Goal: Task Accomplishment & Management: Use online tool/utility

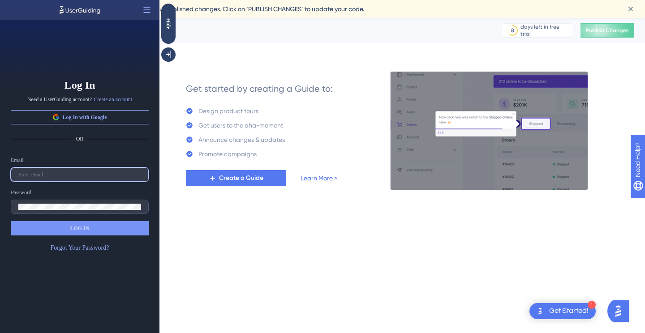
click at [55, 174] on input "text" at bounding box center [79, 175] width 123 height 6
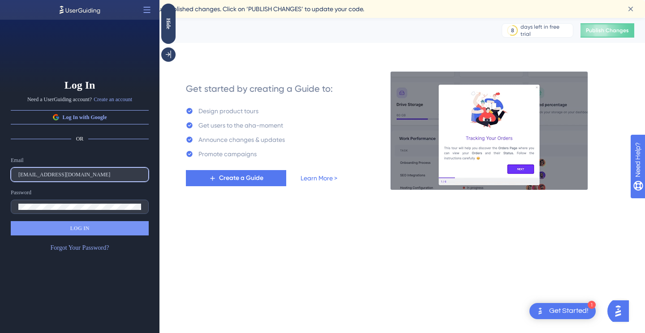
type input "leigh.furby@bcaresearch.com"
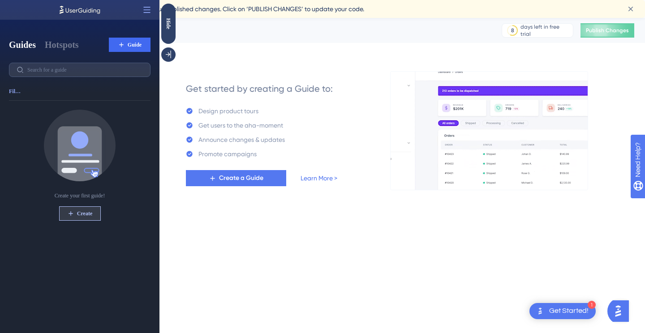
click at [90, 215] on span "Create" at bounding box center [84, 213] width 15 height 7
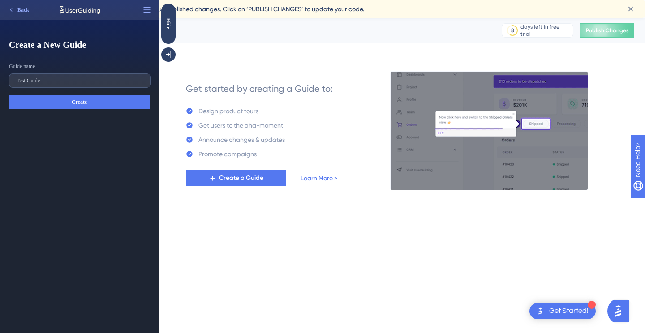
type input "Test Guide"
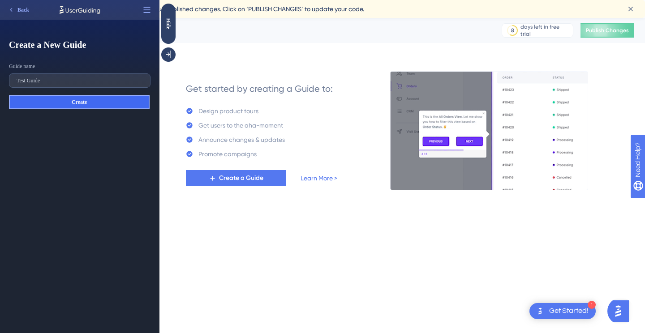
click at [102, 104] on button "Create" at bounding box center [79, 102] width 141 height 14
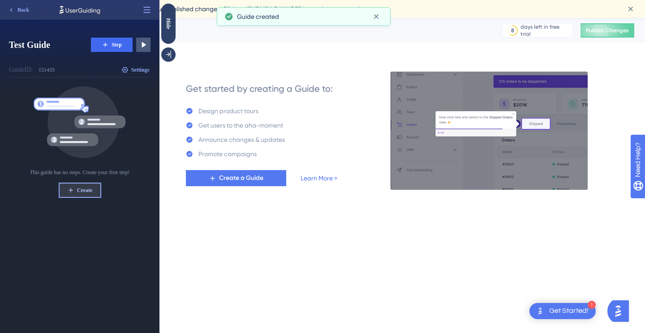
click at [89, 191] on span "Create" at bounding box center [84, 190] width 15 height 7
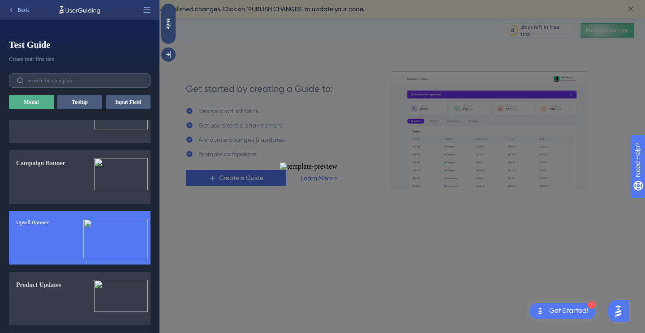
scroll to position [398, 0]
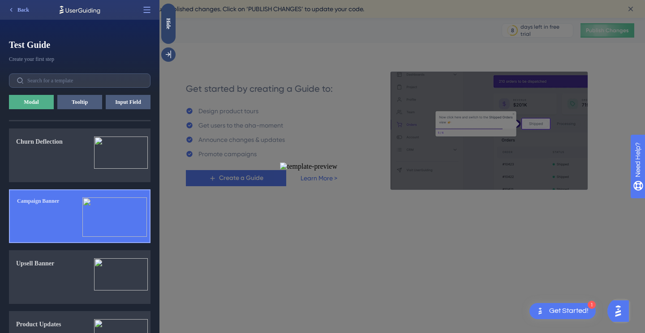
click at [78, 210] on button "Campaign Banner" at bounding box center [80, 216] width 142 height 54
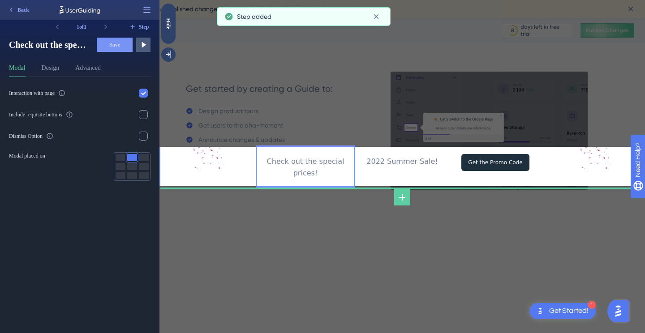
click at [308, 163] on div "Check out the special prices!" at bounding box center [305, 167] width 82 height 23
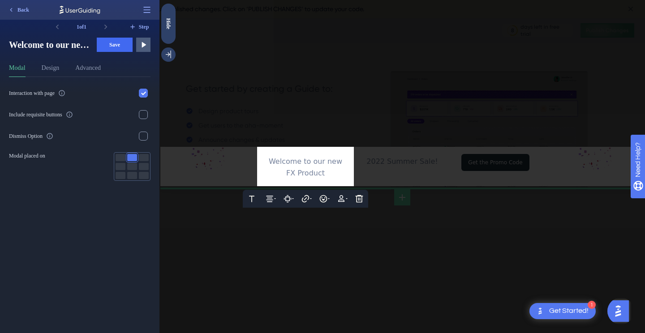
click at [403, 168] on div at bounding box center [401, 166] width 485 height 333
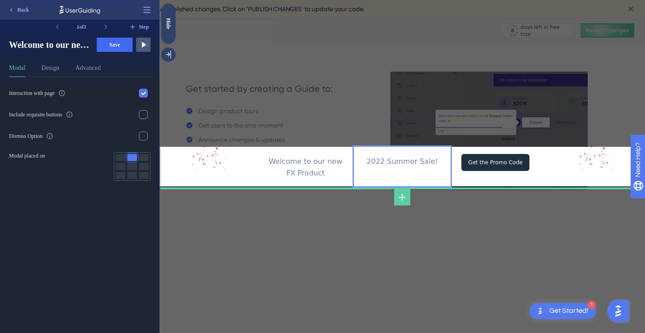
click at [404, 163] on div "2022 Summer Sale!" at bounding box center [402, 162] width 97 height 12
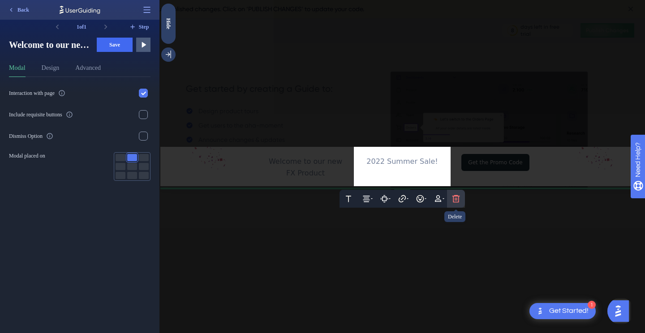
click at [460, 199] on icon at bounding box center [455, 198] width 9 height 9
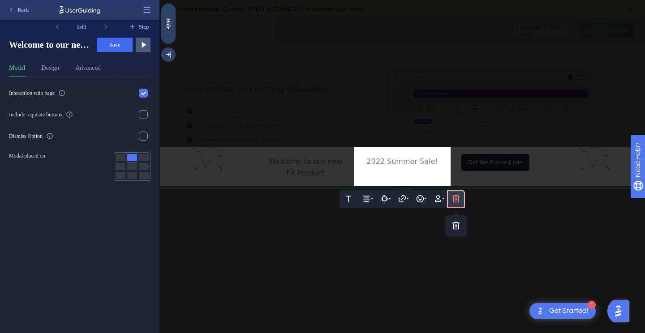
click at [456, 203] on button at bounding box center [456, 199] width 18 height 18
click at [455, 202] on icon at bounding box center [455, 198] width 9 height 9
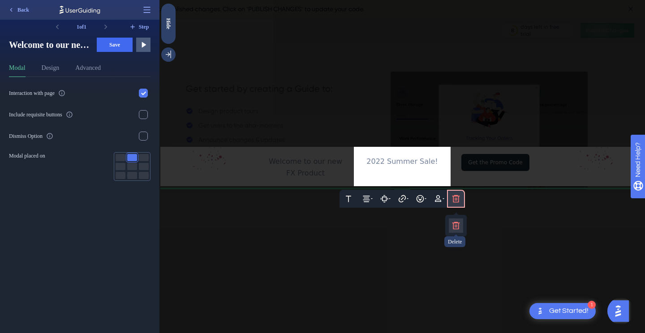
click at [458, 223] on icon at bounding box center [456, 226] width 8 height 8
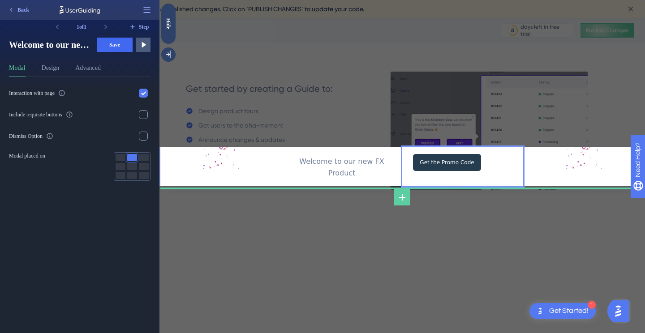
click at [478, 166] on input "Get the Promo Code" at bounding box center [447, 162] width 68 height 17
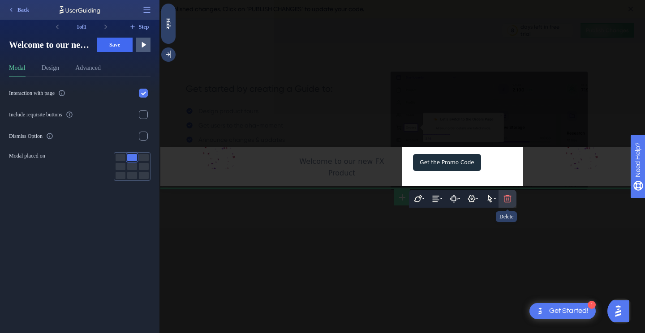
click at [506, 195] on icon at bounding box center [508, 199] width 8 height 8
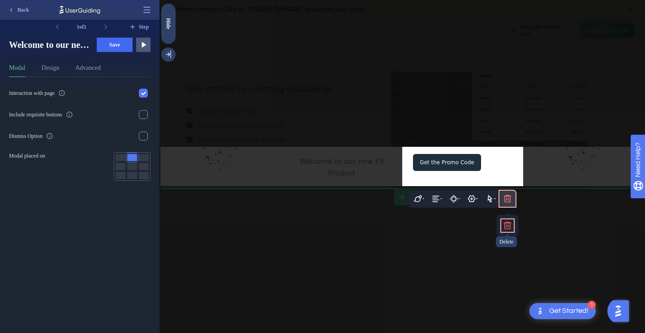
click at [509, 222] on icon at bounding box center [507, 225] width 9 height 9
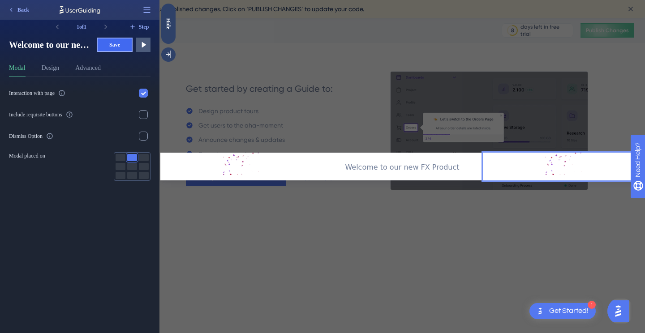
click at [111, 49] on button "Save" at bounding box center [115, 45] width 36 height 14
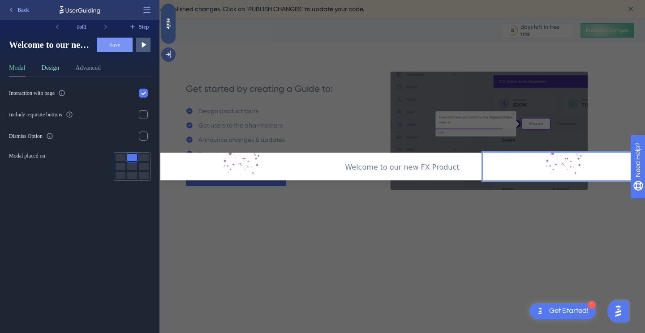
click at [60, 74] on button "Design" at bounding box center [51, 70] width 18 height 14
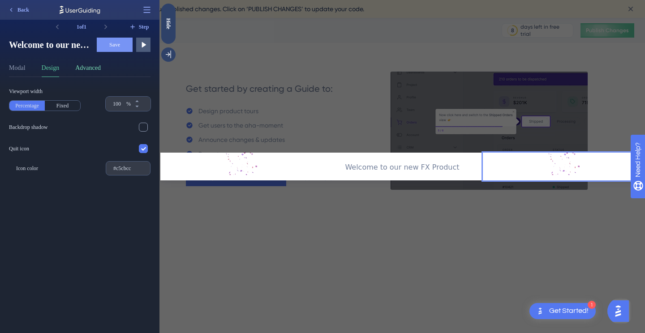
click at [88, 71] on button "Advanced" at bounding box center [88, 70] width 26 height 14
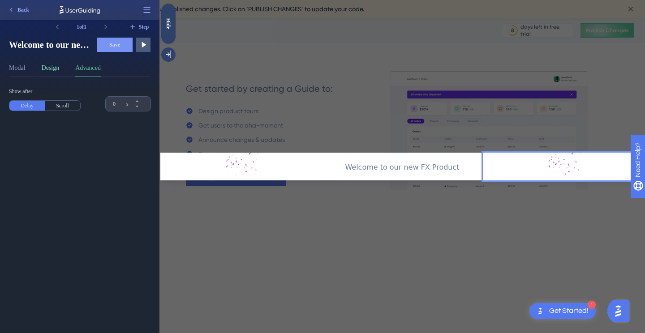
click at [53, 70] on button "Design" at bounding box center [51, 70] width 18 height 14
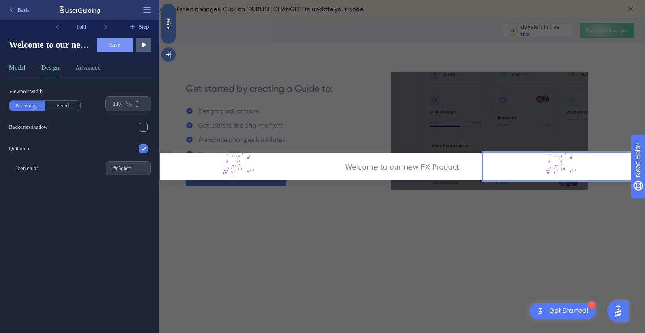
click at [21, 67] on button "Modal" at bounding box center [17, 70] width 17 height 14
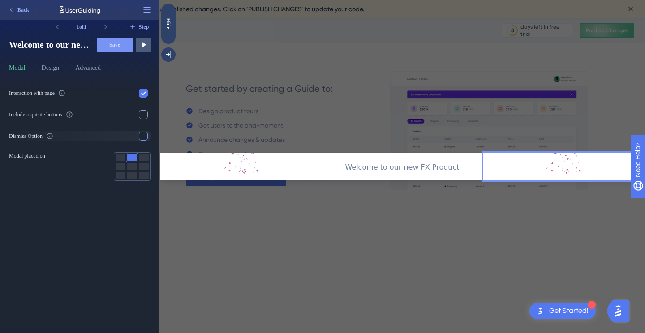
click at [146, 138] on div at bounding box center [143, 136] width 9 height 9
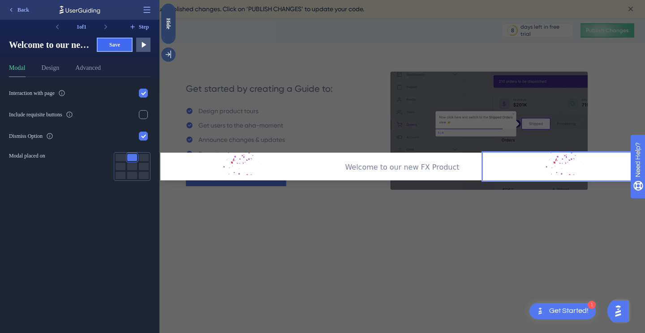
click at [104, 47] on button "Save" at bounding box center [115, 45] width 36 height 14
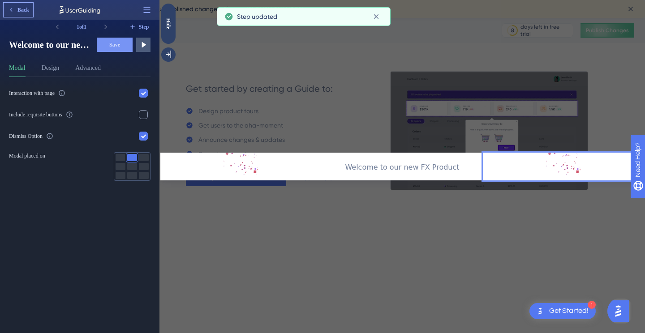
click at [27, 6] on span "Back" at bounding box center [23, 9] width 12 height 7
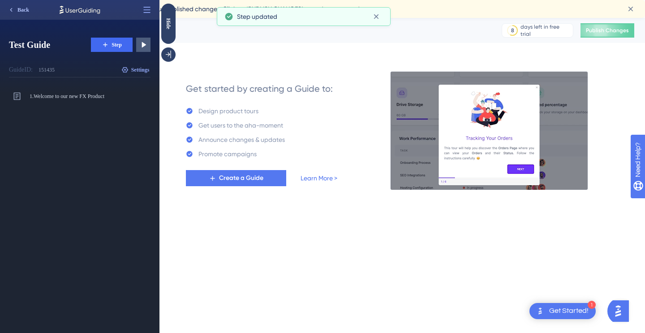
click at [26, 8] on span "Back" at bounding box center [23, 9] width 12 height 7
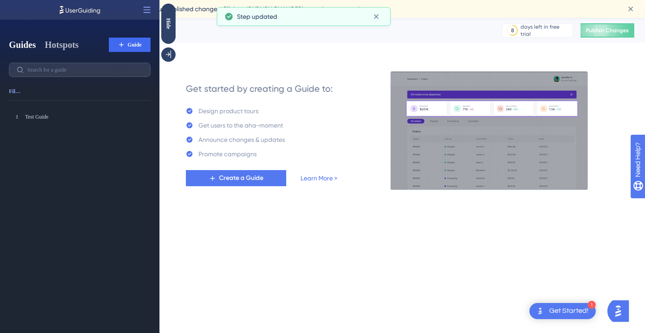
click at [63, 48] on button "Hotspots" at bounding box center [62, 45] width 34 height 13
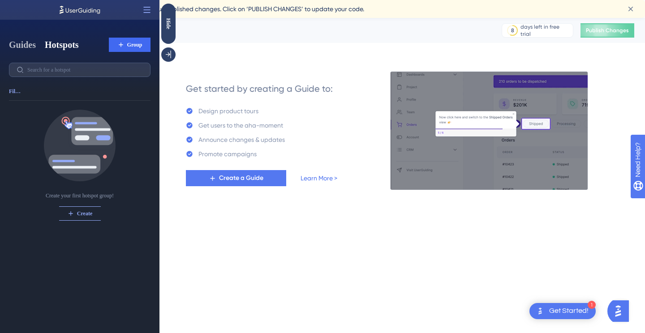
click at [32, 41] on button "Guides" at bounding box center [22, 45] width 27 height 13
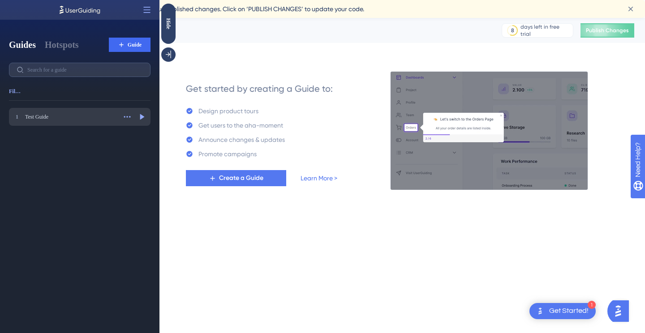
click at [40, 117] on div "Test Guide" at bounding box center [70, 116] width 91 height 7
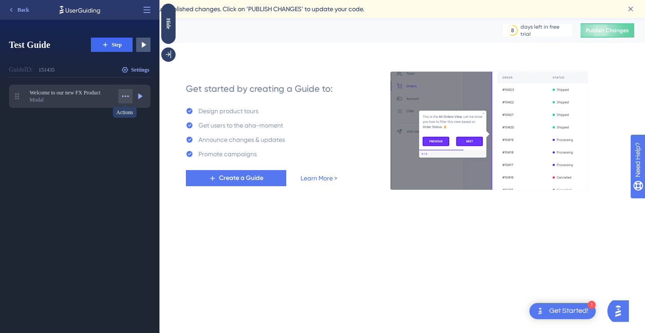
click at [125, 99] on icon at bounding box center [125, 96] width 9 height 9
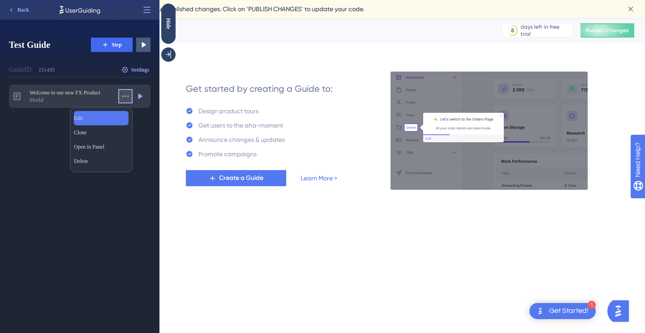
click at [106, 118] on div "Edit Edit" at bounding box center [101, 118] width 55 height 14
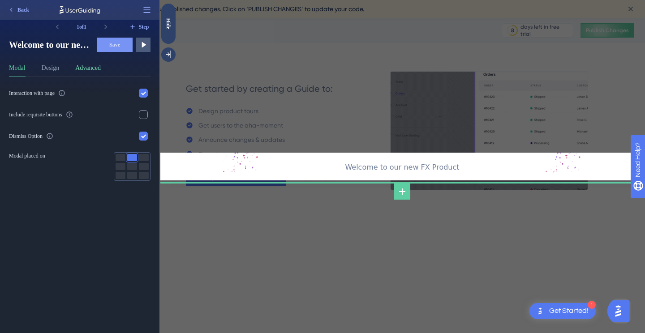
click at [81, 63] on button "Advanced" at bounding box center [88, 70] width 26 height 14
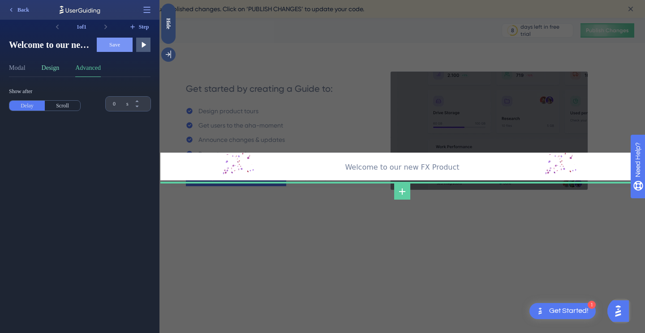
click at [49, 66] on button "Design" at bounding box center [51, 70] width 18 height 14
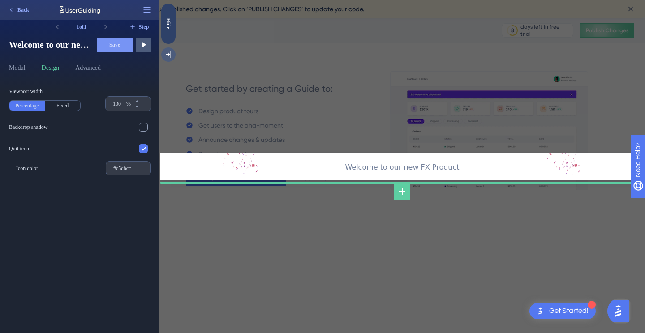
click at [169, 55] on icon at bounding box center [168, 55] width 5 height 8
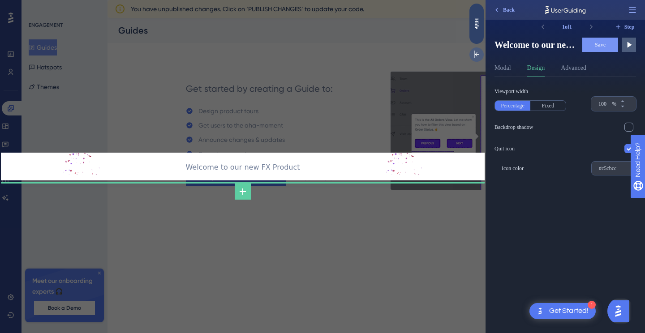
click at [478, 56] on icon at bounding box center [476, 54] width 9 height 9
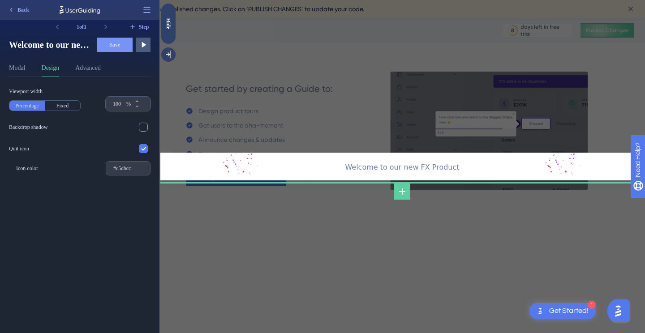
click at [153, 17] on div at bounding box center [147, 10] width 14 height 14
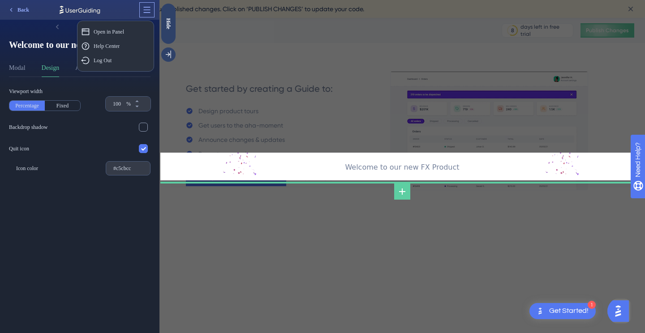
click at [149, 12] on icon at bounding box center [147, 10] width 7 height 6
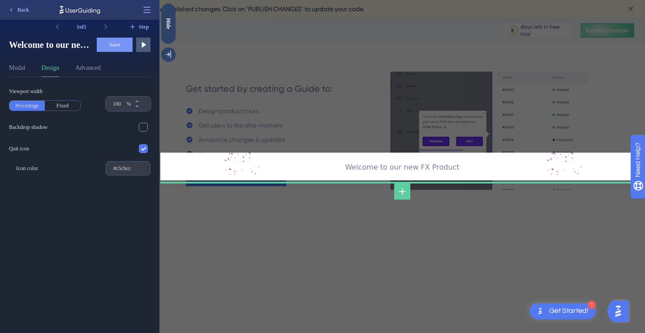
click at [296, 70] on div at bounding box center [402, 98] width 484 height 107
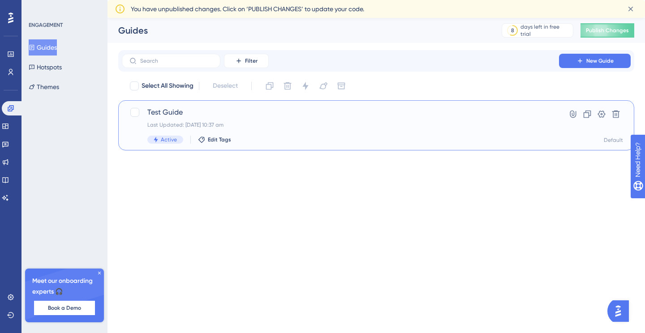
click at [285, 122] on div "Last Updated: 08 Sept 2025 10:37 am" at bounding box center [340, 124] width 386 height 7
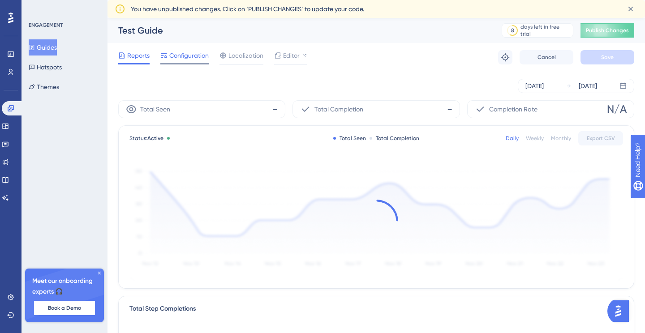
click at [193, 57] on span "Configuration" at bounding box center [188, 55] width 39 height 11
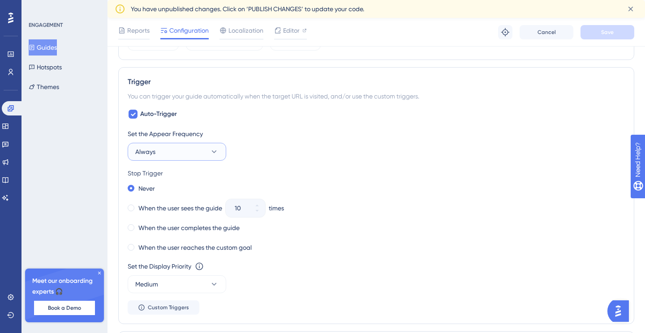
click at [205, 148] on button "Always" at bounding box center [177, 152] width 99 height 18
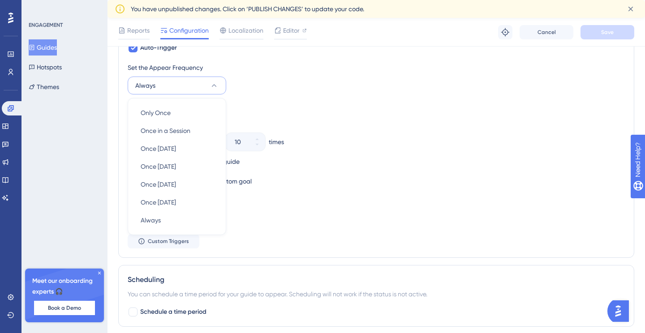
scroll to position [404, 0]
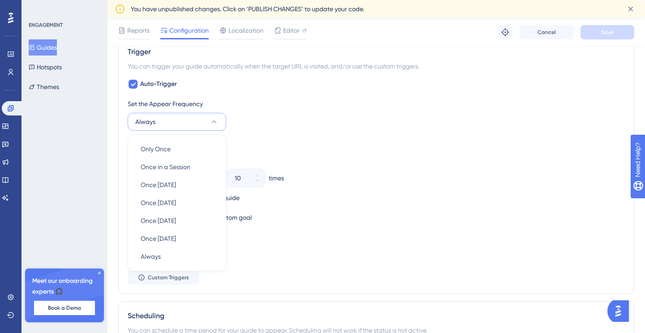
click at [217, 122] on icon at bounding box center [214, 121] width 9 height 9
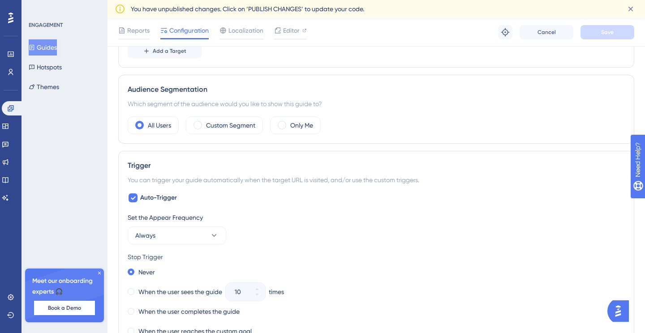
scroll to position [275, 0]
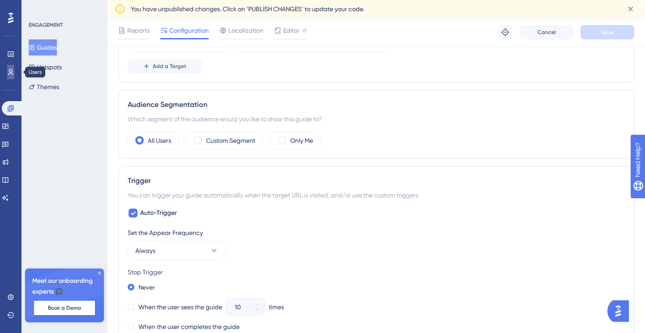
click at [11, 71] on icon at bounding box center [10, 72] width 7 height 7
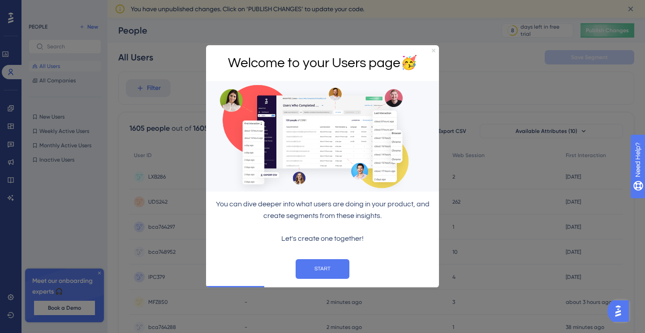
click at [433, 52] on icon "Close Preview" at bounding box center [434, 51] width 4 height 4
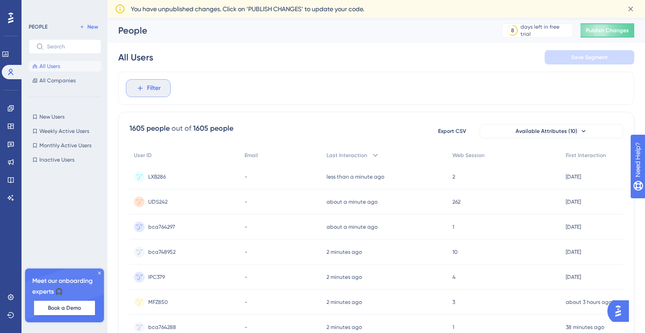
click at [142, 86] on icon at bounding box center [140, 88] width 8 height 8
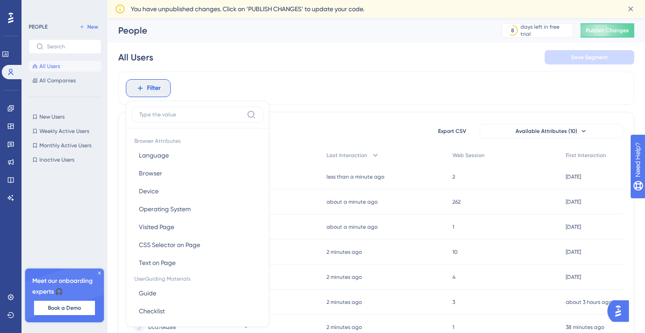
scroll to position [47, 0]
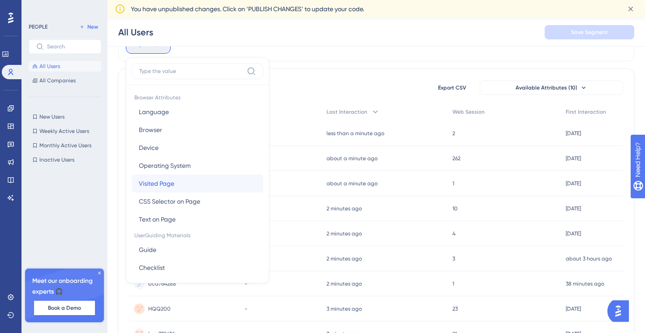
click at [198, 180] on button "Visited Page Visited Page" at bounding box center [198, 184] width 132 height 18
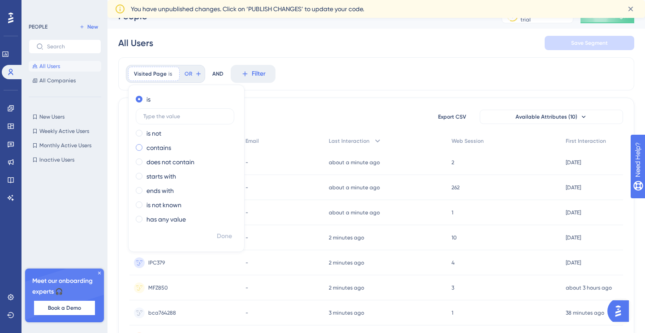
scroll to position [25, 0]
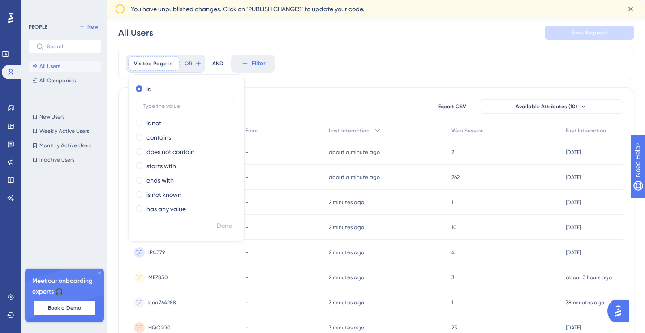
click at [316, 25] on div "All Users Save Segment" at bounding box center [376, 32] width 516 height 29
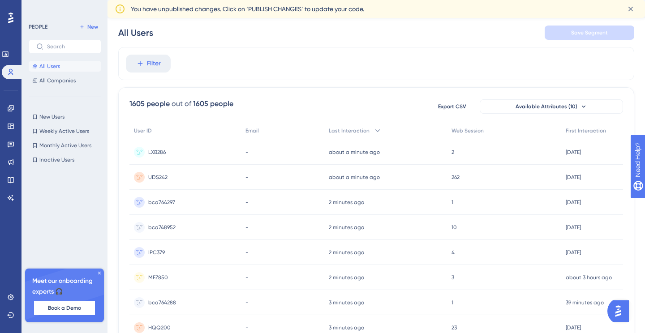
click at [100, 273] on icon at bounding box center [99, 273] width 5 height 5
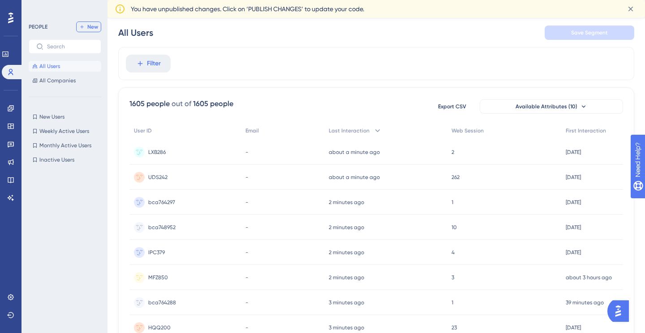
click at [95, 27] on span "New" at bounding box center [92, 26] width 11 height 7
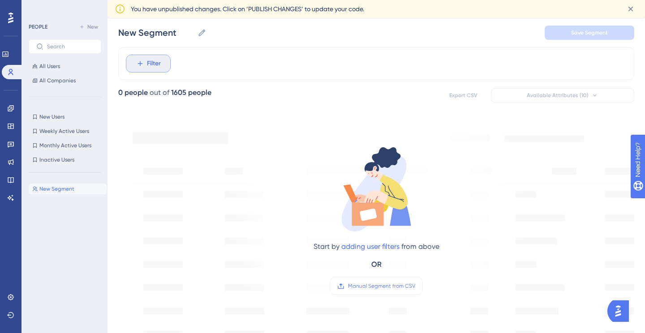
click at [156, 67] on span "Filter" at bounding box center [154, 63] width 14 height 11
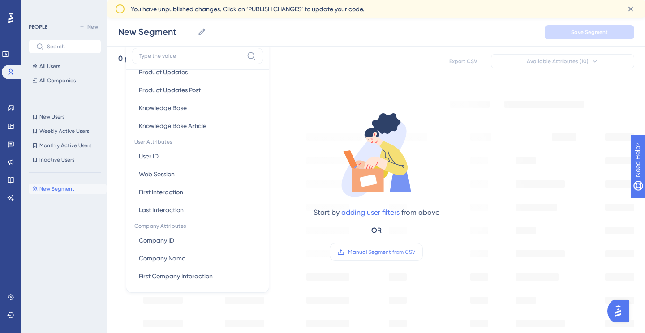
scroll to position [363, 0]
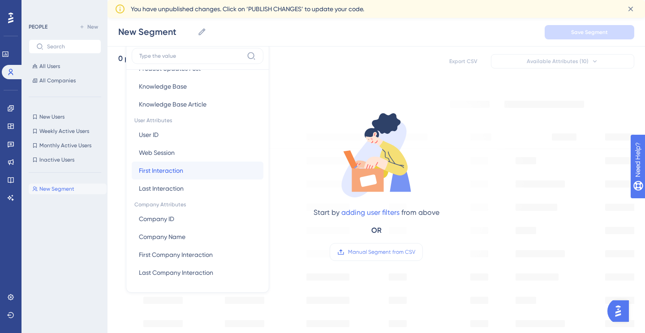
click at [166, 174] on span "First Interaction" at bounding box center [161, 170] width 44 height 11
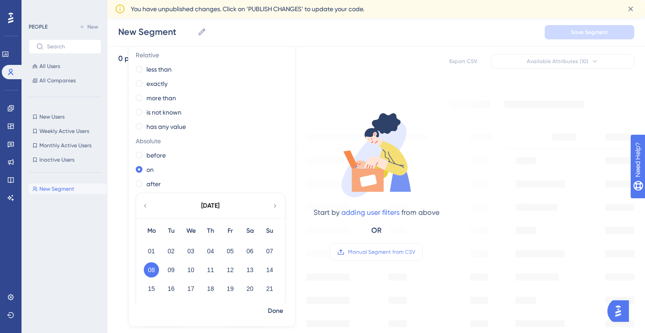
click at [146, 206] on icon at bounding box center [145, 206] width 7 height 8
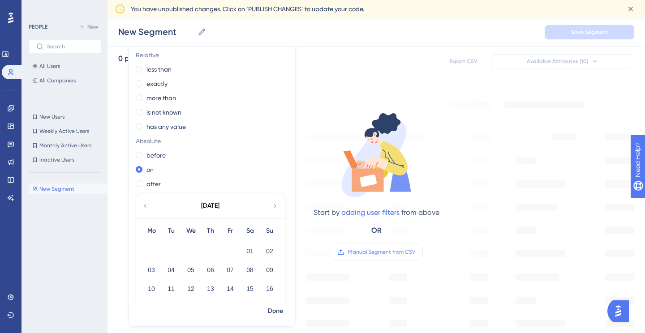
click at [146, 206] on icon at bounding box center [145, 206] width 7 height 8
click at [145, 205] on icon at bounding box center [145, 206] width 2 height 4
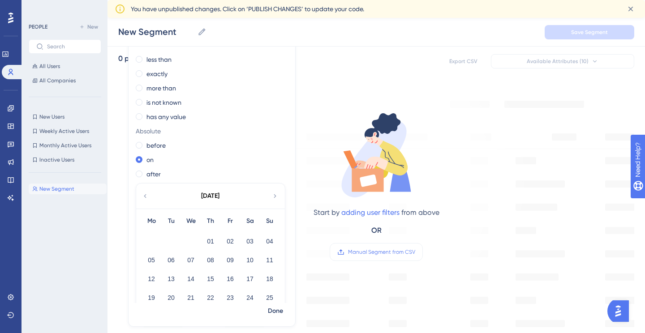
scroll to position [14, 0]
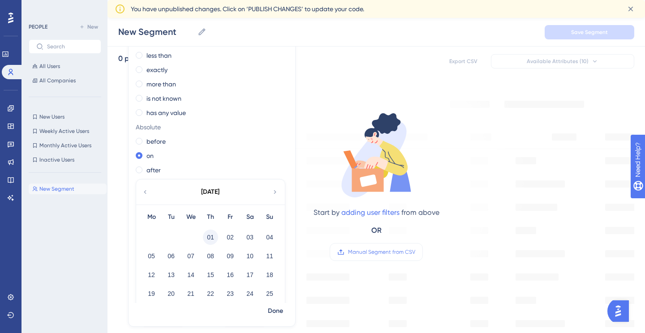
click at [212, 237] on button "01" at bounding box center [210, 237] width 15 height 15
click at [274, 192] on icon at bounding box center [274, 192] width 7 height 8
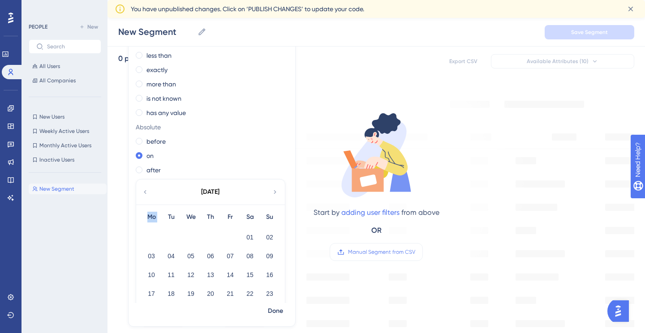
click at [274, 192] on icon at bounding box center [274, 192] width 7 height 8
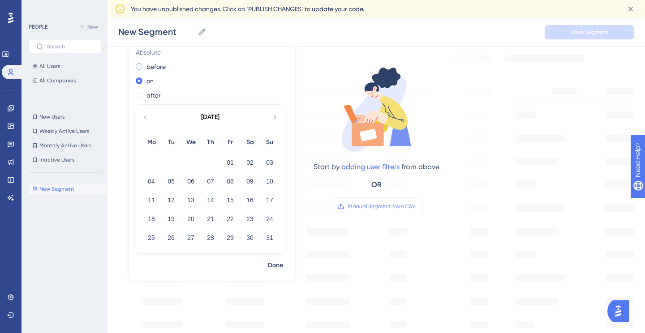
scroll to position [108, 0]
click at [118, 130] on div "Start by adding user filters from above OR Manual Segment from CSV" at bounding box center [376, 312] width 516 height 549
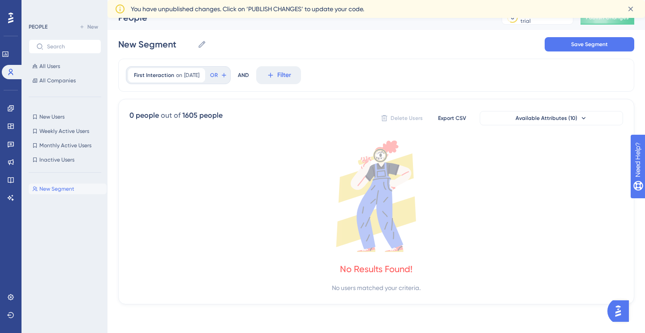
scroll to position [0, 0]
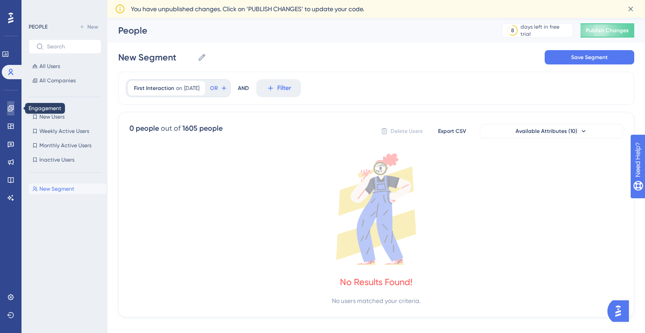
click at [8, 111] on icon at bounding box center [11, 108] width 6 height 6
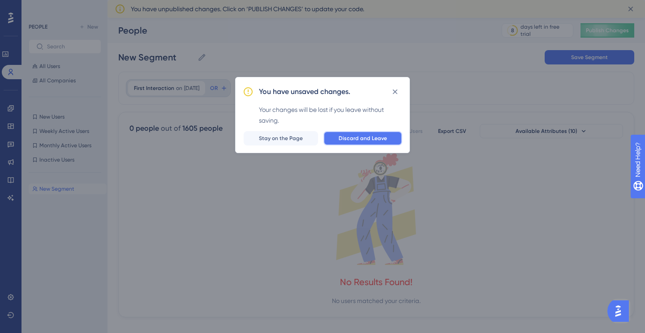
click at [354, 133] on button "Discard and Leave" at bounding box center [362, 138] width 79 height 14
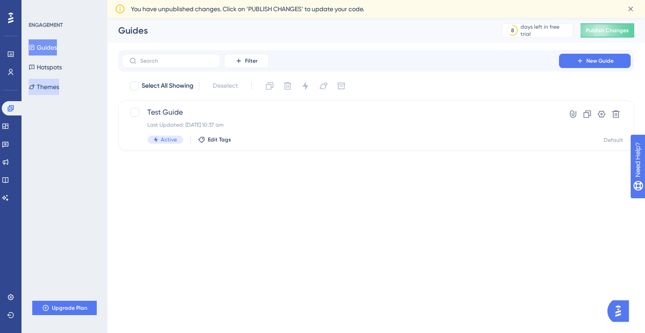
click at [44, 82] on button "Themes" at bounding box center [44, 87] width 30 height 16
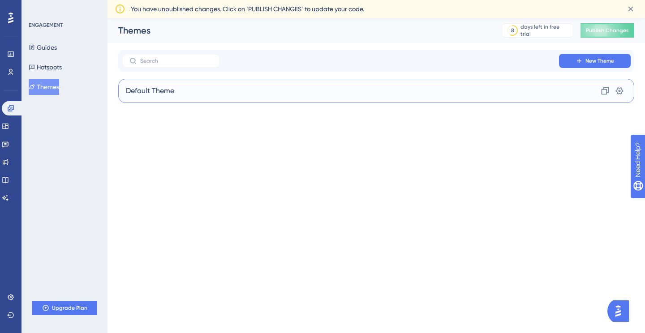
click at [180, 92] on div "Default Theme Clone Settings" at bounding box center [376, 91] width 516 height 24
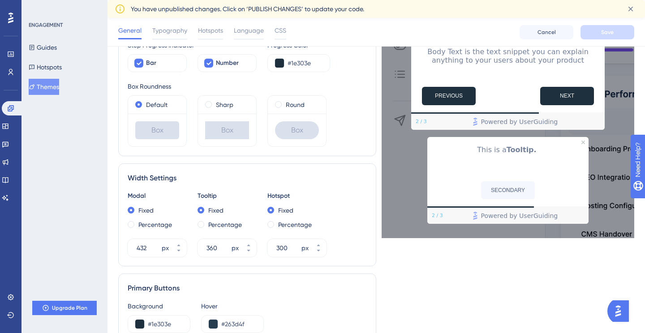
scroll to position [267, 0]
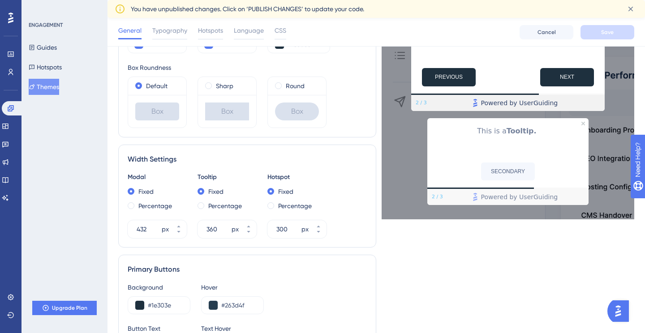
click at [505, 99] on span "Powered by UserGuiding" at bounding box center [519, 103] width 77 height 11
click at [562, 101] on link "Powered by UserGuiding" at bounding box center [515, 103] width 170 height 16
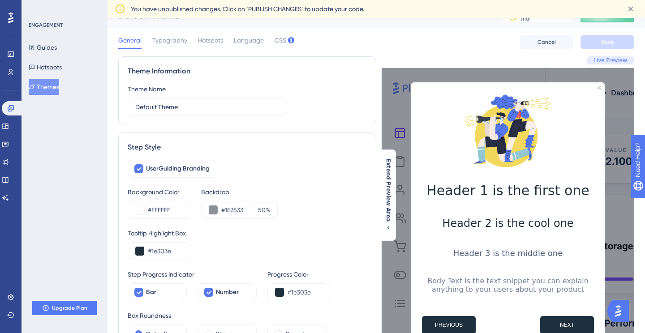
scroll to position [14, 0]
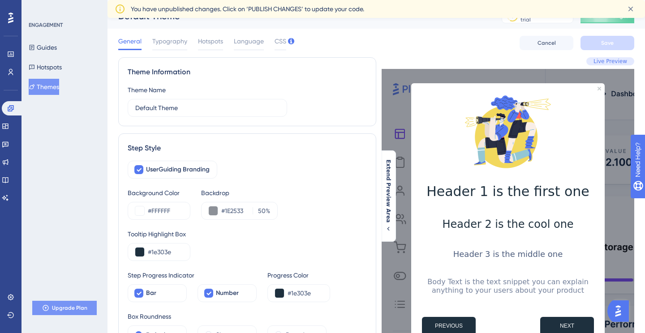
click at [66, 310] on span "Upgrade Plan" at bounding box center [69, 308] width 35 height 7
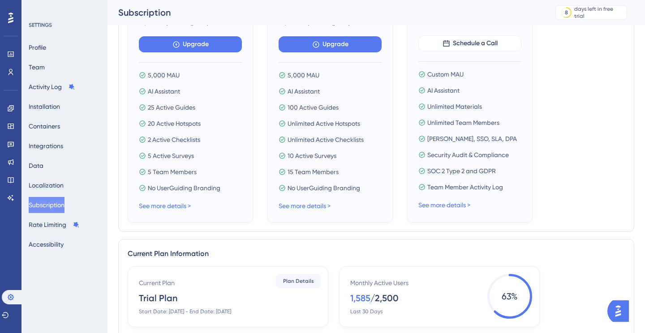
scroll to position [192, 0]
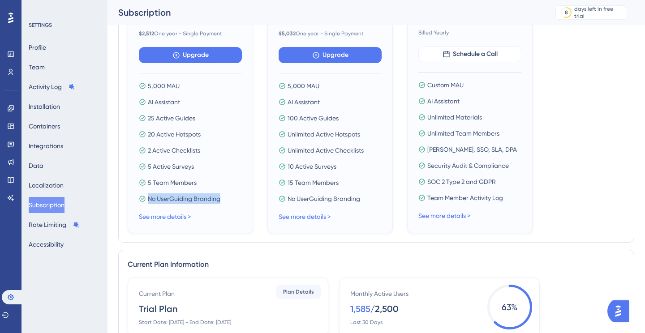
drag, startPoint x: 148, startPoint y: 199, endPoint x: 224, endPoint y: 199, distance: 76.1
click at [224, 199] on div "No UserGuiding Branding" at bounding box center [190, 198] width 103 height 11
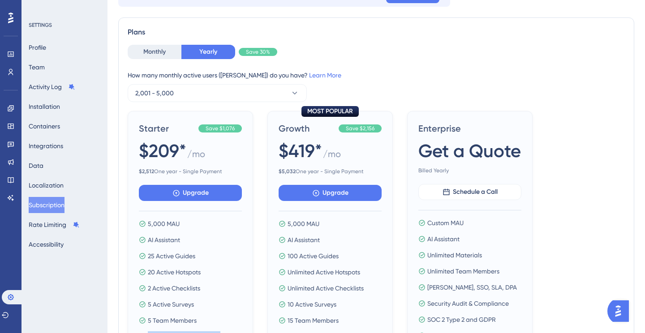
scroll to position [0, 0]
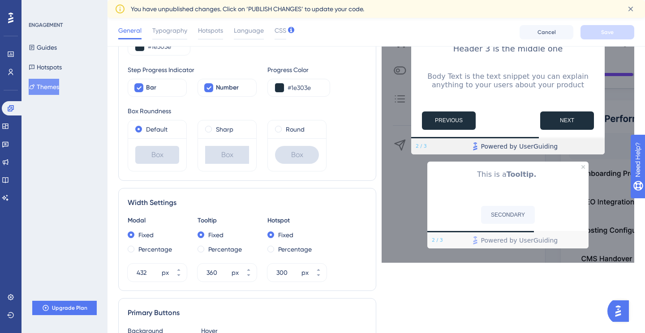
scroll to position [232, 0]
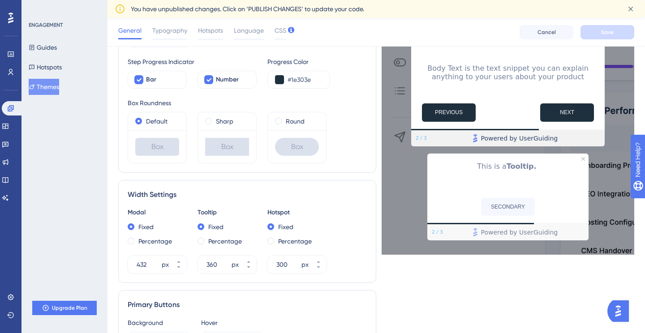
click at [539, 139] on span "Powered by UserGuiding" at bounding box center [519, 138] width 77 height 11
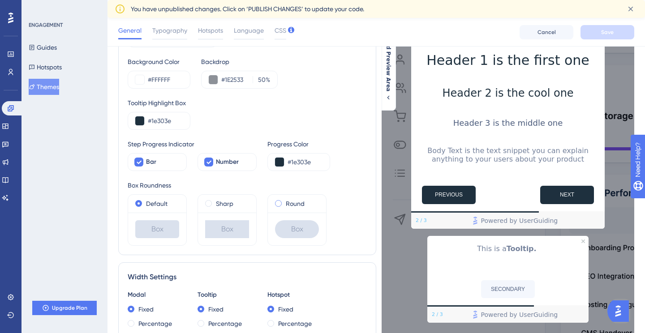
scroll to position [0, 0]
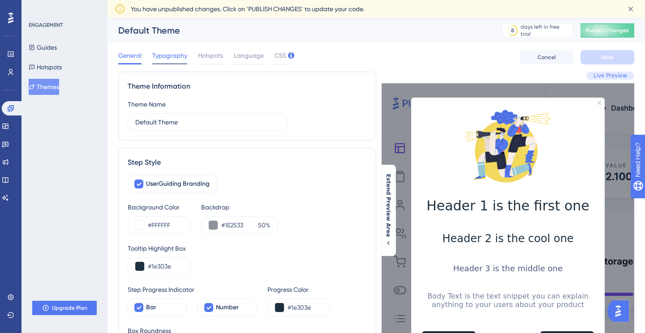
click at [163, 60] on span "Typography" at bounding box center [169, 55] width 35 height 11
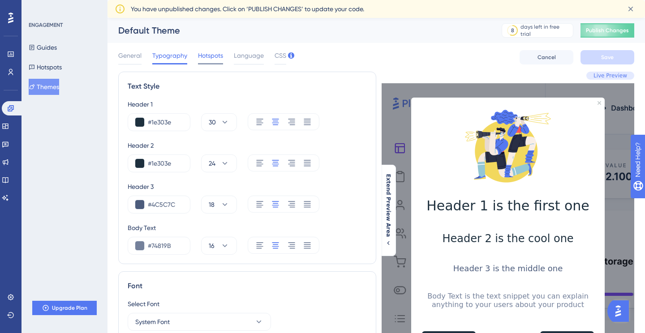
click at [215, 57] on span "Hotspots" at bounding box center [210, 55] width 25 height 11
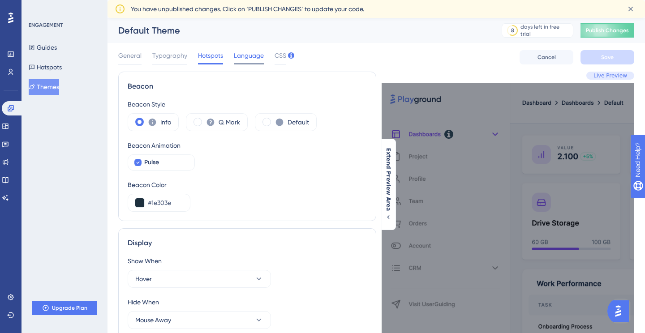
click at [251, 57] on span "Language" at bounding box center [249, 55] width 30 height 11
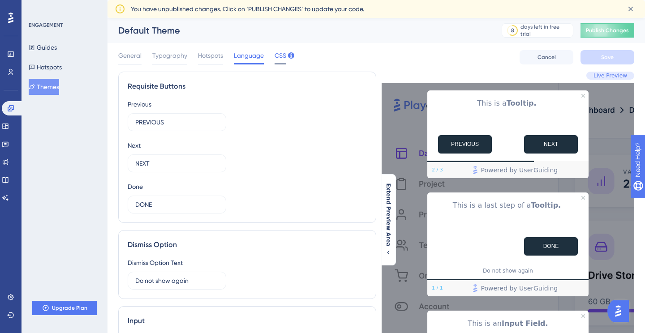
click at [276, 54] on span "CSS" at bounding box center [281, 55] width 12 height 11
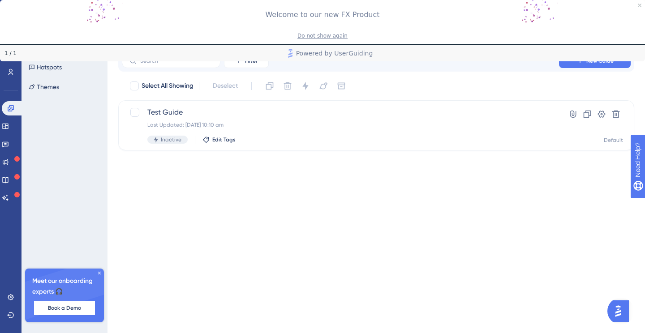
click at [341, 37] on div "Do not show again" at bounding box center [322, 35] width 50 height 7
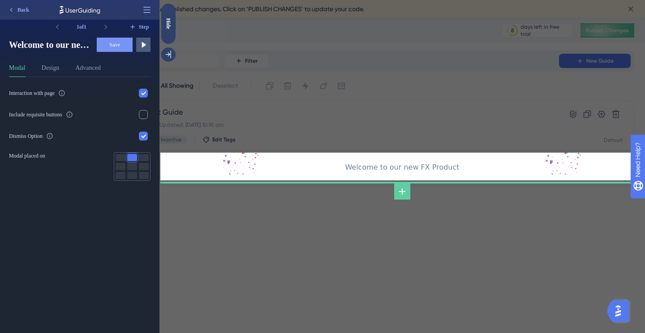
click at [439, 139] on div at bounding box center [402, 98] width 484 height 107
click at [19, 6] on span "Back" at bounding box center [23, 9] width 12 height 7
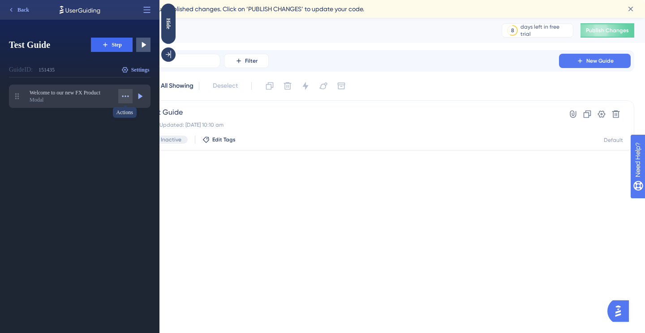
click at [119, 96] on button at bounding box center [125, 96] width 14 height 14
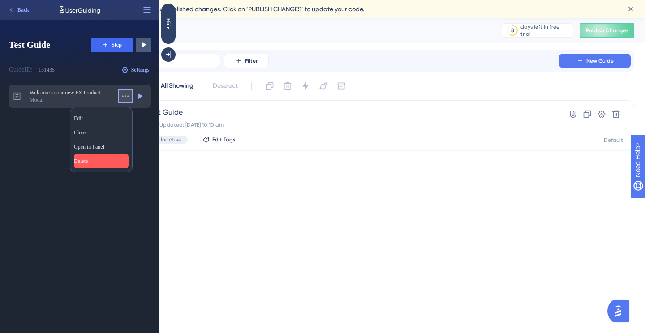
click at [106, 156] on div "Delete Delete" at bounding box center [101, 161] width 55 height 14
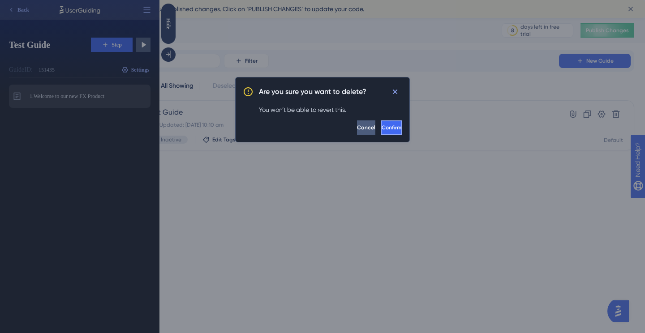
click at [385, 126] on span "Confirm" at bounding box center [392, 127] width 20 height 7
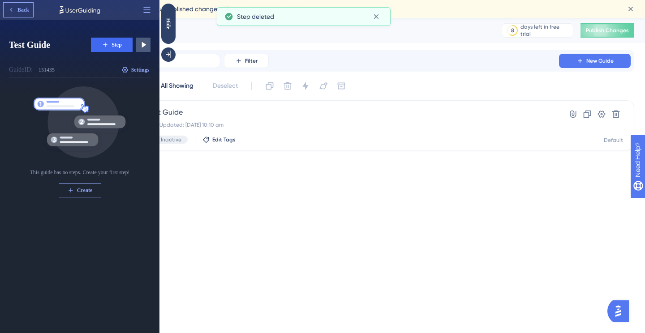
click at [19, 13] on button "Back" at bounding box center [19, 10] width 30 height 14
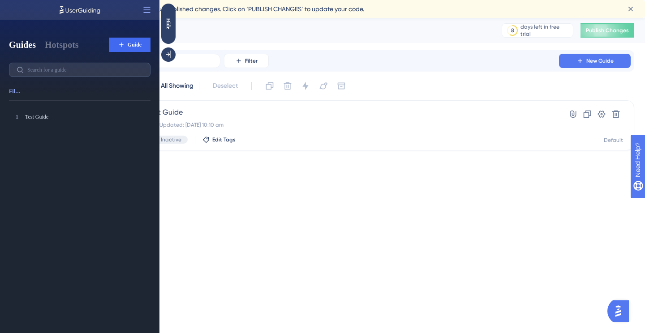
click at [237, 22] on div "Guides 8 days left in free trial Click to see upgrade options Publish Changes" at bounding box center [375, 30] width 537 height 25
click at [171, 27] on div "Hide" at bounding box center [168, 23] width 14 height 11
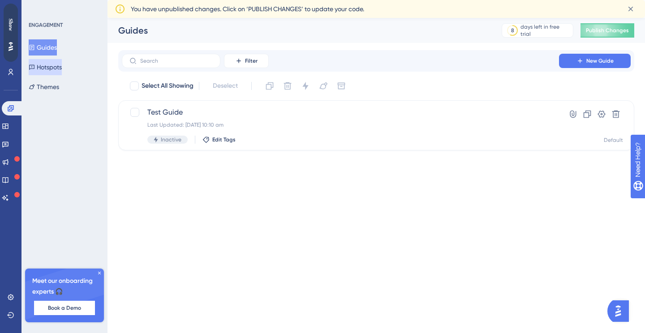
click at [49, 73] on button "Hotspots" at bounding box center [45, 67] width 33 height 16
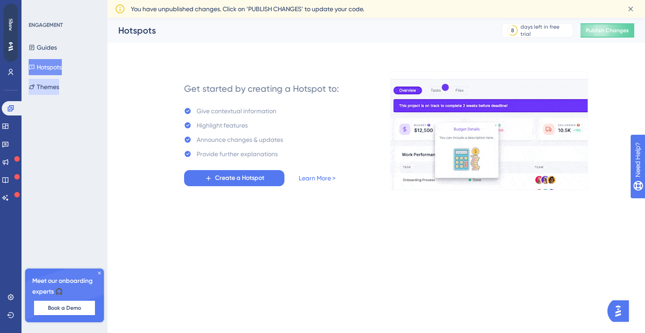
click at [47, 92] on button "Themes" at bounding box center [44, 87] width 30 height 16
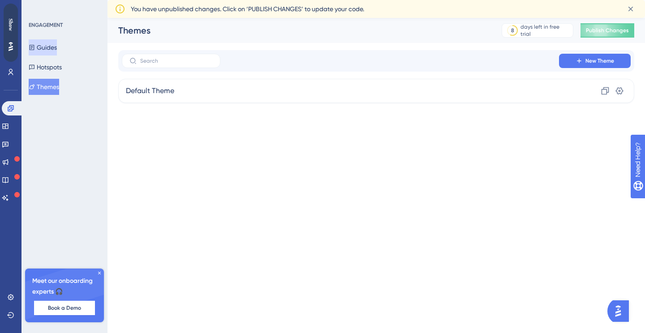
click at [45, 48] on button "Guides" at bounding box center [43, 47] width 28 height 16
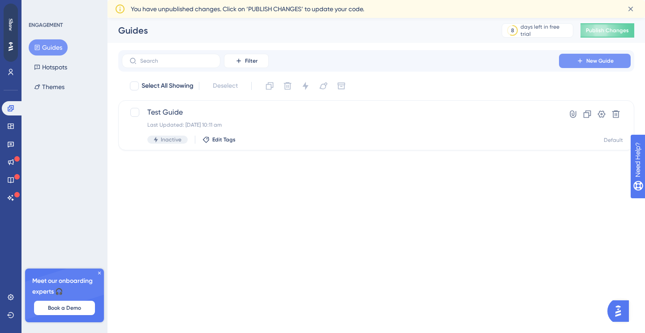
click at [610, 63] on span "New Guide" at bounding box center [599, 60] width 27 height 7
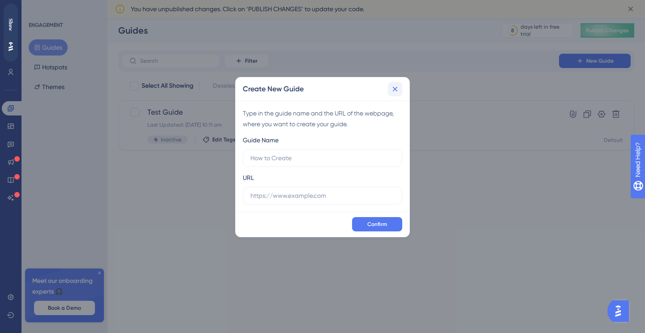
click at [397, 87] on icon at bounding box center [395, 89] width 5 height 5
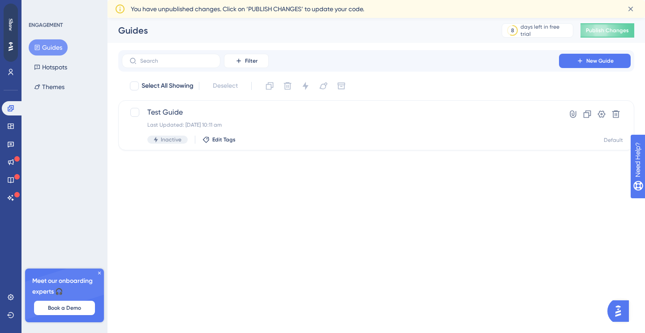
click at [100, 272] on icon at bounding box center [99, 273] width 5 height 5
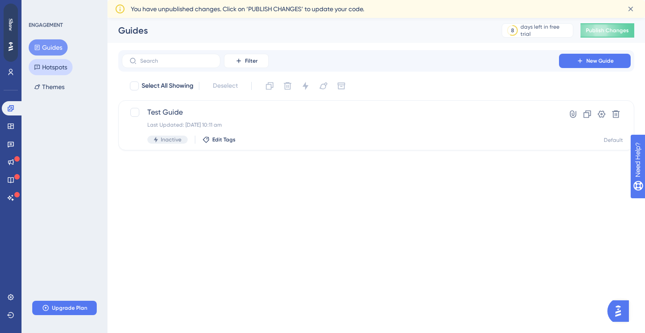
click at [55, 67] on button "Hotspots" at bounding box center [51, 67] width 44 height 16
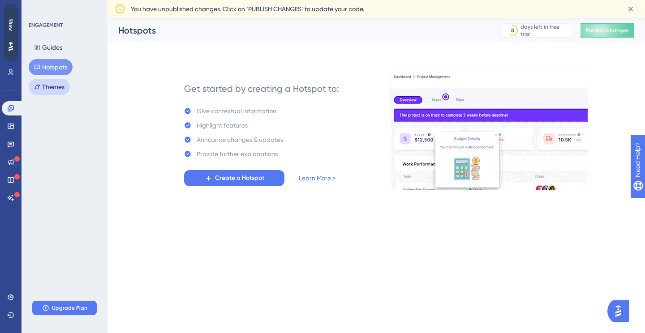
click at [52, 86] on button "Themes" at bounding box center [49, 87] width 41 height 16
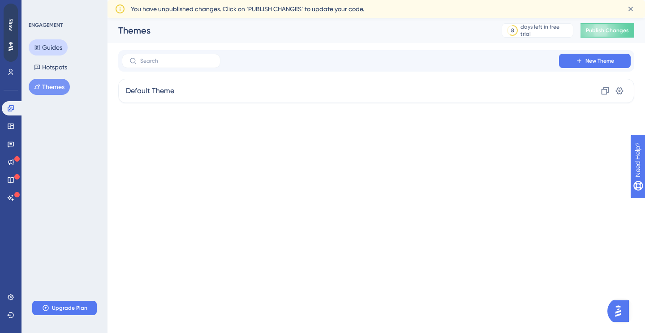
click at [51, 43] on button "Guides" at bounding box center [48, 47] width 39 height 16
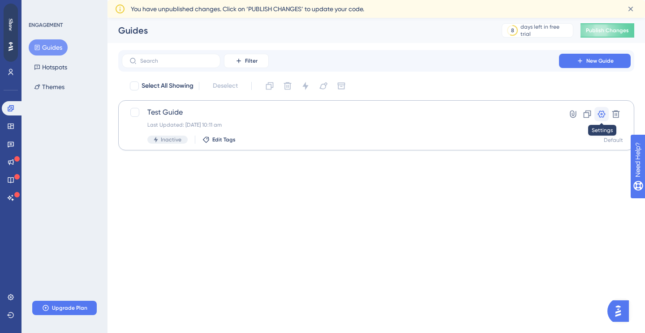
click at [600, 115] on icon at bounding box center [601, 114] width 9 height 9
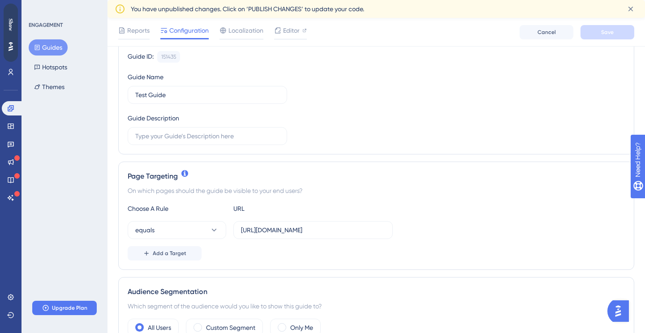
scroll to position [98, 0]
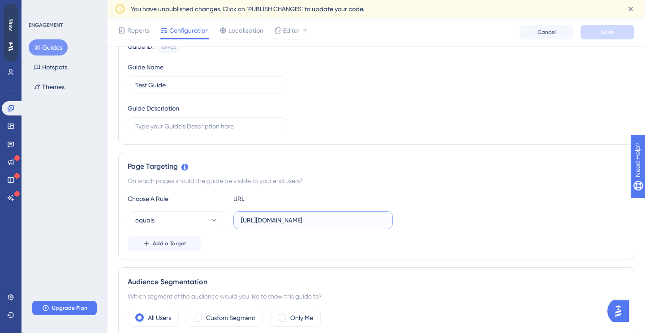
click at [361, 223] on input "[URL][DOMAIN_NAME]" at bounding box center [313, 220] width 144 height 10
drag, startPoint x: 360, startPoint y: 226, endPoint x: 197, endPoint y: 214, distance: 163.9
click at [197, 214] on div "equals https://panel.userguiding.com/guides" at bounding box center [260, 220] width 265 height 18
click at [352, 221] on input "[URL][DOMAIN_NAME]" at bounding box center [313, 220] width 144 height 10
paste input "www.bcaresearch.com/reports/tariff-shock-and-feds-response-28-02-2025/190051"
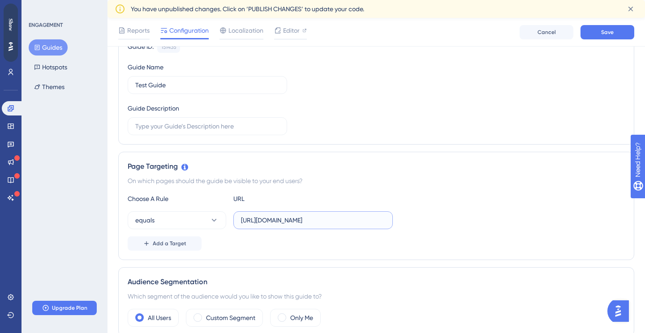
scroll to position [0, 123]
type input "[URL][DOMAIN_NAME]"
click at [588, 34] on button "Save" at bounding box center [607, 32] width 54 height 14
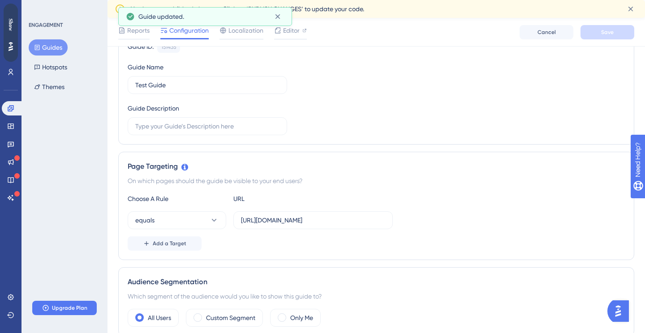
scroll to position [0, 0]
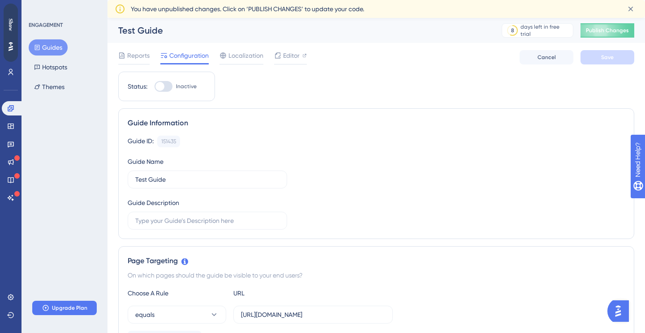
click at [161, 88] on div at bounding box center [159, 86] width 9 height 9
click at [155, 87] on input "Inactive" at bounding box center [154, 86] width 0 height 0
checkbox input "false"
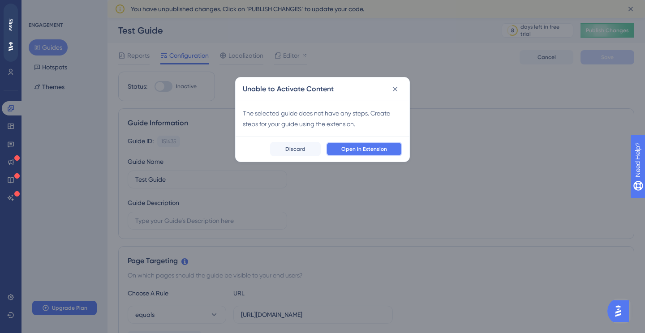
click at [350, 150] on span "Open in Extension" at bounding box center [364, 149] width 46 height 7
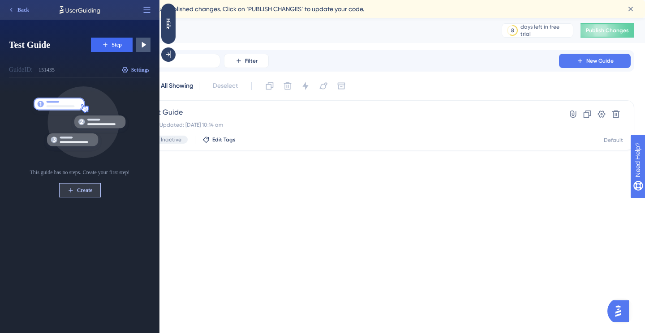
click at [77, 194] on button "Create" at bounding box center [80, 190] width 42 height 14
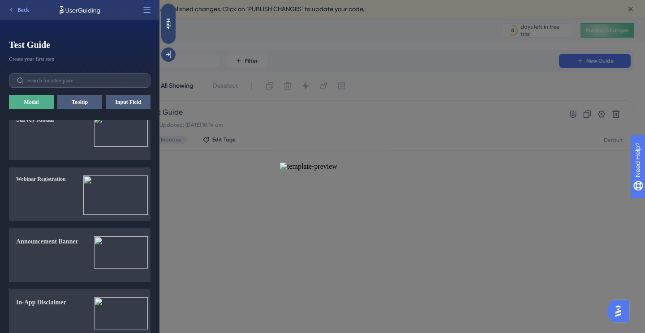
scroll to position [870, 0]
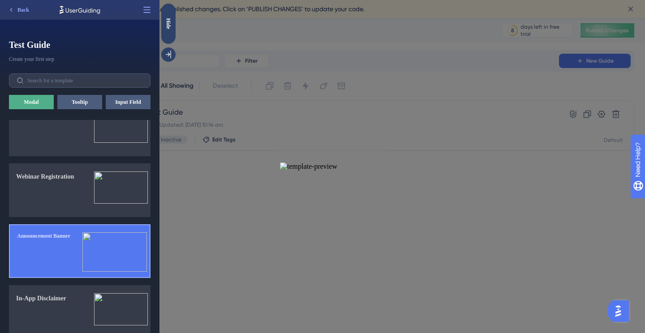
click at [70, 247] on div "Announcement Banner" at bounding box center [43, 254] width 53 height 45
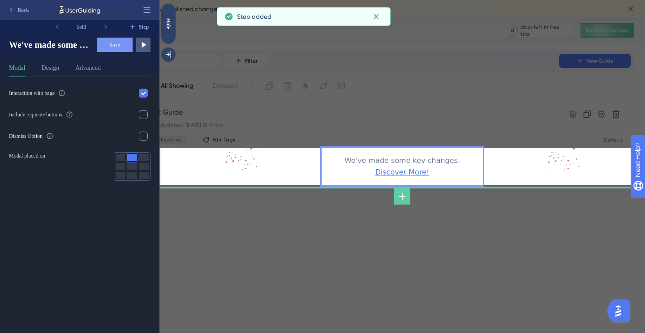
click at [363, 164] on div "We've made some key changes. Discover More!" at bounding box center [402, 166] width 161 height 23
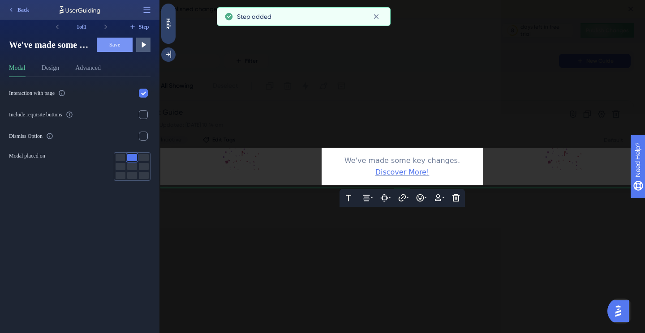
click at [376, 163] on span "We've made some key changes." at bounding box center [402, 160] width 116 height 9
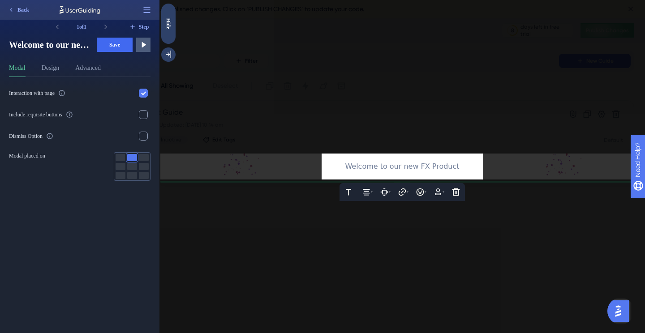
click at [559, 117] on div at bounding box center [401, 166] width 485 height 333
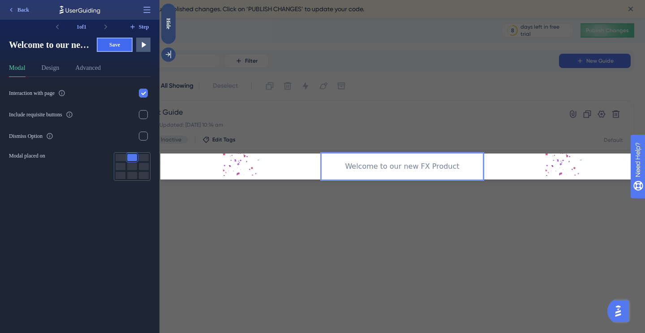
click at [114, 48] on button "Save" at bounding box center [115, 45] width 36 height 14
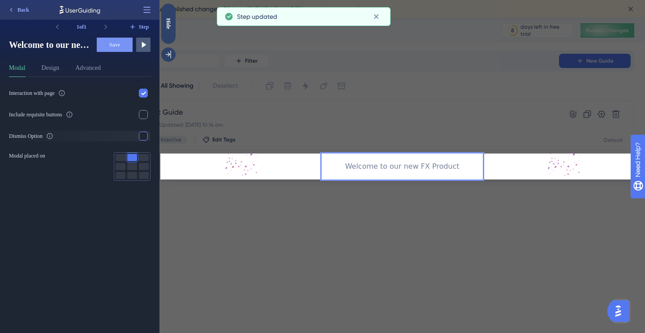
click at [142, 136] on div at bounding box center [143, 136] width 9 height 9
click at [112, 42] on span "Save" at bounding box center [114, 44] width 11 height 7
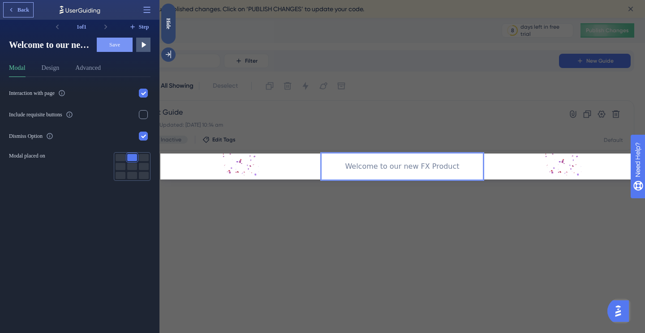
click at [15, 10] on button "Back" at bounding box center [19, 10] width 30 height 14
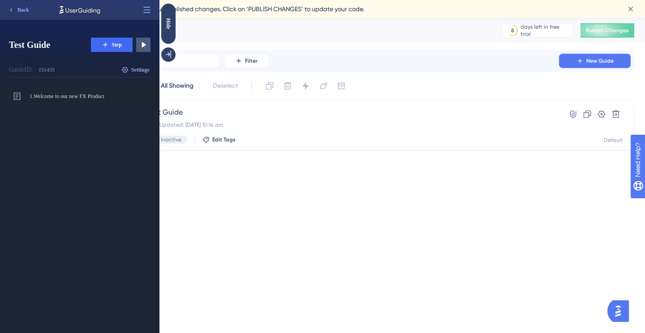
click at [333, 0] on html "Performance Users Engagement Widgets Feedback Product Updates Knowledge Base AI…" at bounding box center [322, 0] width 645 height 0
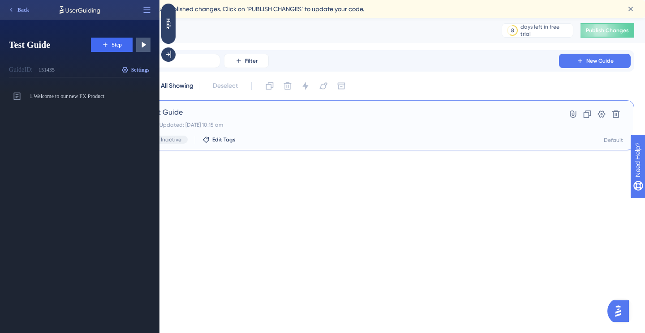
click at [228, 126] on div "Last Updated: [DATE] 10:15 am" at bounding box center [340, 124] width 386 height 7
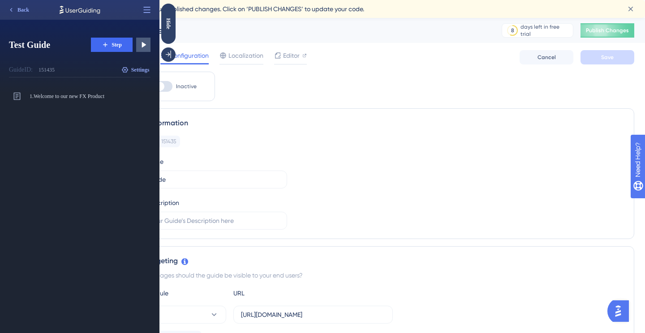
click at [464, 52] on div "Reports Configuration Localization Editor Cancel Save" at bounding box center [376, 57] width 516 height 29
click at [592, 32] on span "Publish Changes" at bounding box center [607, 30] width 43 height 7
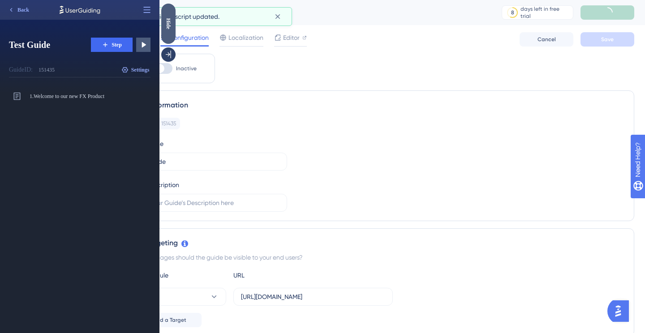
click at [170, 28] on div "Hide" at bounding box center [168, 23] width 14 height 11
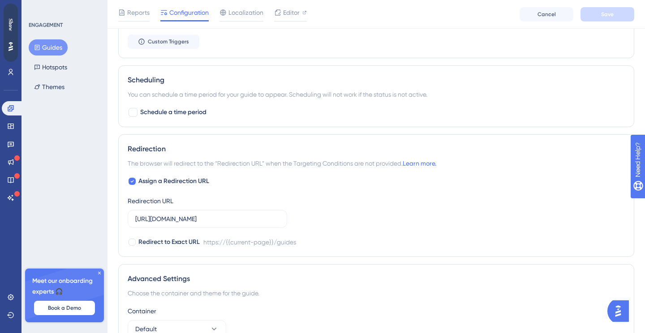
scroll to position [520, 0]
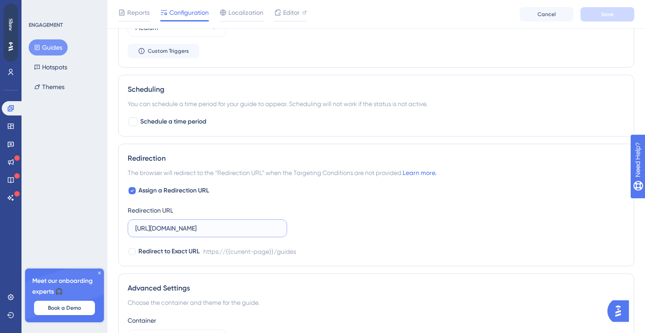
drag, startPoint x: 256, startPoint y: 228, endPoint x: 82, endPoint y: 222, distance: 174.3
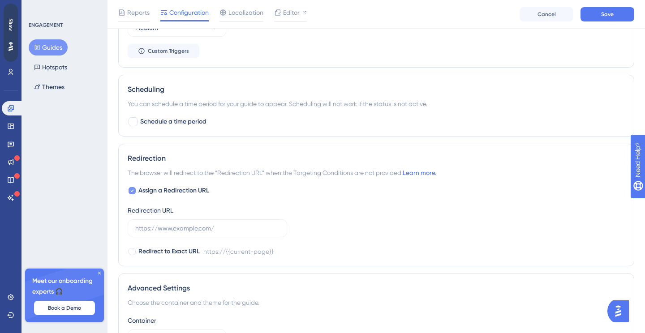
click at [134, 192] on div at bounding box center [132, 190] width 7 height 7
checkbox input "false"
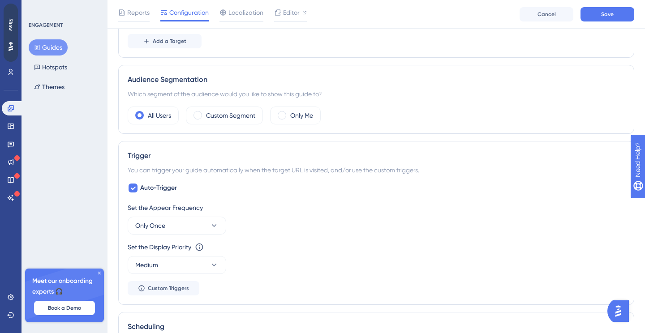
scroll to position [274, 0]
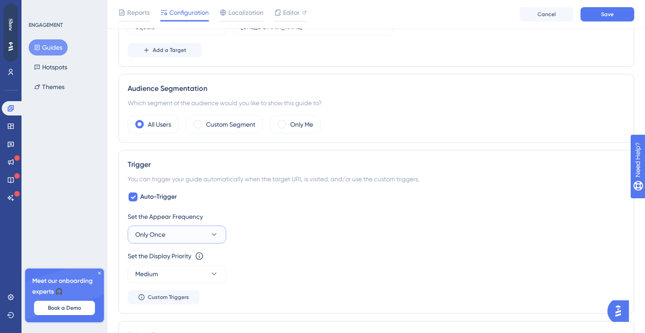
click at [216, 232] on icon at bounding box center [214, 234] width 9 height 9
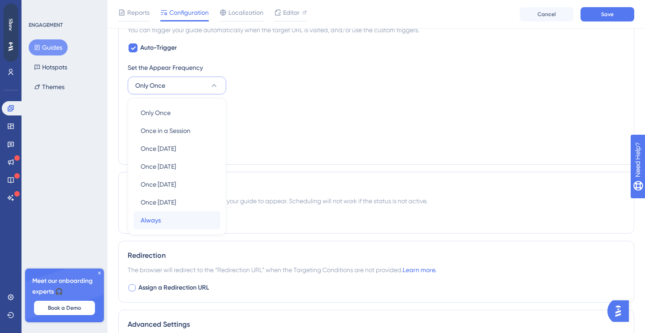
click at [181, 217] on div "Always Always" at bounding box center [177, 220] width 73 height 18
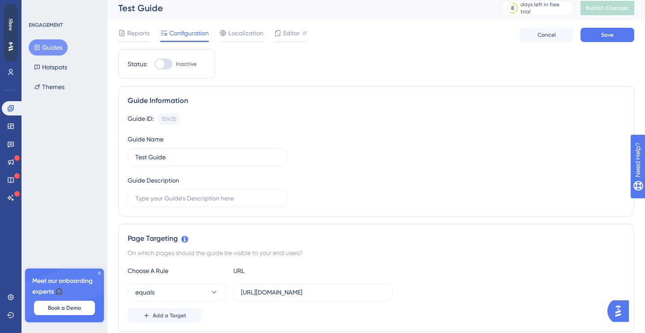
scroll to position [0, 0]
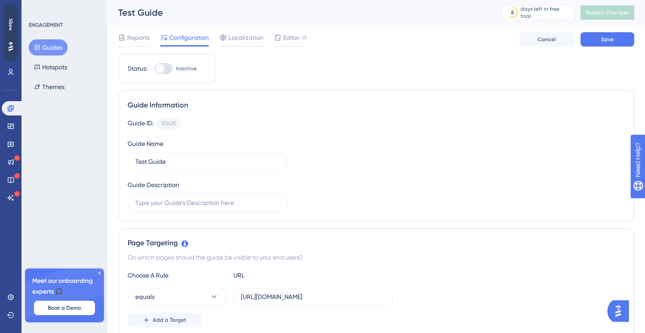
click at [157, 72] on div at bounding box center [164, 68] width 18 height 11
click at [155, 69] on input "Inactive" at bounding box center [154, 69] width 0 height 0
checkbox input "true"
click at [606, 38] on span "Save" at bounding box center [607, 39] width 13 height 7
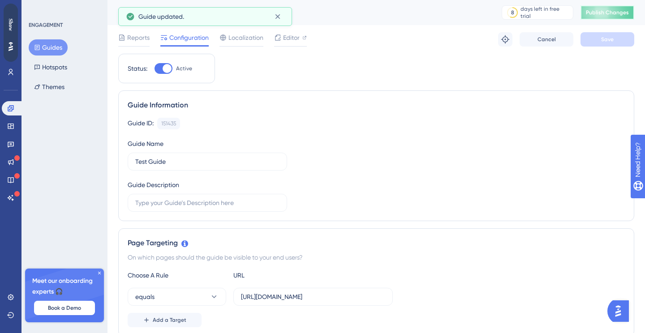
click at [598, 13] on span "Publish Changes" at bounding box center [607, 12] width 43 height 7
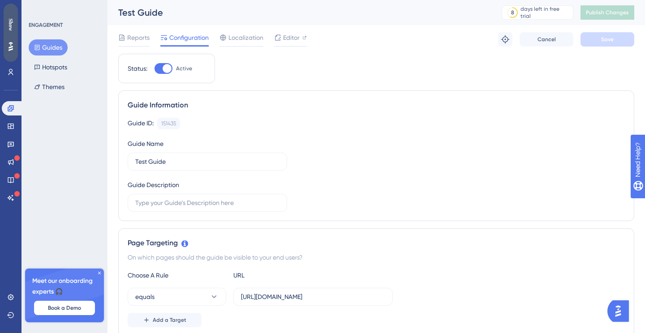
click at [14, 32] on div "Show" at bounding box center [11, 33] width 14 height 58
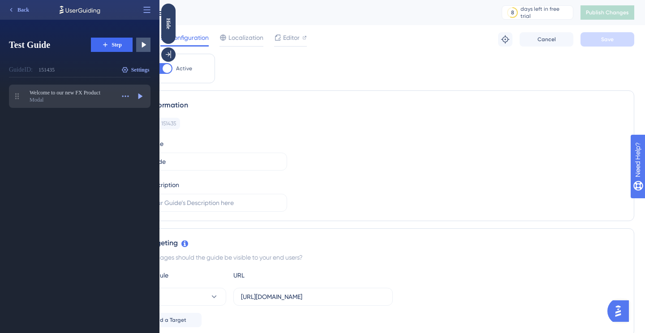
click at [78, 95] on span "Welcome to our new FX Product" at bounding box center [72, 92] width 85 height 7
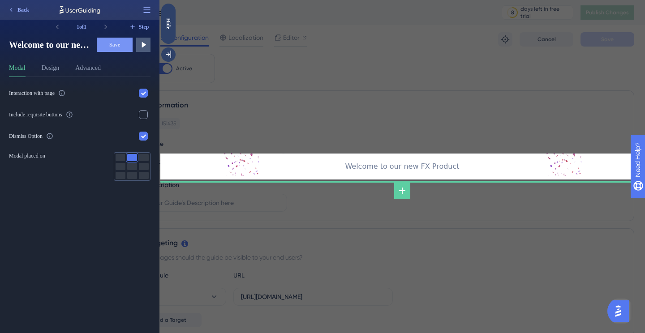
click at [39, 67] on div "Modal Design Advanced" at bounding box center [80, 70] width 142 height 14
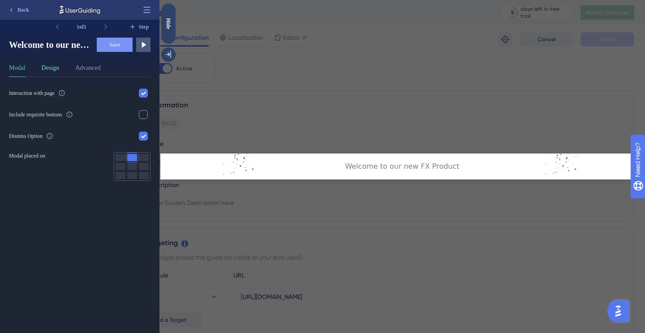
click at [45, 67] on button "Design" at bounding box center [51, 70] width 18 height 14
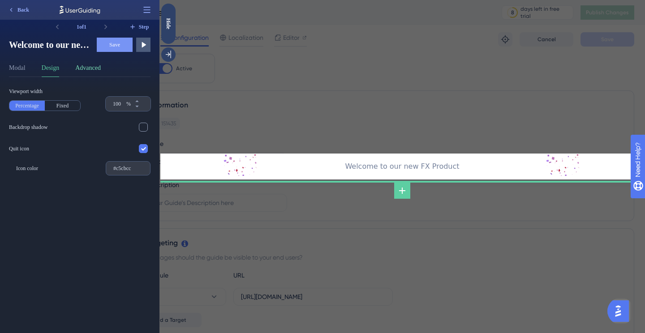
click at [95, 69] on button "Advanced" at bounding box center [88, 70] width 26 height 14
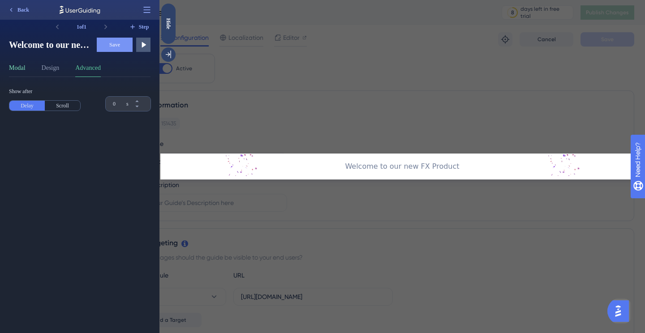
click at [23, 69] on button "Modal" at bounding box center [17, 70] width 17 height 14
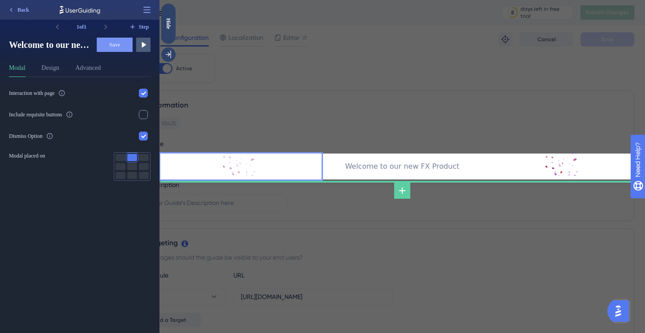
click at [239, 169] on img at bounding box center [241, 165] width 36 height 22
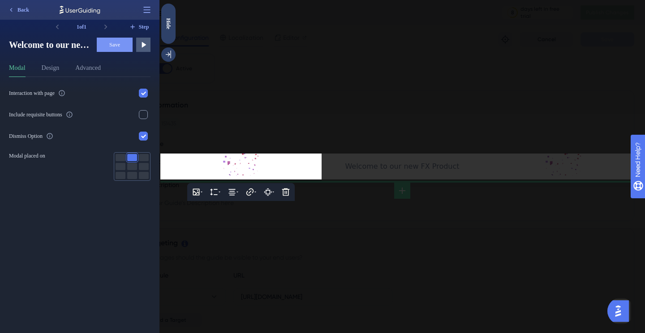
click at [288, 125] on div at bounding box center [401, 166] width 485 height 333
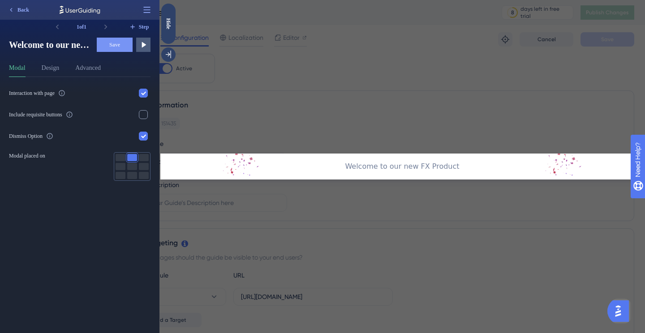
click at [64, 74] on div "Modal Design Advanced" at bounding box center [80, 70] width 142 height 14
click at [52, 66] on button "Design" at bounding box center [51, 70] width 18 height 14
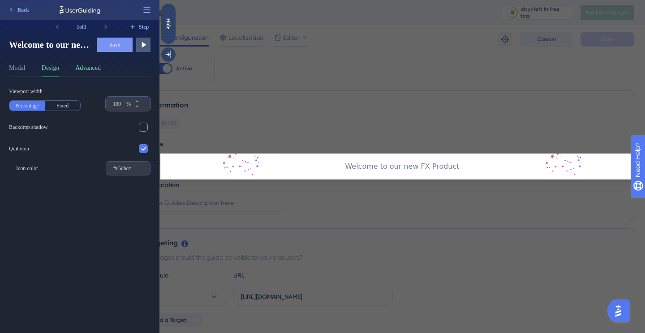
click at [99, 73] on button "Advanced" at bounding box center [88, 70] width 26 height 14
click at [136, 26] on button "Step" at bounding box center [138, 27] width 23 height 14
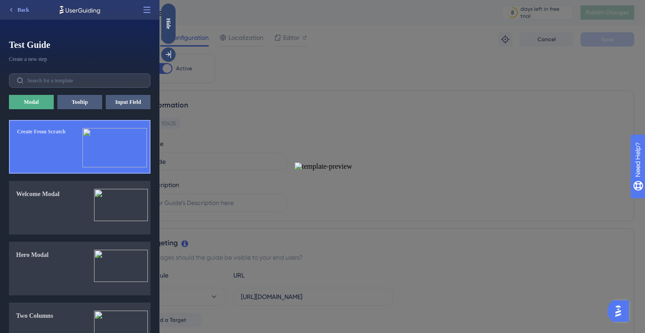
click at [69, 155] on button "Create From Scratch" at bounding box center [80, 147] width 142 height 54
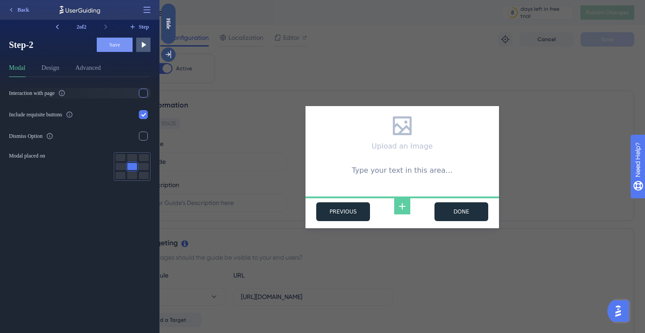
click at [142, 94] on div at bounding box center [143, 93] width 9 height 9
click at [142, 94] on icon at bounding box center [143, 94] width 5 height 4
click at [382, 89] on div at bounding box center [401, 53] width 193 height 106
click at [145, 9] on icon at bounding box center [146, 9] width 9 height 9
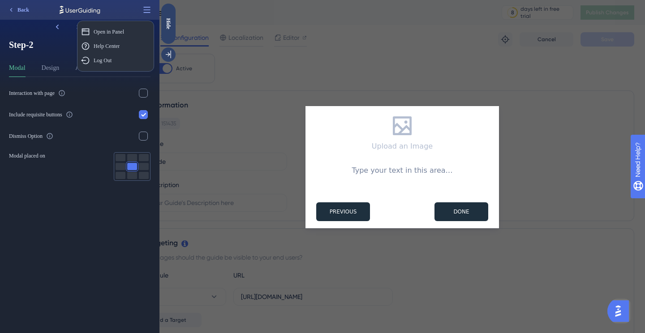
click at [28, 35] on div "2 of 2 Step Step-2 Step-2 Save Preview Modal Design Advanced Interaction with p…" at bounding box center [79, 176] width 159 height 313
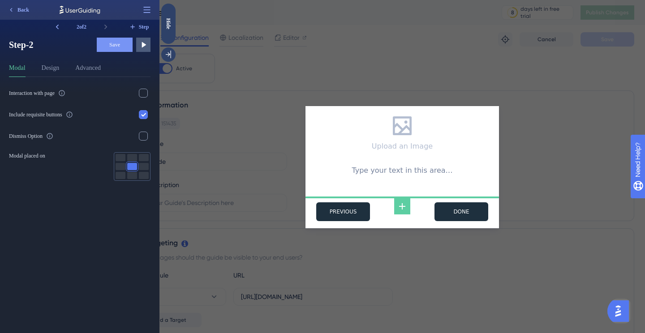
click at [253, 212] on div "Upload an Image Type your text in this area… PREVIOUS NEXT" at bounding box center [401, 166] width 485 height 333
click at [52, 64] on button "Design" at bounding box center [51, 70] width 18 height 14
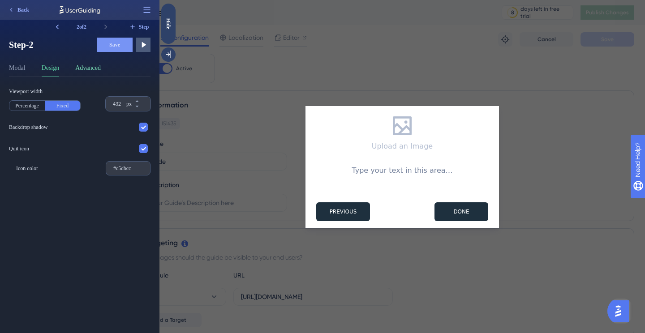
click at [98, 69] on button "Advanced" at bounding box center [88, 70] width 26 height 14
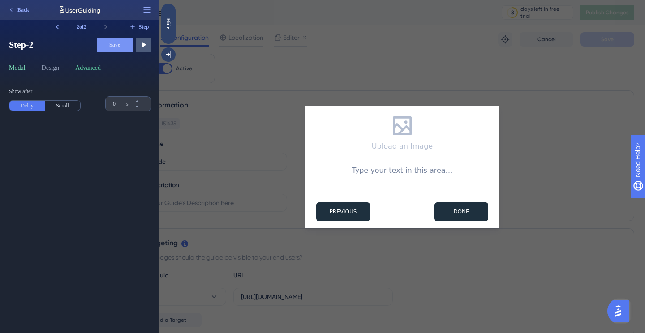
click at [25, 65] on button "Modal" at bounding box center [17, 70] width 17 height 14
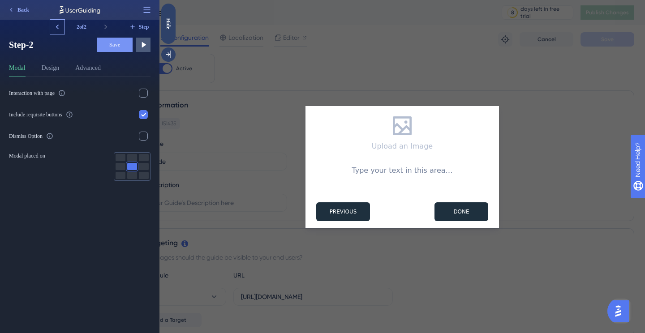
click at [57, 28] on icon at bounding box center [57, 26] width 9 height 9
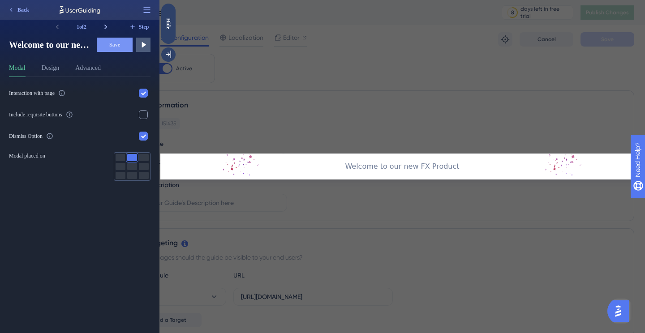
click at [106, 30] on icon at bounding box center [105, 26] width 9 height 9
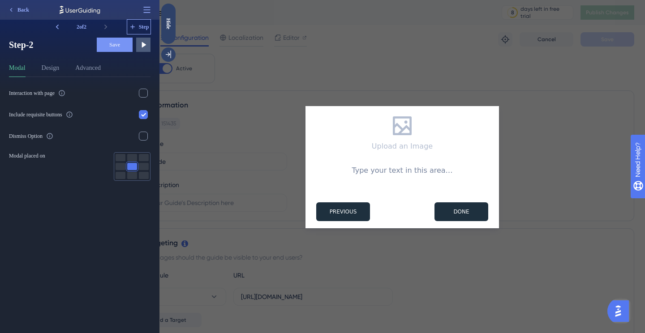
click at [139, 26] on span "Step" at bounding box center [144, 26] width 10 height 7
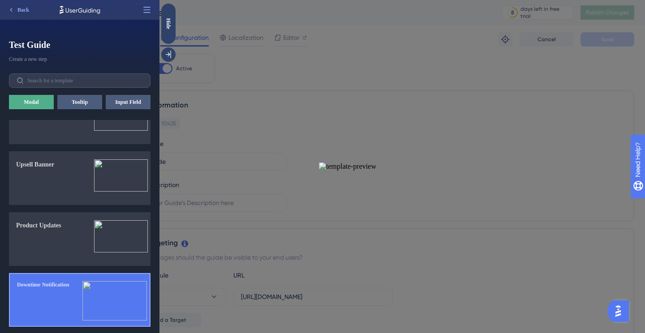
click at [82, 282] on button "Downtime Notification" at bounding box center [80, 300] width 142 height 54
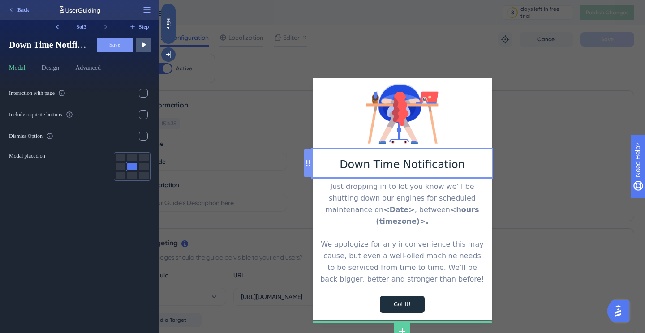
click at [403, 169] on div "Down Time Notification" at bounding box center [402, 164] width 165 height 17
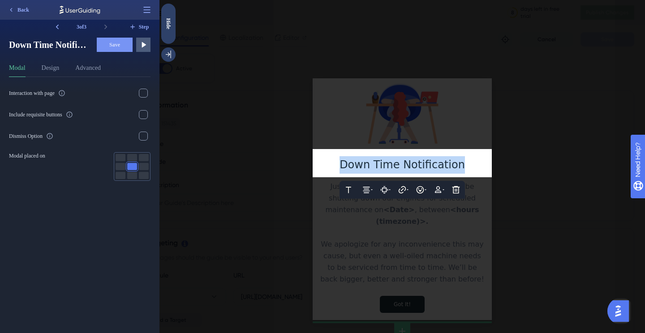
drag, startPoint x: 457, startPoint y: 167, endPoint x: 322, endPoint y: 163, distance: 135.3
click at [322, 163] on div "Down Time Notification" at bounding box center [402, 164] width 165 height 17
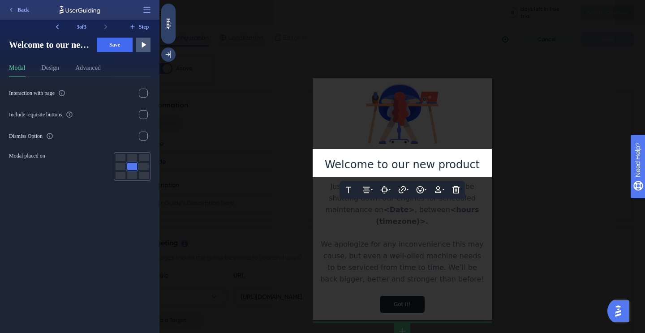
click at [423, 99] on div at bounding box center [401, 166] width 485 height 333
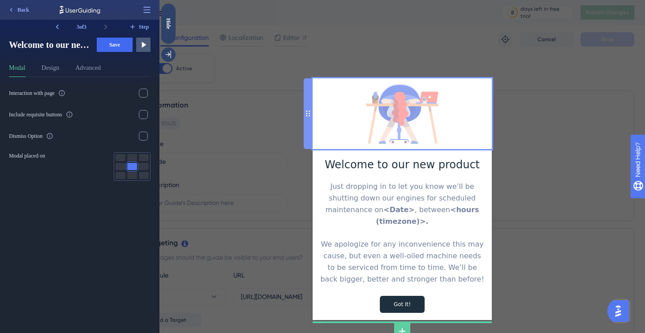
click at [399, 115] on img at bounding box center [402, 113] width 107 height 71
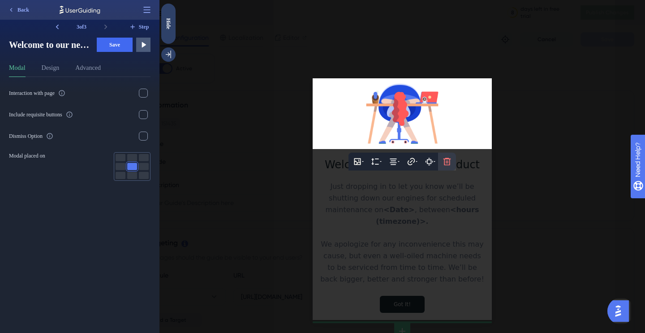
click at [447, 163] on icon at bounding box center [447, 162] width 8 height 8
click at [446, 189] on icon at bounding box center [446, 188] width 9 height 9
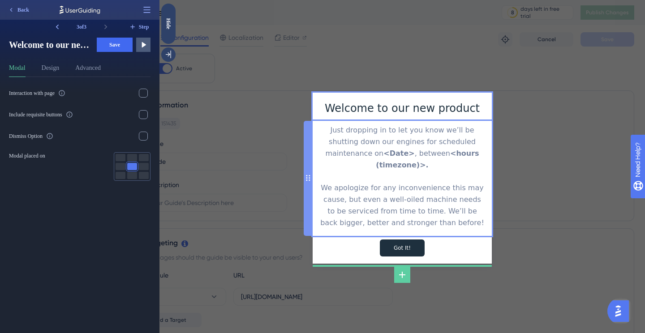
click at [398, 158] on div "Just dropping in to let you know we’ll be shutting down our engines for schedul…" at bounding box center [402, 177] width 165 height 104
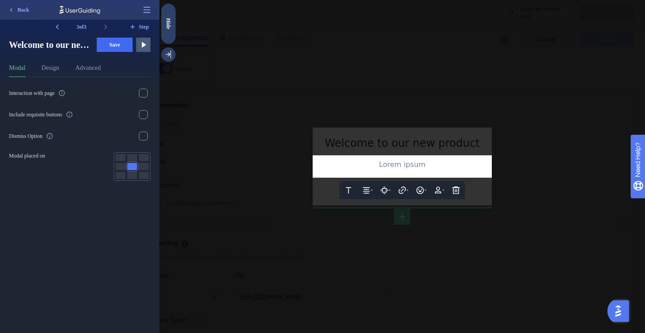
click at [305, 223] on div at bounding box center [401, 166] width 485 height 333
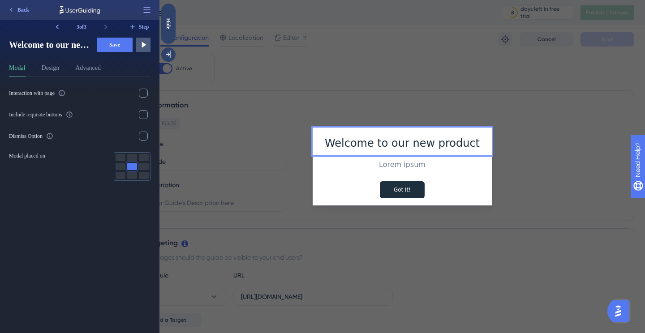
click at [103, 40] on button "Save" at bounding box center [115, 45] width 36 height 14
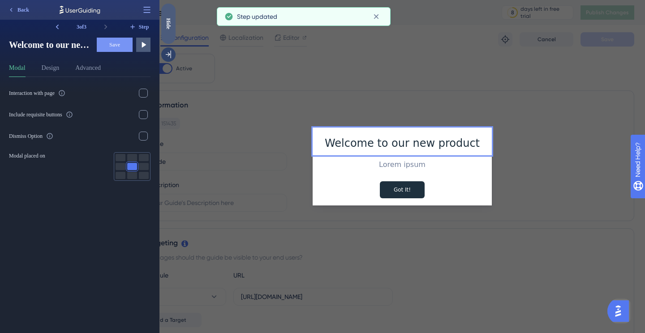
click at [169, 25] on div "Hide" at bounding box center [168, 23] width 14 height 11
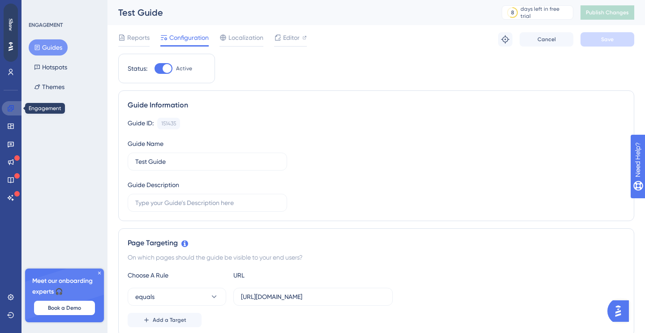
click at [10, 105] on icon at bounding box center [10, 108] width 7 height 7
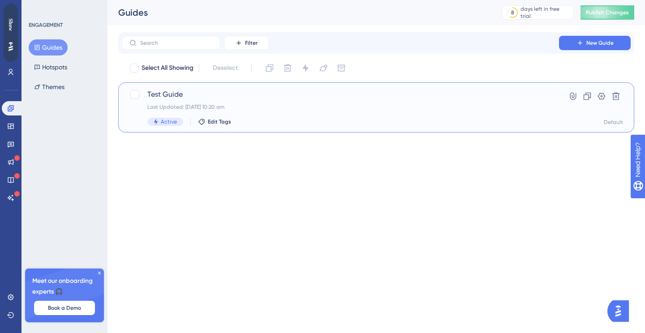
click at [179, 95] on span "Test Guide" at bounding box center [340, 94] width 386 height 11
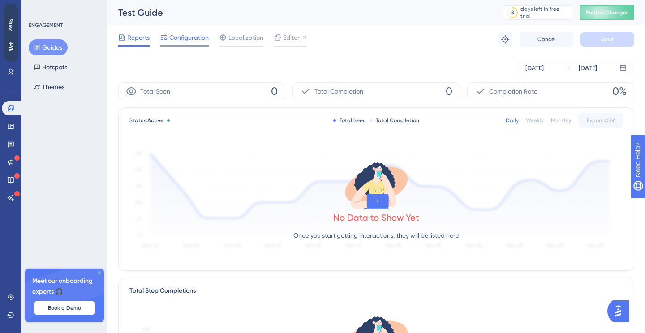
click at [191, 40] on span "Configuration" at bounding box center [188, 37] width 39 height 11
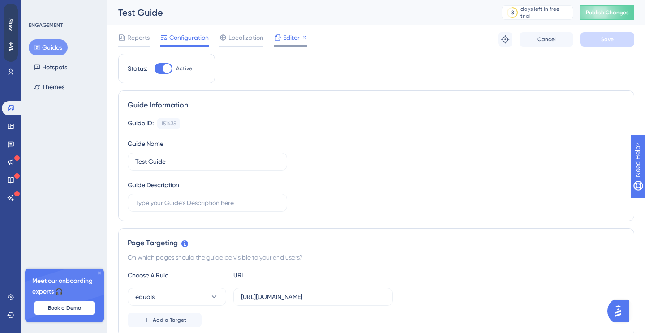
click at [283, 36] on div "Editor" at bounding box center [290, 37] width 33 height 11
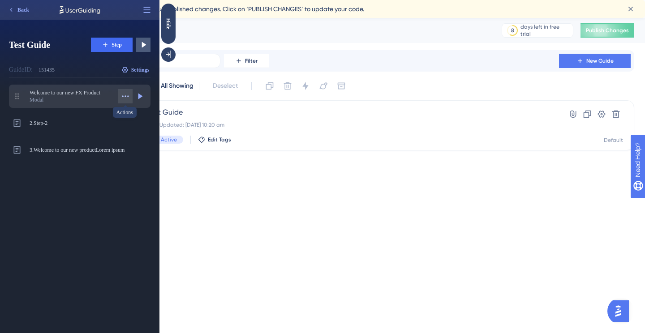
click at [126, 95] on icon at bounding box center [125, 96] width 9 height 9
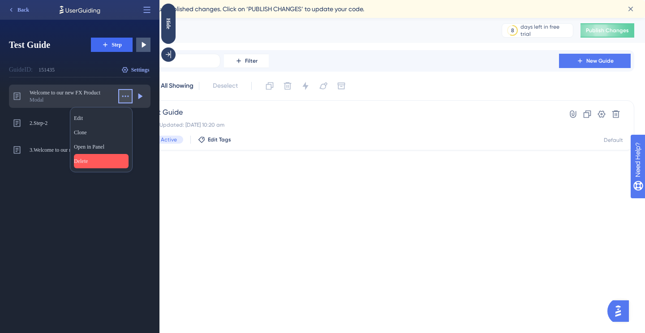
click at [103, 161] on div "[PERSON_NAME]" at bounding box center [101, 161] width 55 height 14
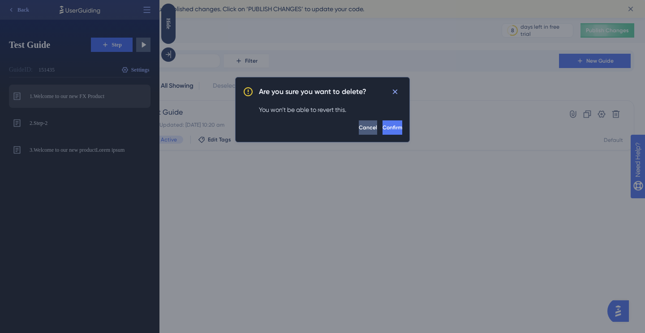
click at [382, 127] on button "Confirm" at bounding box center [392, 127] width 20 height 14
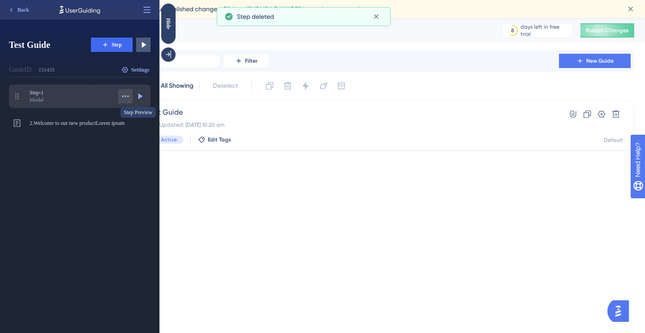
click at [126, 96] on icon at bounding box center [125, 96] width 9 height 9
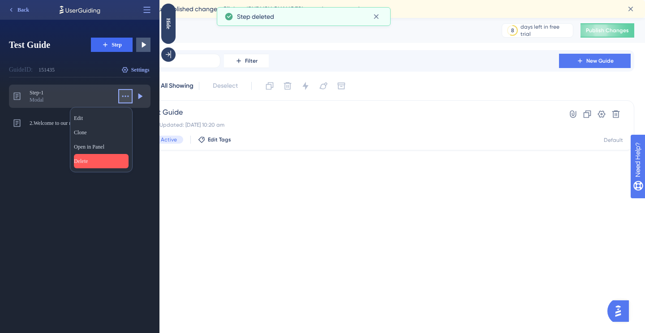
click at [109, 161] on div "Delete Delete" at bounding box center [101, 161] width 55 height 14
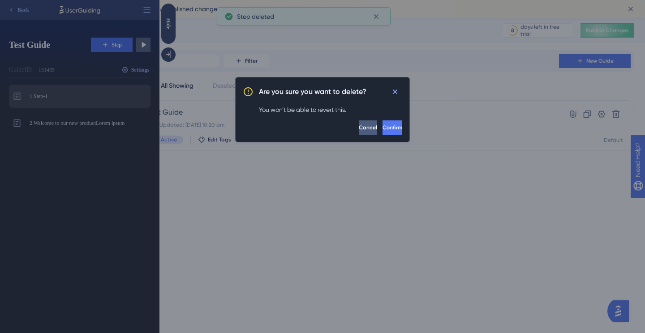
click at [382, 131] on span "Confirm" at bounding box center [392, 127] width 20 height 7
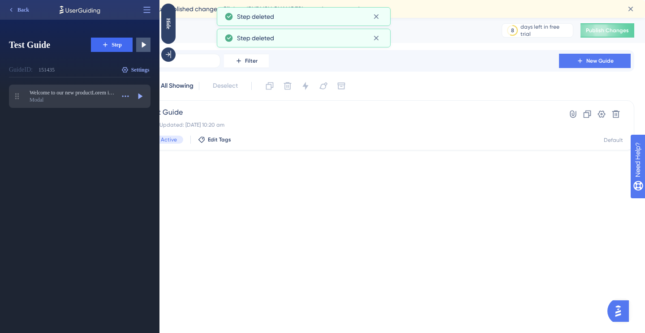
click at [88, 98] on div "Modal" at bounding box center [72, 99] width 85 height 7
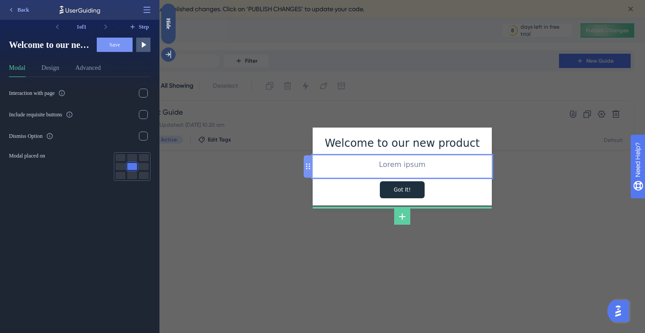
click at [398, 162] on div "Lorem ipsum" at bounding box center [402, 165] width 165 height 12
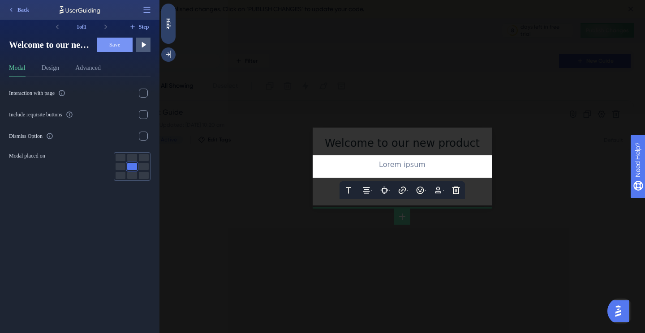
click at [82, 227] on div "Interaction with page Include requisite buttons Dismiss Option Modal placed on" at bounding box center [83, 205] width 149 height 256
click at [404, 136] on div at bounding box center [401, 166] width 485 height 333
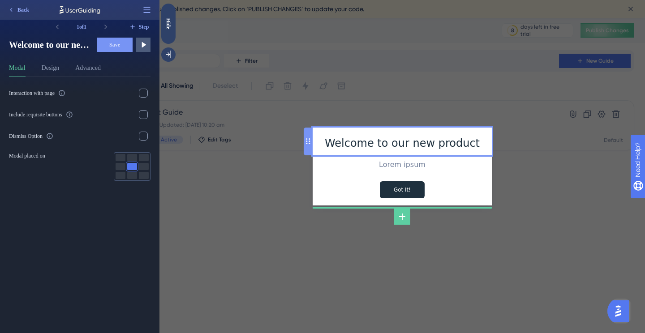
click at [417, 139] on div "Welcome to our new product" at bounding box center [402, 143] width 165 height 17
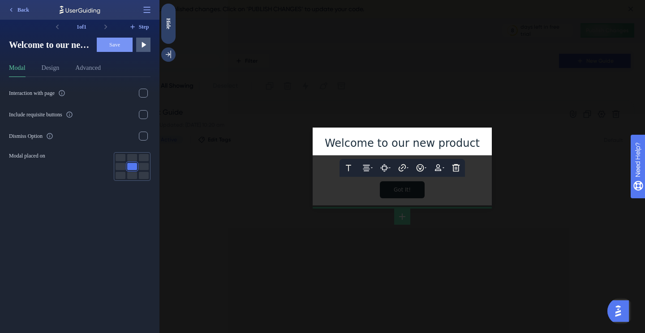
click at [434, 145] on span "Welcome to our new product" at bounding box center [402, 143] width 155 height 13
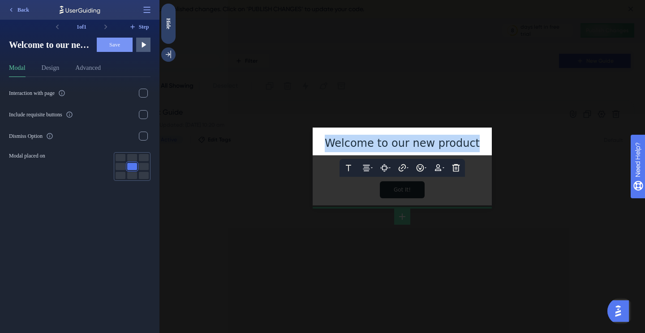
drag, startPoint x: 469, startPoint y: 146, endPoint x: 324, endPoint y: 146, distance: 145.6
click at [324, 146] on div "Welcome to our new product" at bounding box center [402, 143] width 165 height 17
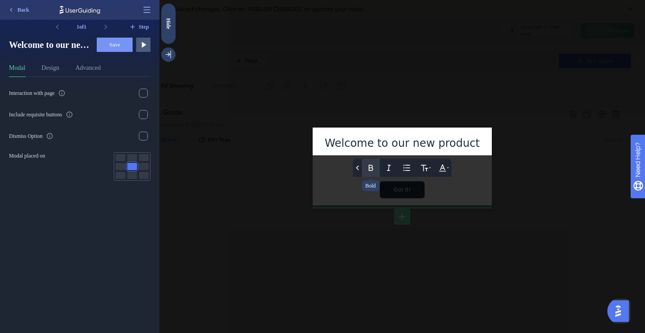
click at [372, 168] on icon at bounding box center [371, 168] width 4 height 6
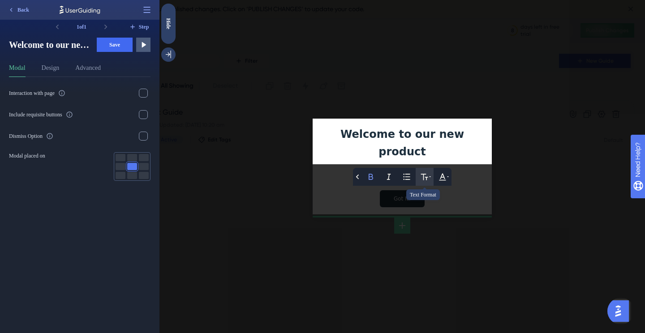
click at [426, 174] on icon at bounding box center [424, 177] width 7 height 6
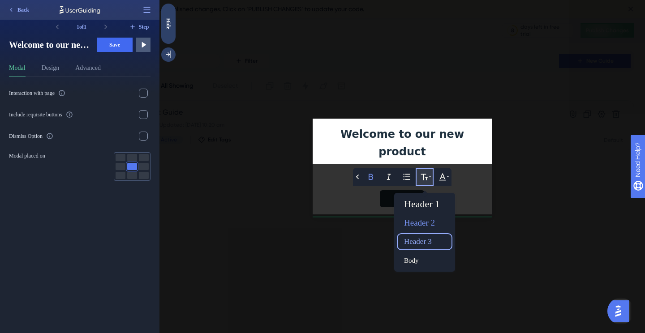
click at [427, 235] on div "Header 3" at bounding box center [424, 242] width 48 height 14
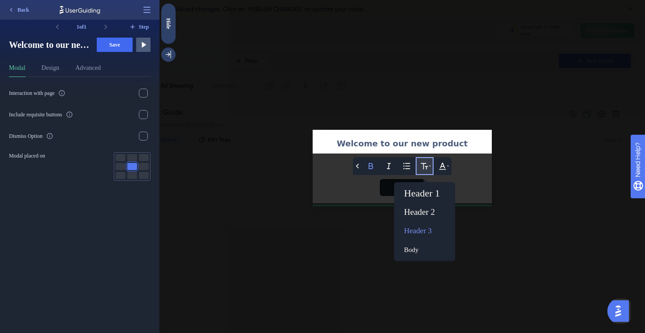
click at [477, 148] on div "Welcome to our new product" at bounding box center [402, 143] width 165 height 13
click at [508, 172] on div at bounding box center [401, 166] width 485 height 333
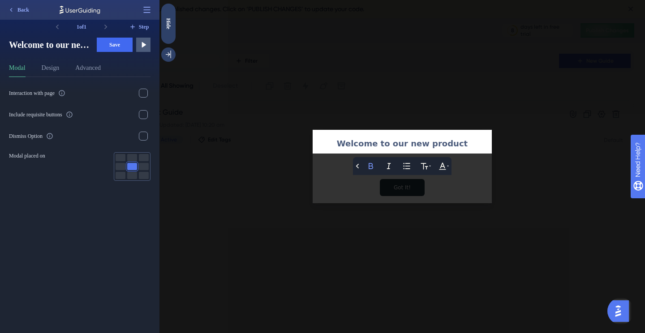
click at [493, 189] on div at bounding box center [401, 166] width 485 height 333
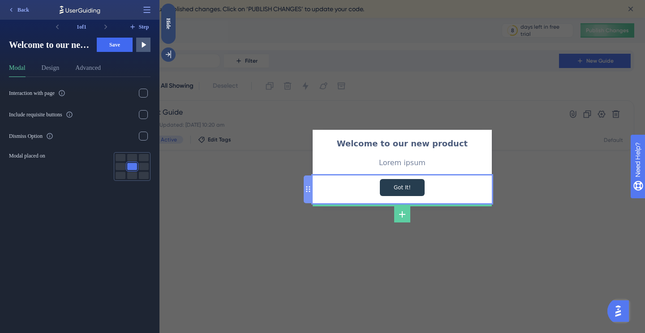
click at [416, 187] on input "Got It!" at bounding box center [402, 187] width 45 height 17
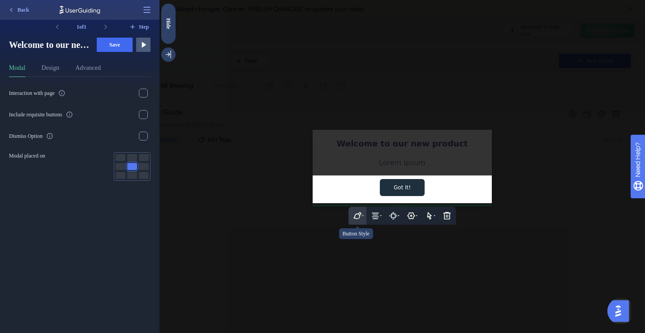
click at [359, 215] on icon at bounding box center [357, 215] width 9 height 9
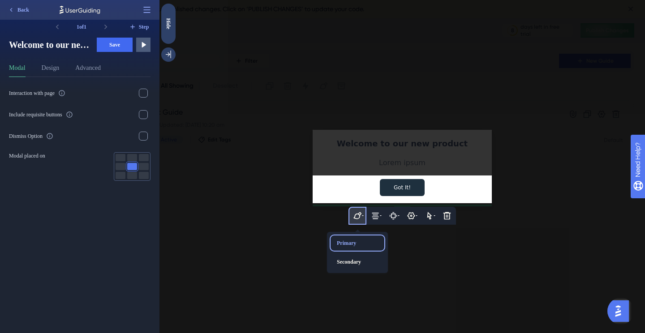
click at [360, 241] on div "Primary" at bounding box center [357, 243] width 48 height 14
click at [363, 261] on div "Secondary" at bounding box center [357, 262] width 48 height 14
click at [358, 245] on div "Primary" at bounding box center [357, 243] width 48 height 14
click at [416, 216] on icon at bounding box center [417, 215] width 2 height 1
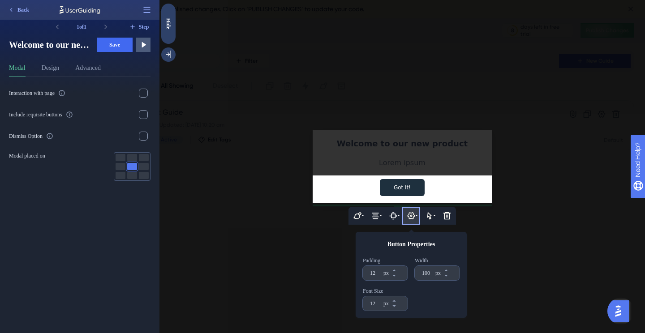
click at [359, 176] on div "Got It!" at bounding box center [402, 190] width 179 height 28
click at [430, 213] on icon at bounding box center [429, 215] width 9 height 9
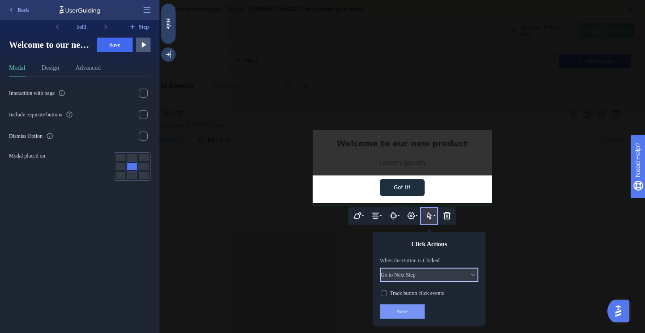
click at [416, 277] on span "Go to Next Step" at bounding box center [398, 274] width 35 height 7
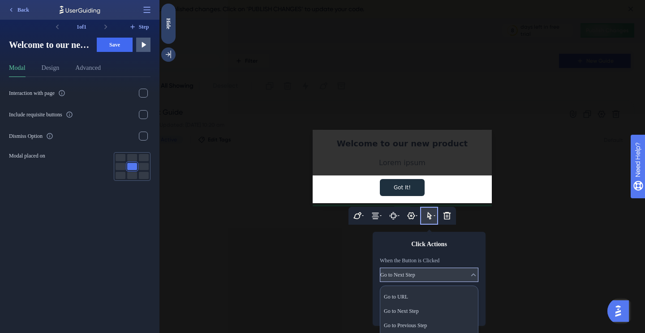
scroll to position [104, 0]
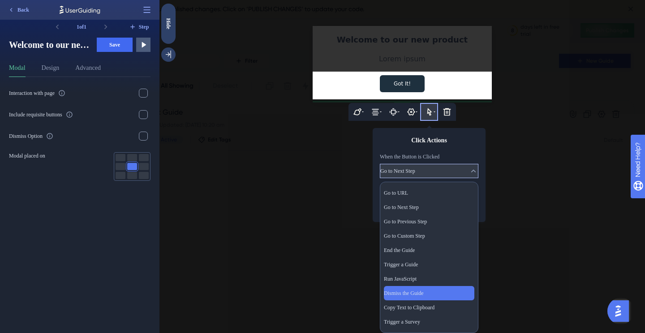
click at [421, 289] on div "Dismiss the Guide Dismiss the Guide" at bounding box center [429, 293] width 90 height 14
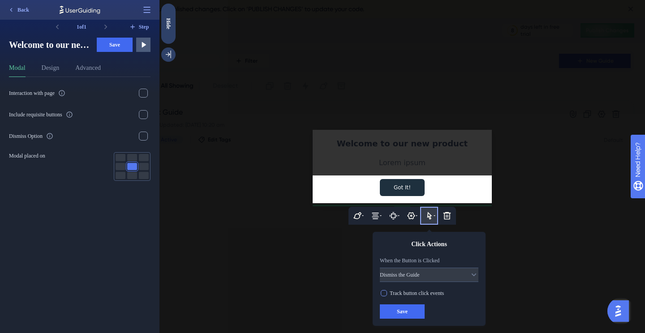
click at [402, 294] on span "Track button click events" at bounding box center [417, 293] width 54 height 7
click at [404, 312] on span "Save" at bounding box center [402, 311] width 11 height 7
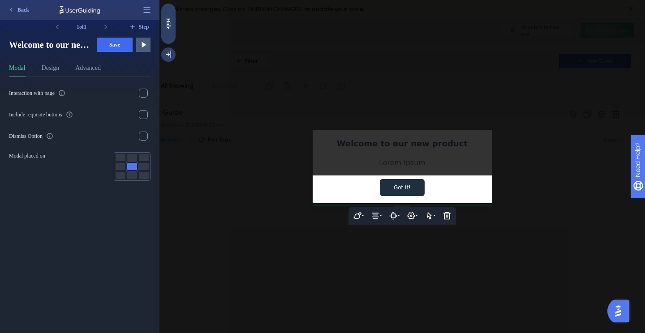
click at [461, 155] on div at bounding box center [401, 166] width 485 height 333
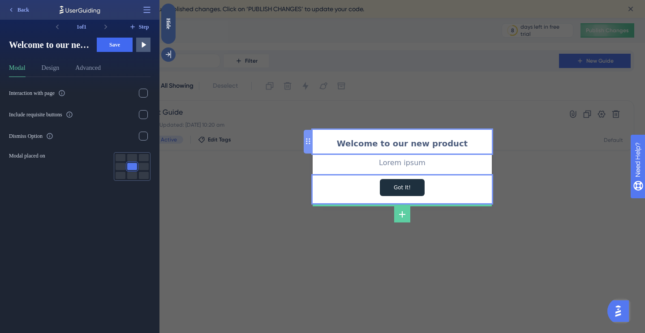
click at [397, 146] on div "Welcome to our new product" at bounding box center [402, 143] width 165 height 13
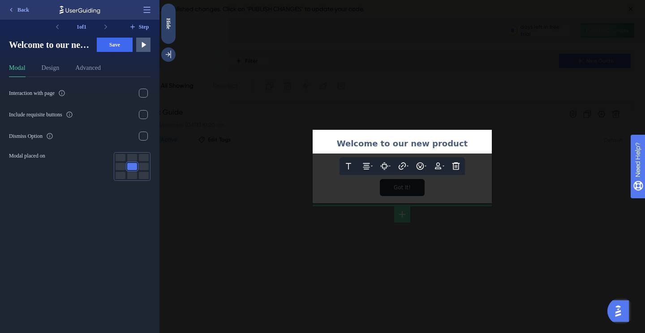
click at [403, 142] on span "Welcome to our new product" at bounding box center [402, 143] width 131 height 9
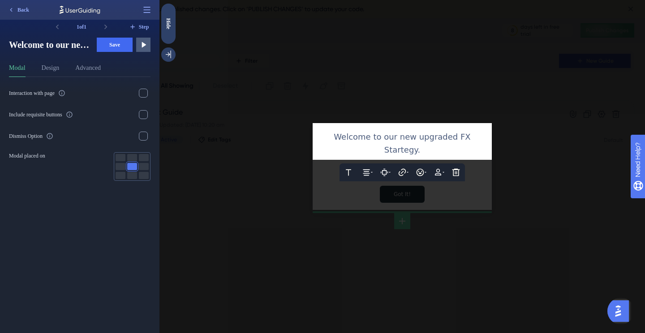
click at [455, 143] on span "Welcome to our new upgraded FX Startegy." at bounding box center [403, 143] width 139 height 22
click at [369, 167] on button at bounding box center [371, 172] width 18 height 18
click at [499, 148] on div at bounding box center [401, 166] width 485 height 333
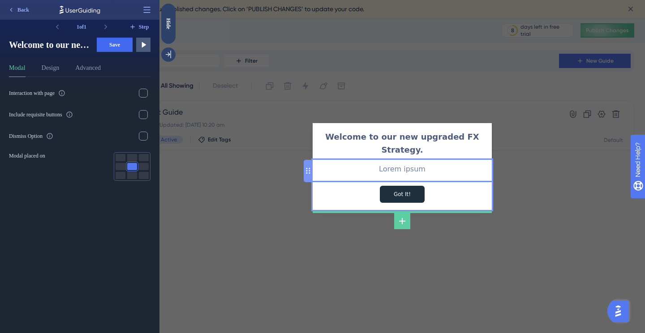
click at [459, 181] on div "Lorem ipsum" at bounding box center [402, 171] width 179 height 22
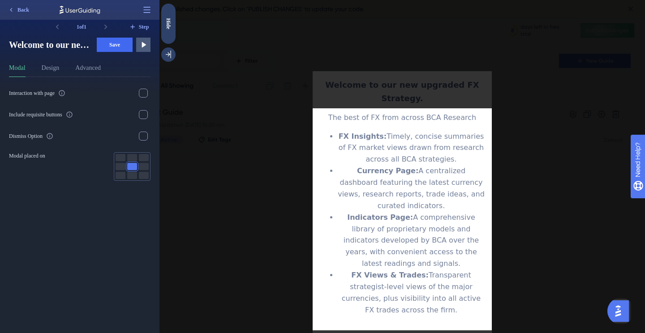
click at [385, 167] on span "Currency Page:" at bounding box center [387, 171] width 61 height 9
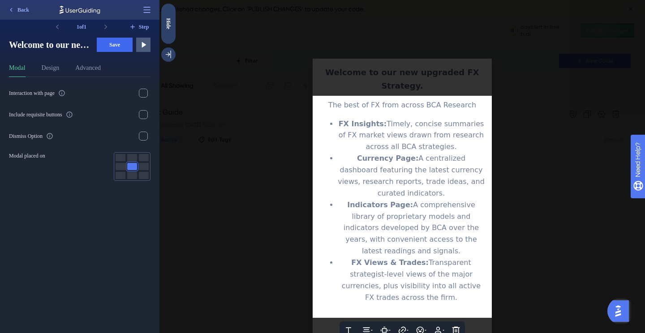
drag, startPoint x: 419, startPoint y: 273, endPoint x: 296, endPoint y: 122, distance: 194.2
click at [296, 122] on div "Welcome to our new upgraded FX Strategy. Text Alignment Paddings Hyperlink Emoj…" at bounding box center [401, 166] width 485 height 333
click at [372, 322] on button at bounding box center [366, 331] width 18 height 18
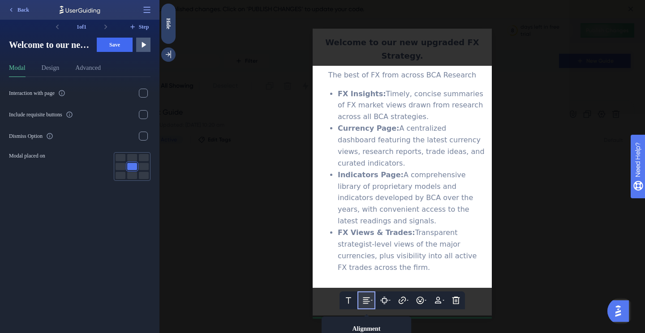
click at [329, 93] on ul "FX Insights: Timely, concise summaries of FX market views drawn from research a…" at bounding box center [402, 180] width 165 height 185
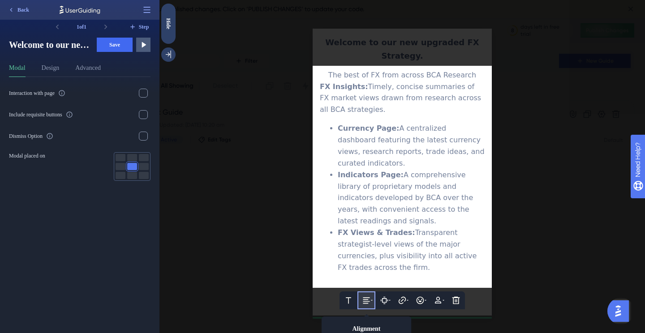
click at [328, 127] on ul "Currency Page: A centralized dashboard featuring the latest currency views, res…" at bounding box center [402, 198] width 165 height 150
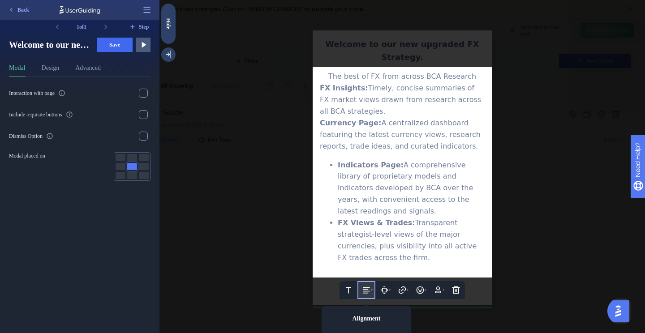
click at [338, 161] on span "Indicators Page:" at bounding box center [371, 165] width 66 height 9
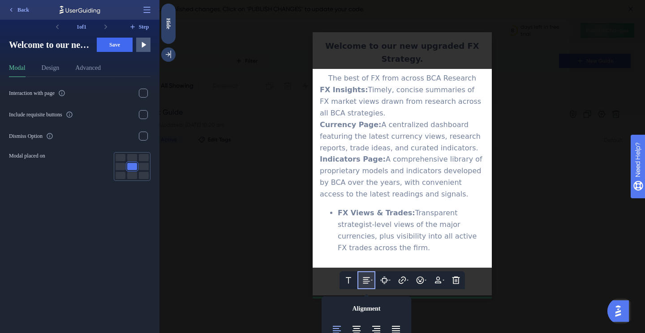
click at [330, 207] on ul "FX Views & Trades: Transparent strategist-level views of the major currencies, …" at bounding box center [402, 230] width 165 height 47
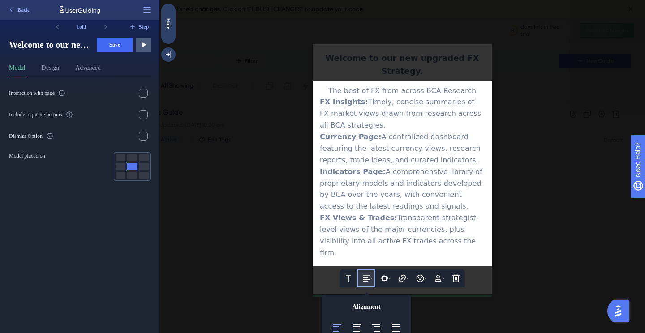
click at [362, 128] on div "FX Insights: Timely, concise summaries of FX market views drawn from research a…" at bounding box center [402, 113] width 165 height 35
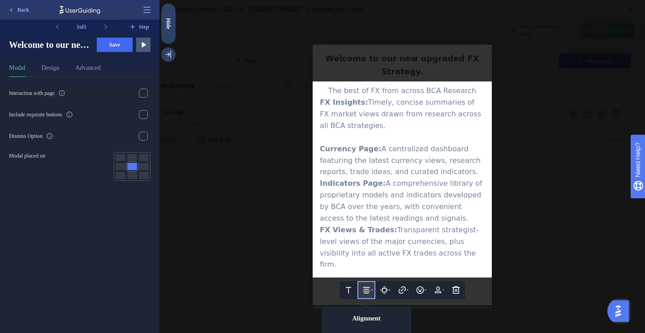
click at [463, 175] on div "Currency Page: A centralized dashboard featuring the latest currency views, res…" at bounding box center [402, 160] width 165 height 35
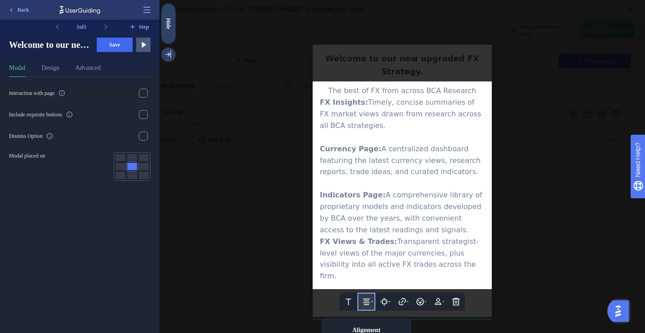
click at [421, 234] on div "Indicators Page: A comprehensive library of proprietary models and indicators d…" at bounding box center [402, 212] width 165 height 47
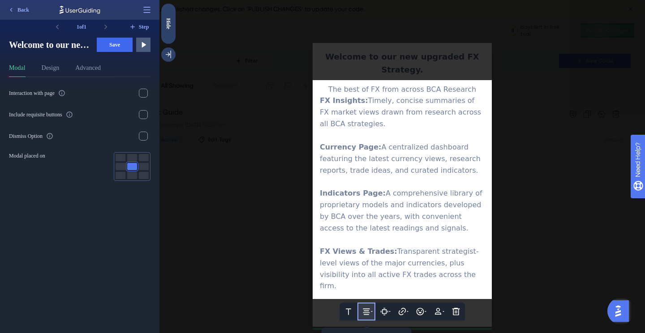
scroll to position [62, 0]
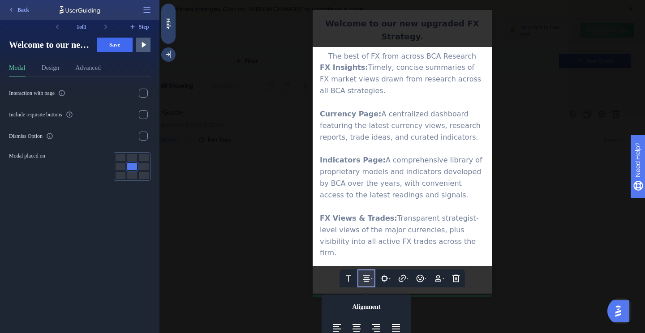
click at [334, 61] on div "The best of FX from across BCA Research" at bounding box center [402, 57] width 165 height 12
click at [56, 69] on button "Design" at bounding box center [51, 70] width 18 height 14
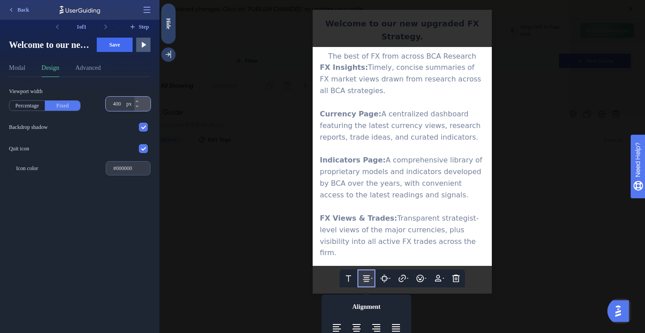
click at [115, 101] on input "400" at bounding box center [119, 103] width 12 height 7
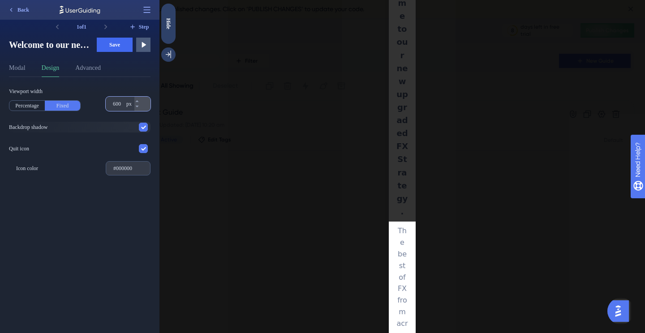
scroll to position [13, 0]
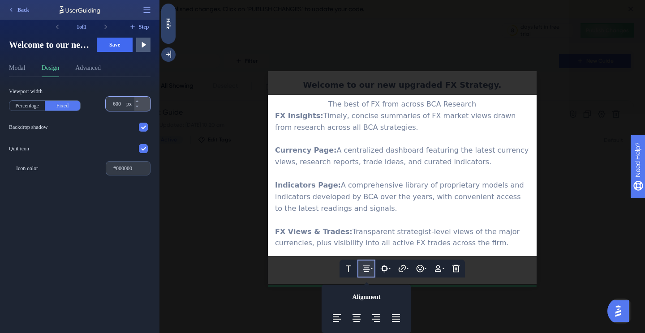
type input "600"
click at [468, 104] on span "The best of FX from across BCA Research" at bounding box center [402, 104] width 148 height 9
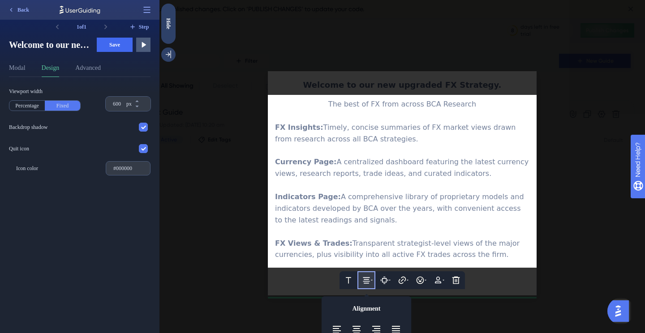
click at [312, 231] on div at bounding box center [402, 232] width 254 height 12
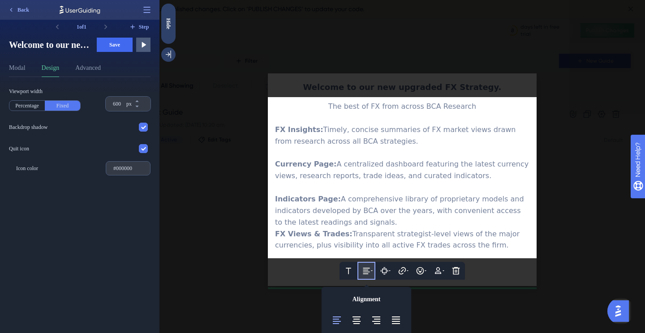
scroll to position [13, 0]
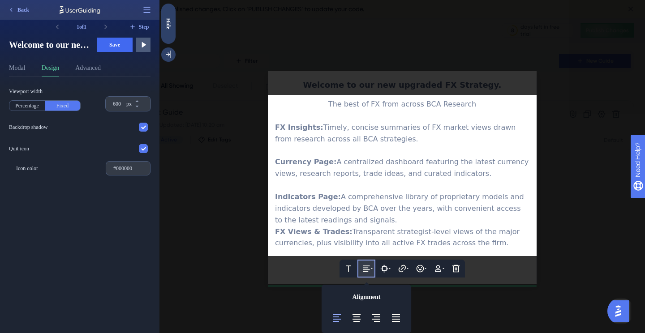
click at [347, 183] on div at bounding box center [402, 186] width 254 height 12
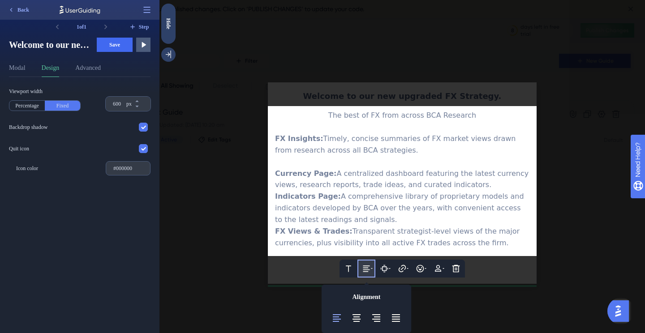
click at [364, 161] on div at bounding box center [402, 162] width 254 height 12
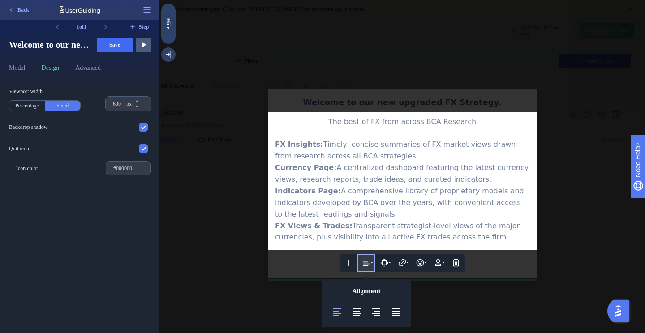
scroll to position [0, 0]
click at [442, 263] on button at bounding box center [438, 263] width 18 height 18
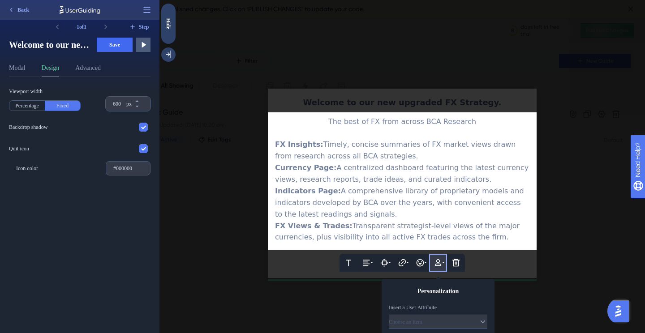
scroll to position [59, 0]
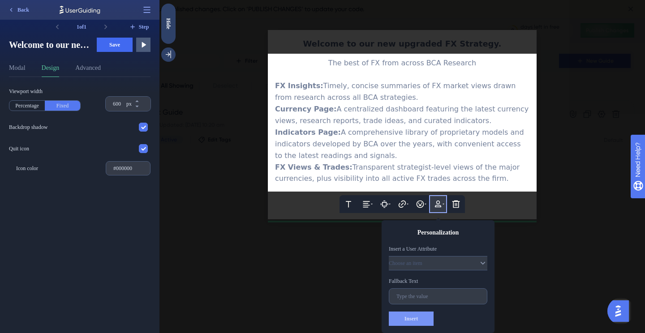
click at [440, 206] on icon at bounding box center [438, 204] width 6 height 7
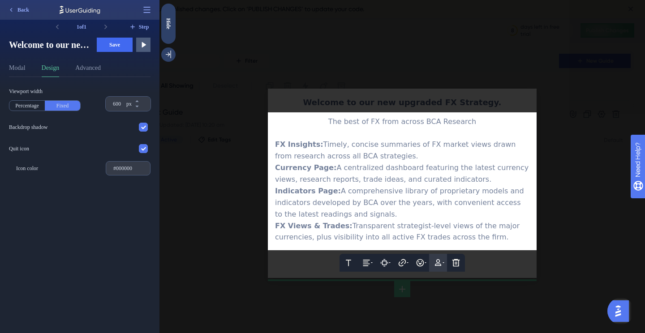
scroll to position [0, 0]
click at [334, 170] on span "A centralized dashboard featuring the latest currency views, research reports, …" at bounding box center [403, 173] width 256 height 20
drag, startPoint x: 486, startPoint y: 236, endPoint x: 266, endPoint y: 144, distance: 238.1
click at [268, 144] on div "Text Alignment Paddings Hyperlink Emojis Personalization Delete The best of FX …" at bounding box center [402, 181] width 269 height 138
click at [428, 262] on icon at bounding box center [424, 262] width 9 height 9
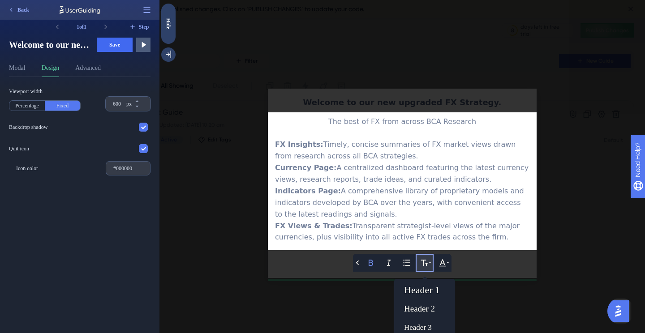
scroll to position [25, 0]
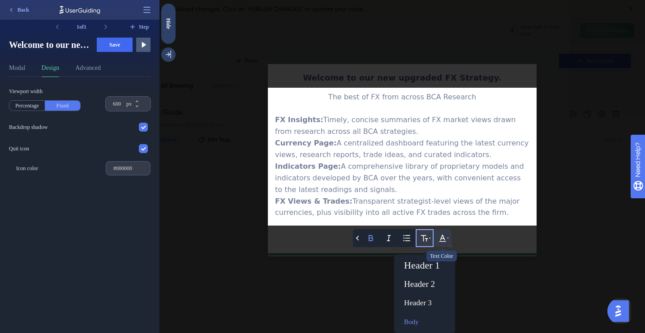
click at [445, 238] on icon at bounding box center [442, 238] width 9 height 9
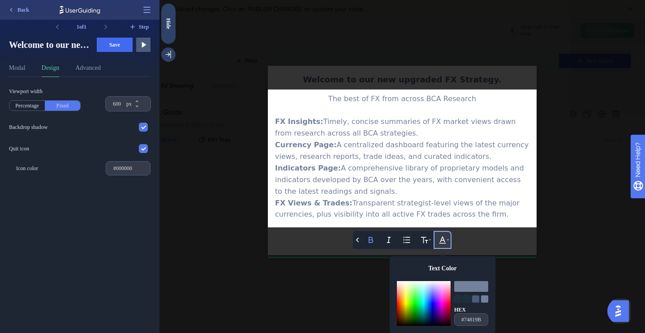
scroll to position [23, 0]
click at [421, 181] on span "A comprehensive library of proprietary models and indicators developed by BCA o…" at bounding box center [400, 180] width 251 height 32
click at [335, 168] on span "A comprehensive library of proprietary models and indicators developed by BCA o…" at bounding box center [400, 180] width 251 height 32
drag, startPoint x: 369, startPoint y: 180, endPoint x: 417, endPoint y: 180, distance: 47.9
click at [417, 180] on span "A comprehensive library of proprietary models and indicators developed by BCA o…" at bounding box center [400, 180] width 251 height 32
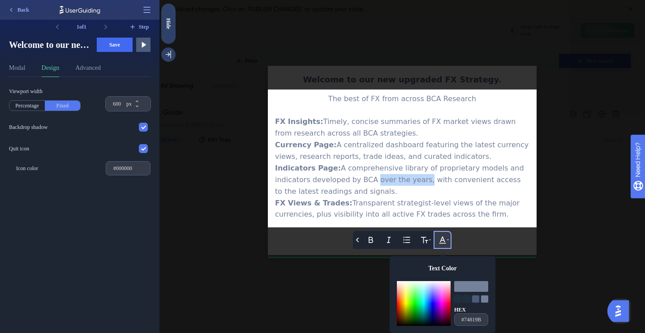
click at [417, 180] on span "A comprehensive library of proprietary models and indicators developed by BCA o…" at bounding box center [400, 180] width 251 height 32
drag, startPoint x: 367, startPoint y: 180, endPoint x: 370, endPoint y: 190, distance: 10.8
click at [370, 190] on div "Indicators Page: A comprehensive library of proprietary models and indicators d…" at bounding box center [402, 180] width 254 height 35
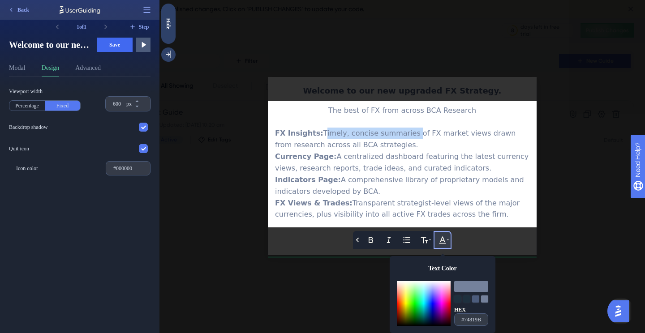
drag, startPoint x: 320, startPoint y: 133, endPoint x: 406, endPoint y: 131, distance: 86.0
click at [406, 131] on span "Timely, concise summaries of FX market views drawn from research across all BCA…" at bounding box center [396, 139] width 243 height 20
click at [429, 240] on button at bounding box center [425, 240] width 18 height 18
click at [429, 241] on button at bounding box center [425, 240] width 18 height 18
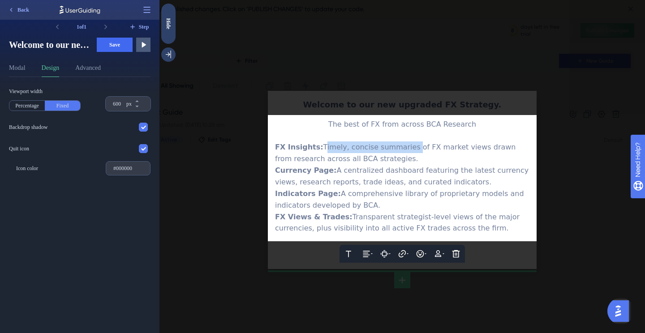
scroll to position [0, 0]
click at [403, 253] on icon at bounding box center [402, 253] width 9 height 9
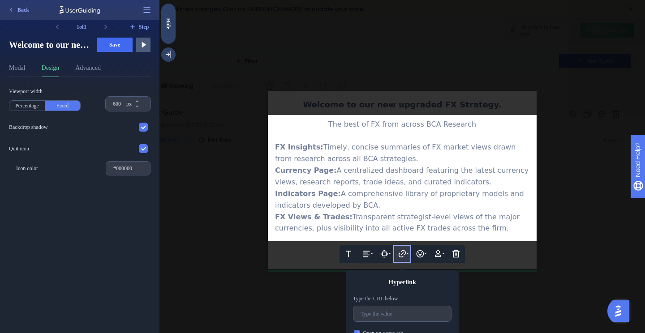
scroll to position [33, 0]
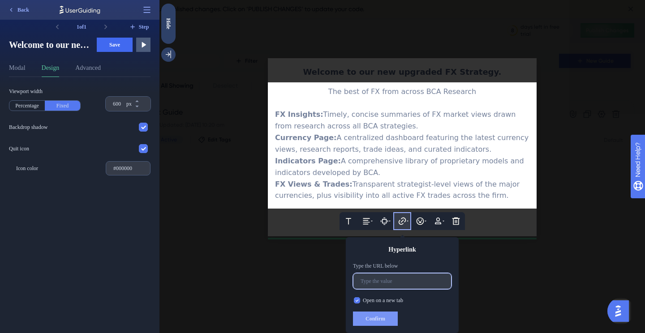
click at [386, 283] on input "text" at bounding box center [402, 281] width 83 height 6
paste input "https://www.bcaresearch.com/site/forx/reports"
click at [436, 282] on input "https://www.bcaresearch.com/site/forx/reports" at bounding box center [402, 281] width 83 height 6
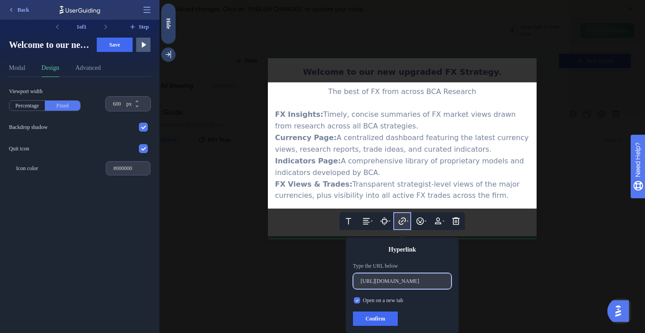
scroll to position [0, 37]
type input "https://www.bcaresearch.com/site/forx/insights"
click at [383, 315] on button "Confirm" at bounding box center [375, 319] width 45 height 14
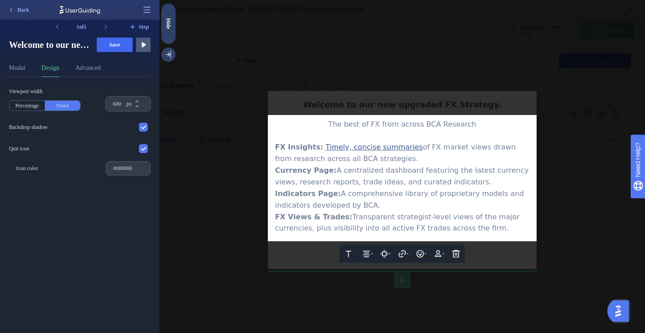
click at [374, 186] on span "A centralized dashboard featuring the latest currency views, research reports, …" at bounding box center [403, 176] width 256 height 20
click at [395, 146] on span "Timely, concise summaries" at bounding box center [374, 147] width 97 height 9
drag, startPoint x: 405, startPoint y: 148, endPoint x: 319, endPoint y: 148, distance: 85.5
click at [326, 148] on span "Timely, concise summaries" at bounding box center [374, 147] width 97 height 9
click at [405, 253] on icon at bounding box center [402, 253] width 7 height 7
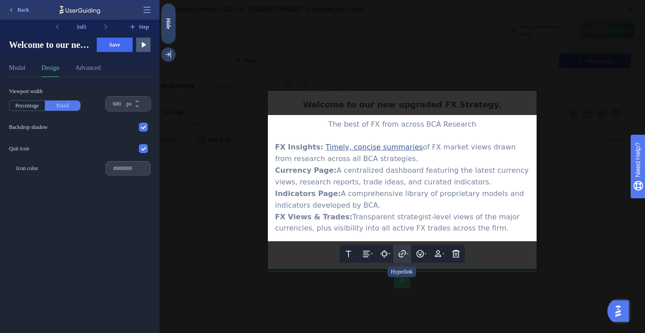
click at [409, 253] on button at bounding box center [402, 254] width 18 height 18
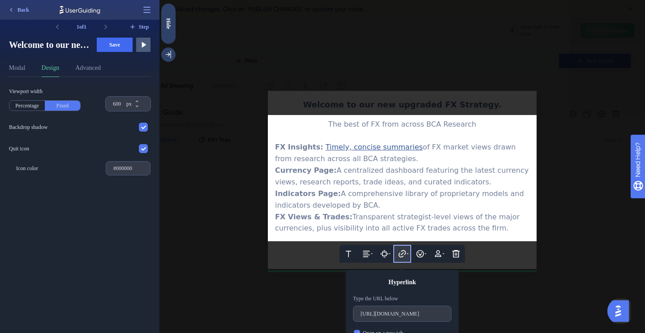
scroll to position [33, 0]
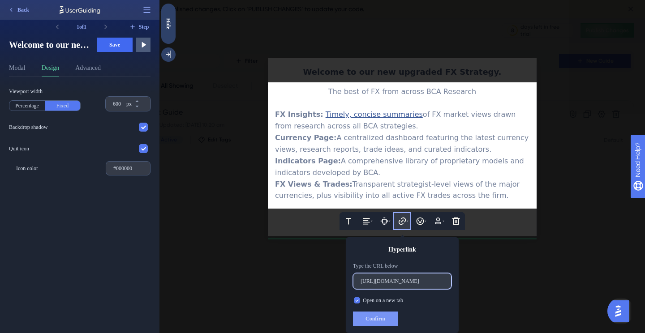
click at [416, 278] on input "https://www.bcaresearch.com/site/forx/insights" at bounding box center [402, 281] width 83 height 6
paste input "reports?publications=2311"
type input "https://www.bcaresearch.com/site/forx/reports?publications=2311"
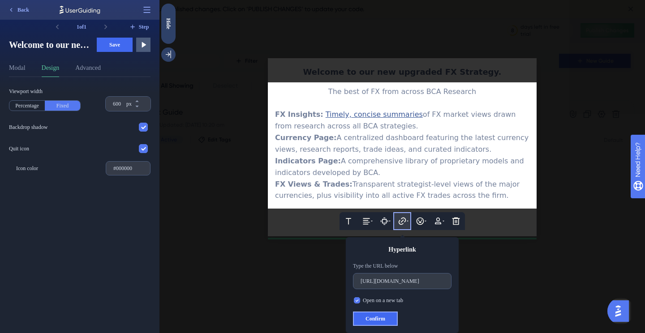
click at [382, 316] on span "Confirm" at bounding box center [375, 318] width 20 height 7
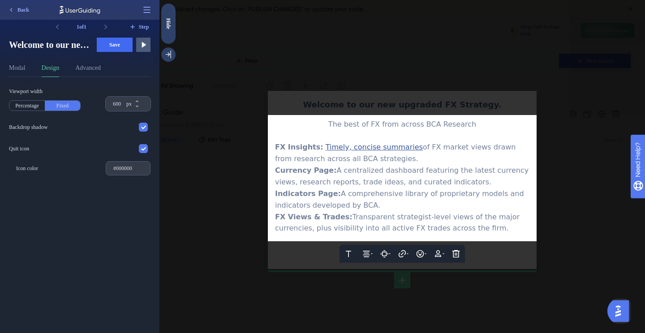
click at [386, 182] on span "A centralized dashboard featuring the latest currency views, research reports, …" at bounding box center [403, 176] width 256 height 20
drag, startPoint x: 341, startPoint y: 194, endPoint x: 412, endPoint y: 192, distance: 70.3
click at [412, 192] on span "A comprehensive library of proprietary models and indicators developed by BCA." at bounding box center [400, 199] width 251 height 20
click at [304, 207] on span "A comprehensive library of proprietary models and indicators developed by BCA." at bounding box center [400, 199] width 251 height 20
drag, startPoint x: 307, startPoint y: 206, endPoint x: 369, endPoint y: 202, distance: 61.9
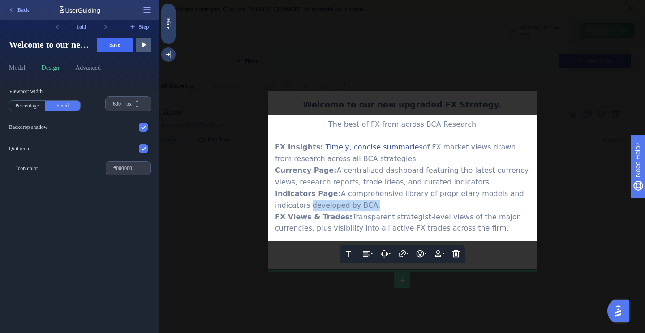
click at [369, 202] on span "A comprehensive library of proprietary models and indicators developed by BCA." at bounding box center [400, 199] width 251 height 20
drag, startPoint x: 115, startPoint y: 103, endPoint x: 108, endPoint y: 103, distance: 6.7
click at [108, 103] on div "600 px" at bounding box center [120, 104] width 29 height 14
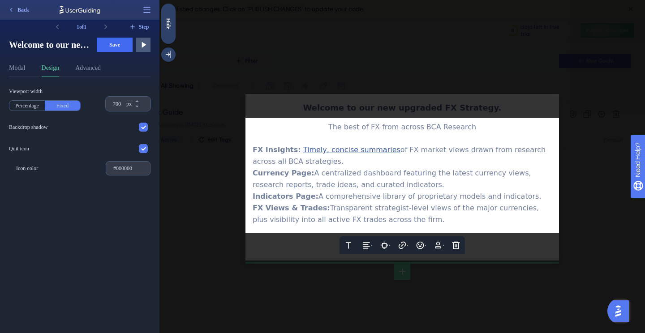
click at [409, 177] on span "A centralized dashboard featuring the latest currency views, research reports, …" at bounding box center [393, 179] width 281 height 20
drag, startPoint x: 117, startPoint y: 105, endPoint x: 96, endPoint y: 103, distance: 21.6
click at [96, 103] on div "Viewport width Percentage Fixed 700 px" at bounding box center [80, 99] width 142 height 23
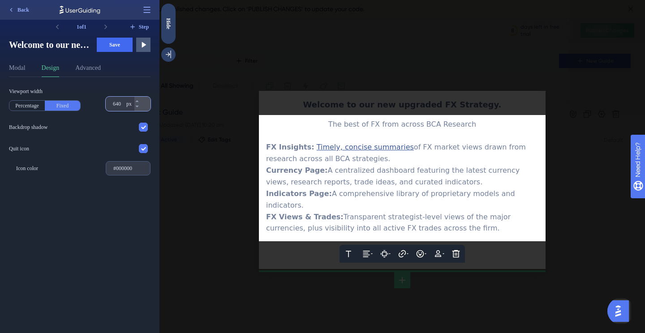
type input "640"
click at [438, 193] on span "A comprehensive library of proprietary models and indicators." at bounding box center [391, 199] width 251 height 20
drag, startPoint x: 403, startPoint y: 196, endPoint x: 331, endPoint y: 194, distance: 71.2
click at [331, 194] on span "A comprehensive library of proprietary models and indicators." at bounding box center [391, 199] width 251 height 20
click at [409, 246] on button at bounding box center [402, 254] width 18 height 18
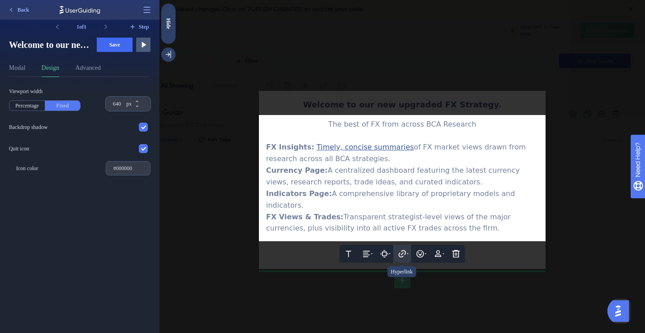
click at [408, 248] on button at bounding box center [402, 254] width 18 height 18
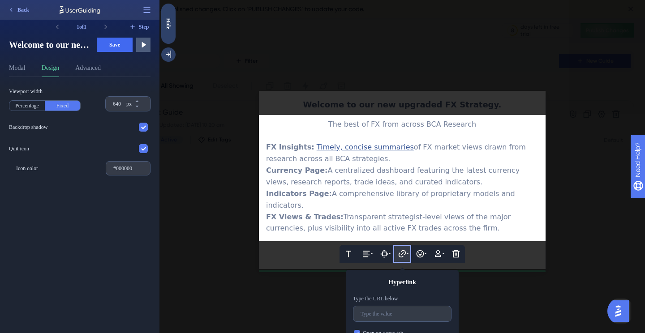
scroll to position [24, 0]
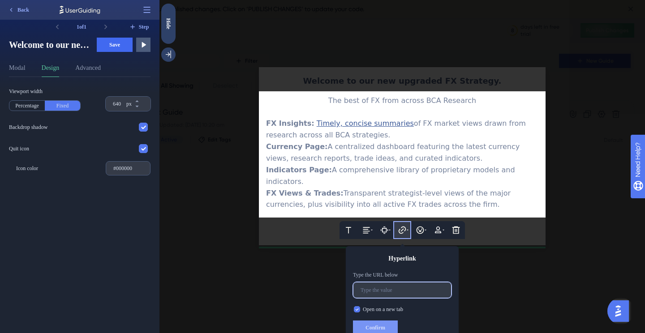
click at [393, 287] on input "text" at bounding box center [402, 290] width 83 height 6
paste input "https://www.bcaresearch.com/site/forx/reports?publications=2311"
drag, startPoint x: 382, startPoint y: 284, endPoint x: 522, endPoint y: 277, distance: 139.9
click at [516, 279] on div "Welcome to our new upgraded FX Strategy. Text Alignment Paddings Hyperlink Type…" at bounding box center [401, 166] width 485 height 333
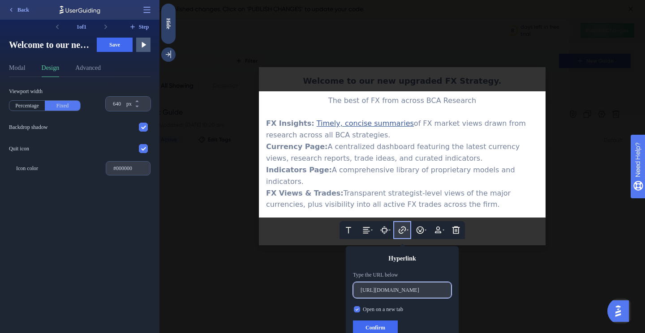
scroll to position [0, 43]
type input "https://www.bcaresearch.com/site/forx/indicators"
click at [381, 324] on span "Confirm" at bounding box center [375, 327] width 20 height 7
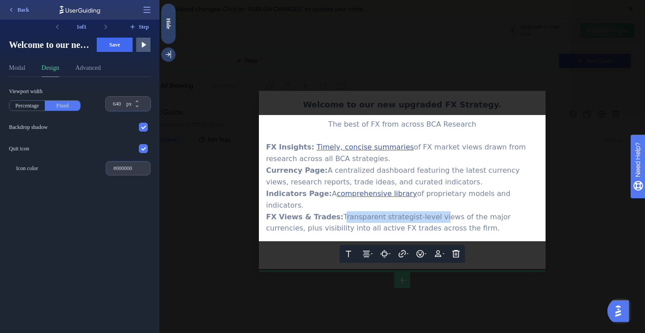
drag, startPoint x: 429, startPoint y: 208, endPoint x: 335, endPoint y: 206, distance: 93.2
click at [335, 213] on span "Transparent strategist-level views of the major currencies, plus visibility int…" at bounding box center [389, 223] width 247 height 20
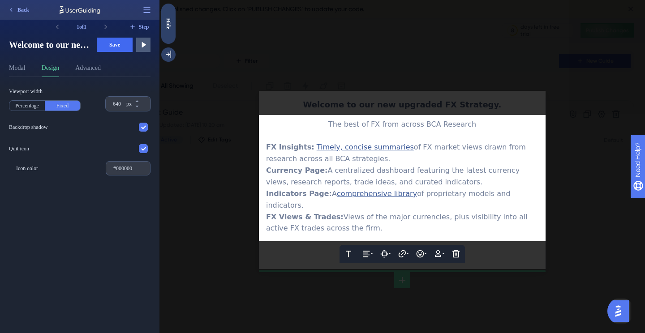
click at [433, 213] on span "Views of the major currencies, plus visibility into all active FX trades across…" at bounding box center [398, 223] width 264 height 20
click at [452, 213] on span "Views of the major currencies and plus visibility into all active FX trades acr…" at bounding box center [399, 223] width 266 height 20
click at [465, 213] on span "Views of the major currencies and visibility into all active FX trades across t…" at bounding box center [396, 223] width 260 height 20
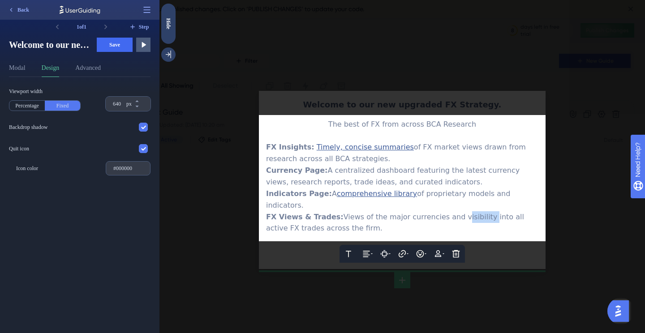
click at [465, 213] on span "Views of the major currencies and visibility into all active FX trades across t…" at bounding box center [396, 223] width 260 height 20
drag, startPoint x: 461, startPoint y: 207, endPoint x: 446, endPoint y: 207, distance: 15.2
click at [446, 213] on span "Views of the major currencies and into all active FX trades across the firm." at bounding box center [399, 223] width 266 height 20
drag, startPoint x: 477, startPoint y: 208, endPoint x: 507, endPoint y: 207, distance: 30.5
click at [507, 213] on span "Views of the major currencies and all active FX trades across the firm." at bounding box center [402, 223] width 273 height 20
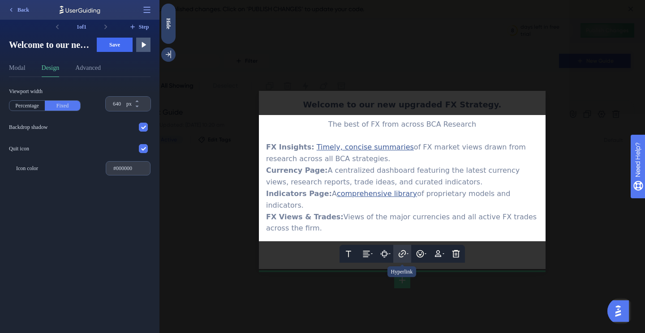
click at [404, 249] on icon at bounding box center [402, 253] width 9 height 9
click at [408, 245] on button at bounding box center [402, 254] width 18 height 18
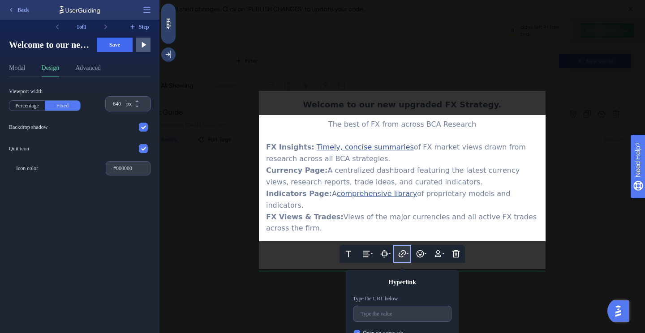
scroll to position [24, 0]
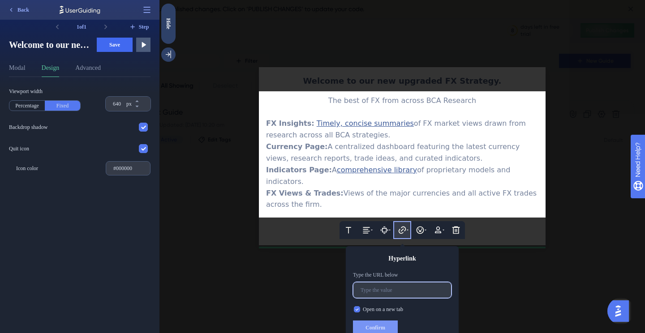
click at [393, 287] on input "text" at bounding box center [402, 290] width 83 height 6
paste input "https://www.bcaresearch.com/site/forx/reports?publications=2311"
drag, startPoint x: 446, startPoint y: 281, endPoint x: 453, endPoint y: 283, distance: 7.3
click at [453, 283] on div "Hyperlink Type the URL below https://www.bcaresearch.com/site/forx/reports?publ…" at bounding box center [402, 294] width 113 height 96
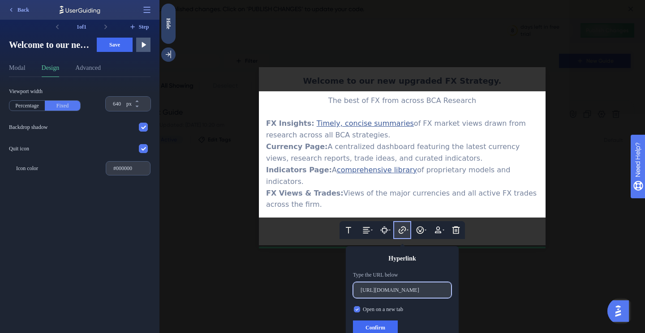
click at [439, 287] on input "https://www.bcaresearch.com/site/forx/reports?publications=2311" at bounding box center [402, 290] width 83 height 6
drag, startPoint x: 424, startPoint y: 283, endPoint x: 484, endPoint y: 284, distance: 60.0
click at [484, 284] on div "Welcome to our new upgraded FX Strategy. Text Alignment Paddings Hyperlink Type…" at bounding box center [401, 166] width 485 height 333
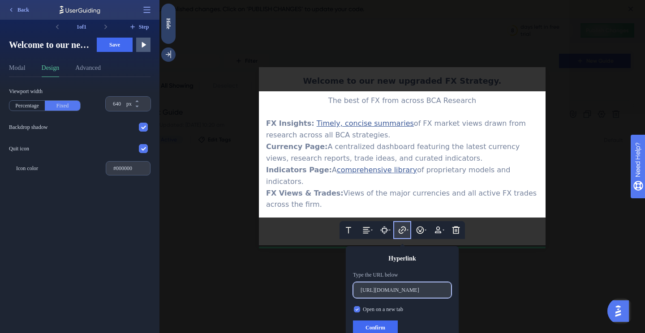
scroll to position [0, 34]
type input "https://www.bcaresearch.com/site/forx/trades"
click at [378, 324] on span "Confirm" at bounding box center [375, 327] width 20 height 7
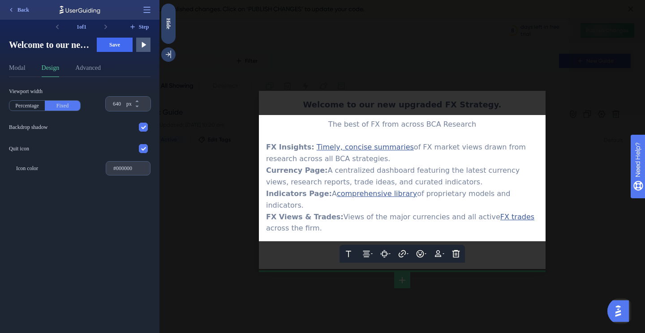
scroll to position [0, 0]
drag, startPoint x: 336, startPoint y: 208, endPoint x: 353, endPoint y: 208, distance: 17.5
click at [353, 213] on span "Views of the major currencies and all active" at bounding box center [422, 217] width 157 height 9
click at [408, 245] on button at bounding box center [402, 254] width 18 height 18
click at [408, 253] on icon at bounding box center [408, 253] width 2 height 1
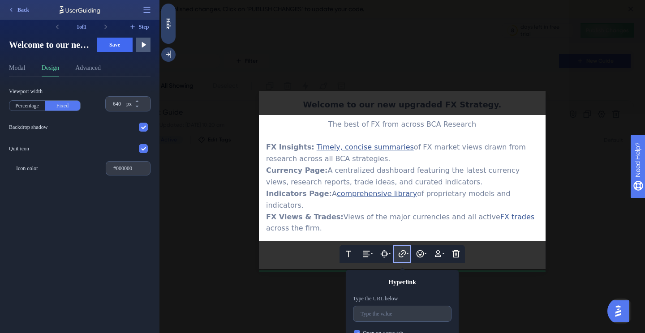
scroll to position [24, 0]
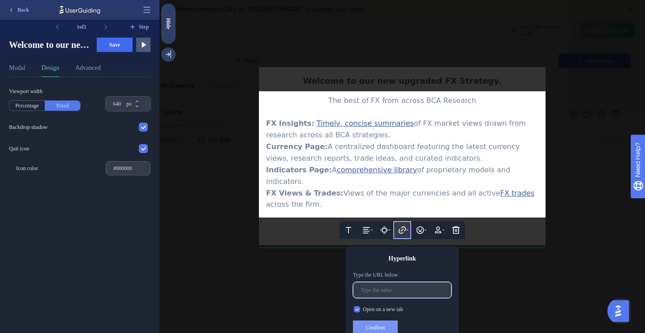
click at [405, 287] on input "text" at bounding box center [402, 290] width 83 height 6
paste input "https://www.bcaresearch.com/site/forx/trades"
click at [431, 287] on input "https://www.bcaresearch.com/site/forx/trades" at bounding box center [402, 290] width 83 height 6
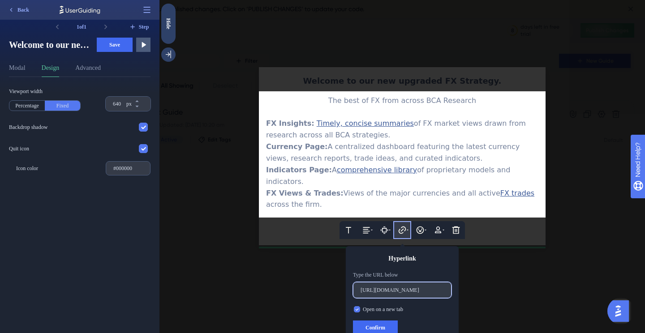
scroll to position [0, 32]
type input "https://www.bcaresearch.com/site/forx/views"
click at [386, 321] on button "Confirm" at bounding box center [375, 328] width 45 height 14
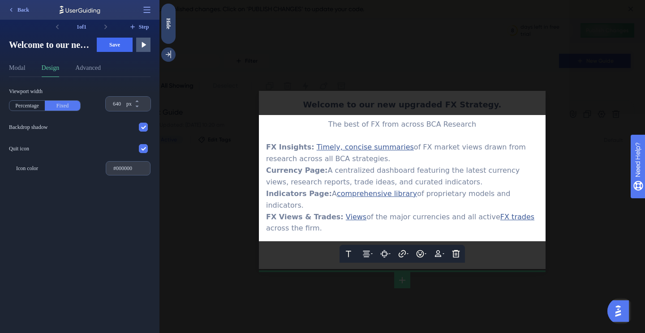
scroll to position [0, 0]
drag, startPoint x: 336, startPoint y: 127, endPoint x: 472, endPoint y: 127, distance: 135.3
click at [472, 127] on div "The best of FX from across BCA Research" at bounding box center [402, 125] width 272 height 12
click at [481, 107] on div at bounding box center [401, 166] width 485 height 333
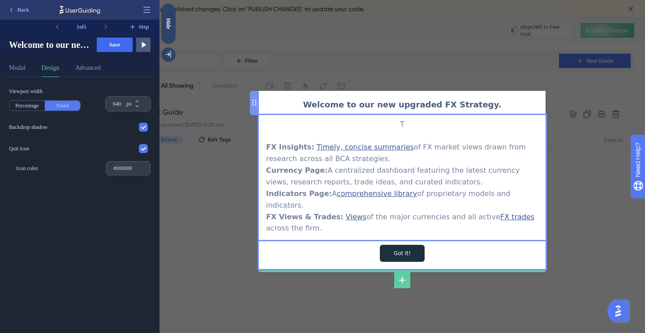
click at [471, 109] on div "Welcome to our new upgraded FX Strategy." at bounding box center [402, 104] width 272 height 13
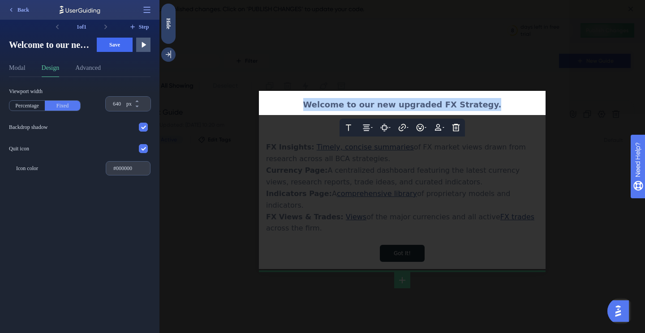
click at [483, 107] on span "Welcome to our new upgraded FX Strategy." at bounding box center [402, 104] width 198 height 9
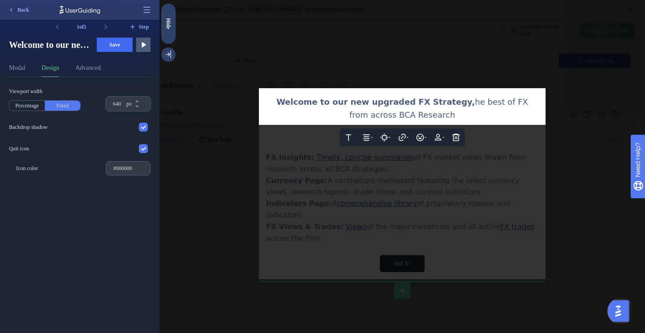
click at [441, 104] on span "he best of FX from across BCA Research" at bounding box center [439, 108] width 181 height 22
drag, startPoint x: 433, startPoint y: 119, endPoint x: 404, endPoint y: 114, distance: 29.0
click at [404, 114] on div "Welcome to our new upgraded FX Strategy, t he best of FX from across BCA Resear…" at bounding box center [402, 108] width 272 height 26
click at [365, 142] on button at bounding box center [371, 138] width 18 height 18
click at [403, 112] on span "Welcome to our new upgraded FX Strategy, the best of FX from across BCA Research" at bounding box center [403, 108] width 259 height 22
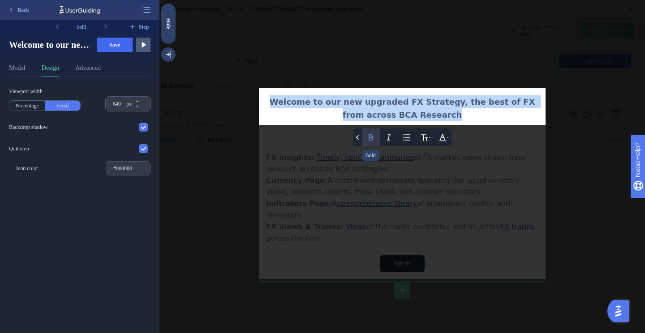
click at [369, 141] on icon at bounding box center [370, 137] width 9 height 9
click at [447, 109] on span "Welcome to our new upgraded FX Strategy, the best of FX from across BCA Research" at bounding box center [404, 108] width 268 height 22
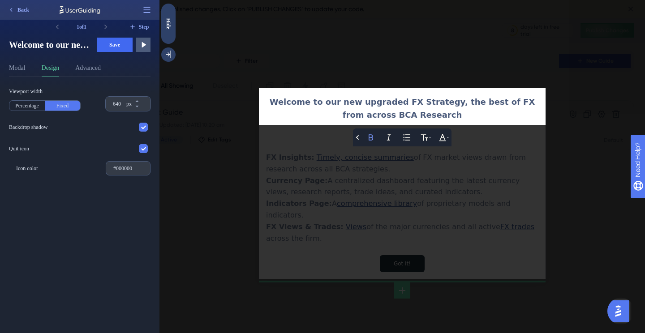
click at [112, 112] on div "Viewport width Percentage Fixed 640 px Backdrop shadow Quit icon Icon color #00…" at bounding box center [80, 132] width 142 height 88
click at [120, 104] on input "640" at bounding box center [119, 103] width 12 height 7
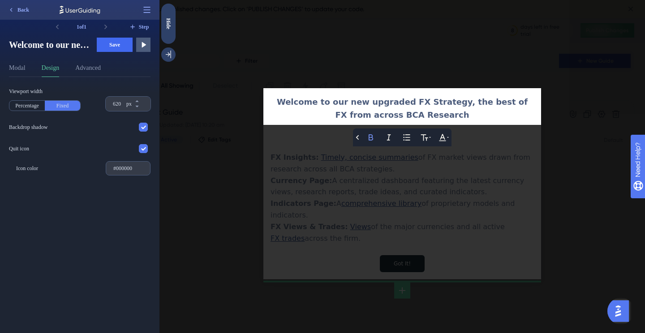
click at [508, 147] on div at bounding box center [401, 166] width 485 height 333
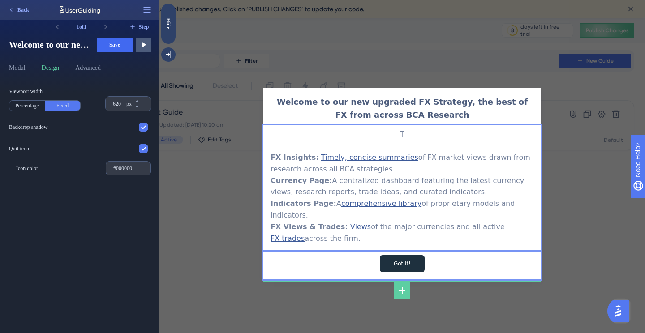
click at [580, 216] on div "Welcome to our new upgraded FX Strategy, the best of FX from across BCA Researc…" at bounding box center [401, 166] width 485 height 333
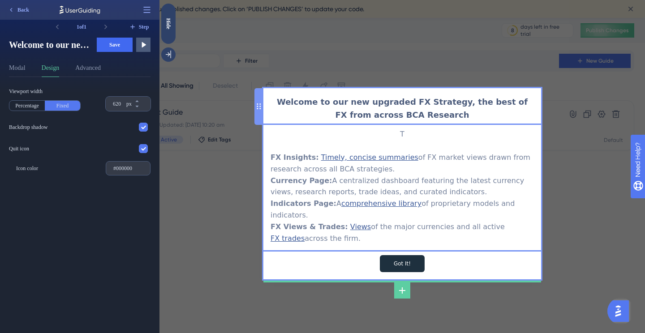
click at [429, 116] on div "Welcome to our new upgraded FX Strategy, the best of FX from across BCA Research" at bounding box center [402, 108] width 263 height 26
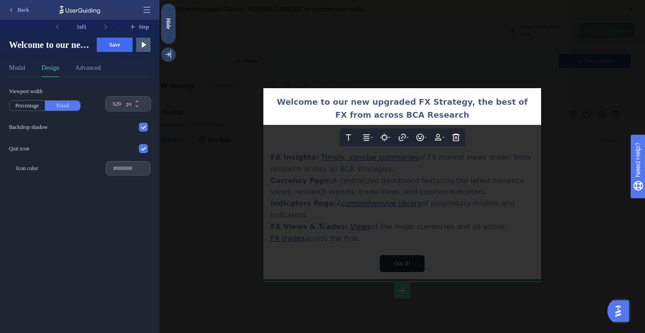
click at [450, 105] on span "Welcome to our new upgraded FX Strategy, the best of FX from across BCA Research" at bounding box center [403, 108] width 253 height 22
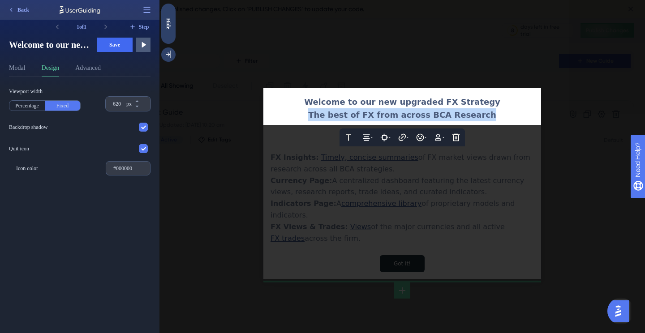
drag, startPoint x: 481, startPoint y: 117, endPoint x: 324, endPoint y: 112, distance: 157.7
click at [324, 112] on span "The best of FX from across BCA Research" at bounding box center [402, 114] width 188 height 9
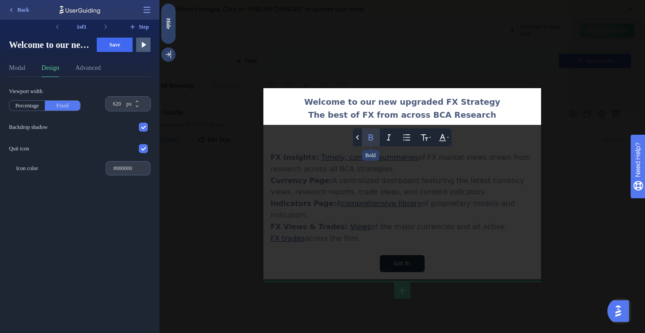
click at [371, 138] on icon at bounding box center [370, 137] width 9 height 9
click at [442, 106] on span "Welcome to our new upgraded FX Strategy" at bounding box center [402, 101] width 196 height 9
click at [484, 104] on span "Welcome to our new upgraded FX Strategy" at bounding box center [402, 101] width 196 height 9
click at [456, 61] on div at bounding box center [401, 166] width 485 height 333
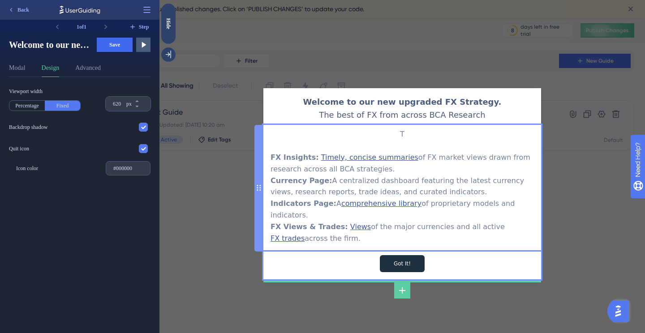
click at [395, 152] on div "T FX Insights: Timely, concise summaries of FX market views drawn from research…" at bounding box center [402, 187] width 263 height 116
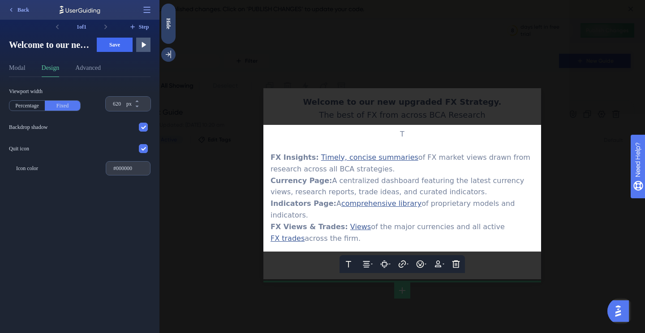
click at [400, 137] on span "T" at bounding box center [402, 134] width 4 height 9
click at [407, 138] on div "T" at bounding box center [402, 135] width 263 height 12
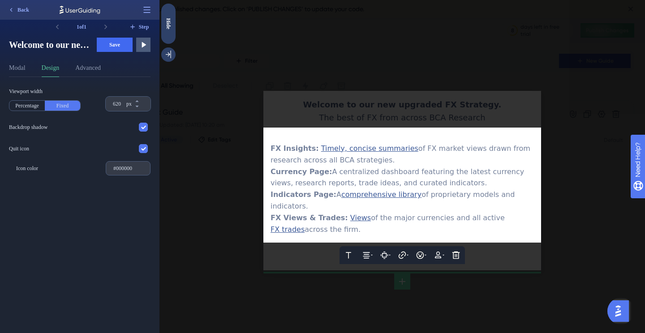
click at [477, 113] on div at bounding box center [401, 166] width 485 height 333
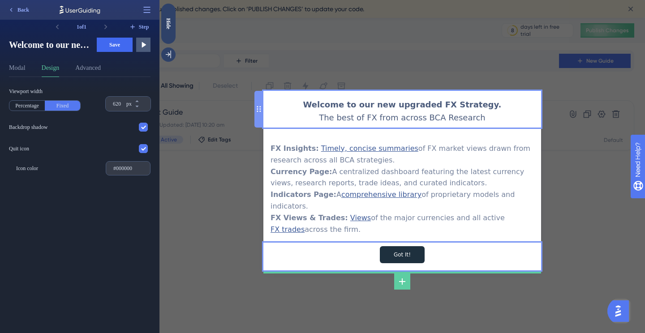
click at [477, 107] on div "Welcome to our new upgraded FX Strategy. The best of FX from across BCA Research" at bounding box center [402, 111] width 263 height 26
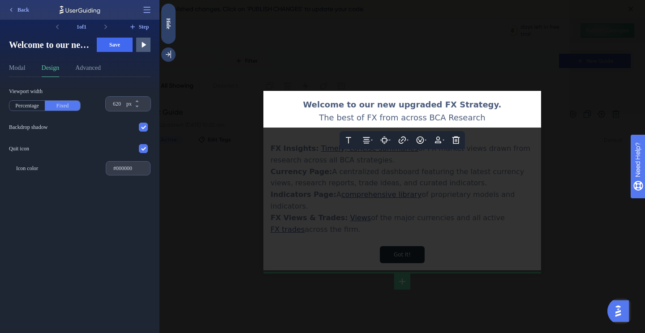
click at [475, 107] on span "Welcome to our new upgraded FX Strategy." at bounding box center [402, 104] width 198 height 9
click at [486, 109] on div "Welcome to our new upgraded FX Strategy." at bounding box center [402, 104] width 263 height 13
click at [574, 143] on div at bounding box center [401, 166] width 485 height 333
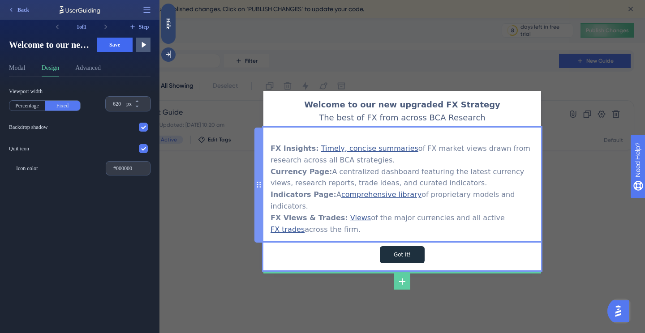
click at [288, 147] on div "FX Insights: Timely, concise summaries of FX market views drawn from research a…" at bounding box center [402, 183] width 263 height 104
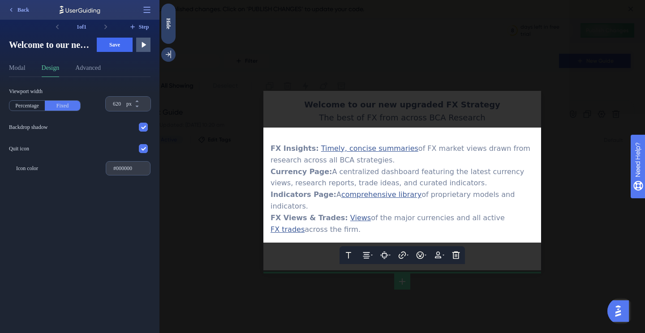
click at [274, 153] on span "FX Insights:" at bounding box center [295, 148] width 48 height 9
click at [271, 151] on span "FX Insights:" at bounding box center [295, 148] width 48 height 9
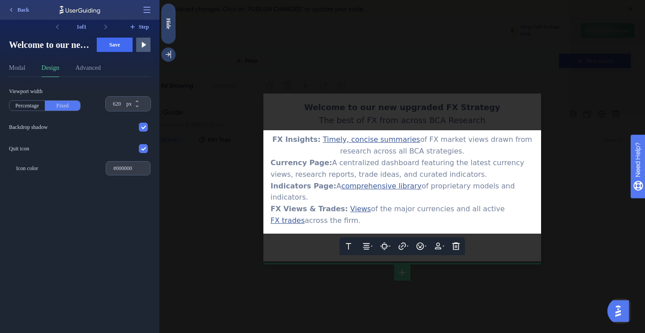
click at [569, 189] on div at bounding box center [401, 166] width 485 height 333
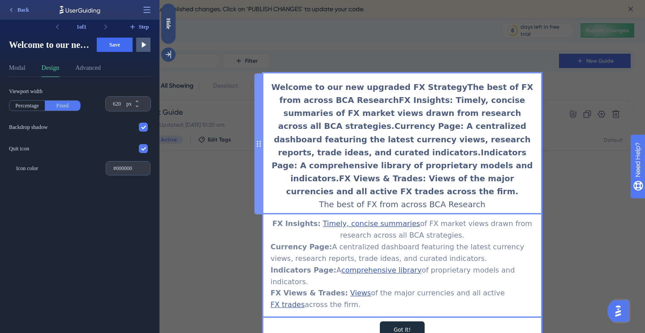
click at [425, 148] on div "Welcome to our new upgraded FX StrategyThe best of FX from across BCA ResearchF…" at bounding box center [402, 146] width 263 height 130
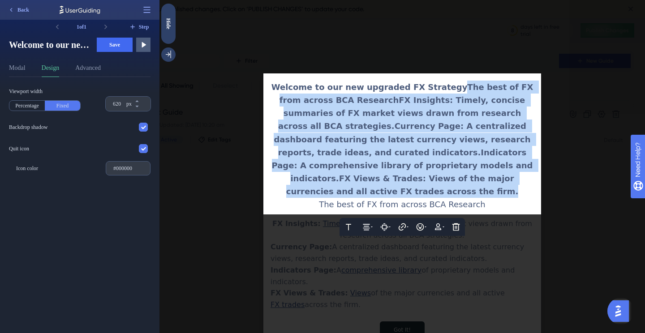
drag, startPoint x: 501, startPoint y: 183, endPoint x: 446, endPoint y: 93, distance: 105.5
click at [446, 93] on div "Welcome to our new upgraded FX StrategyThe best of FX from across BCA ResearchF…" at bounding box center [402, 139] width 263 height 117
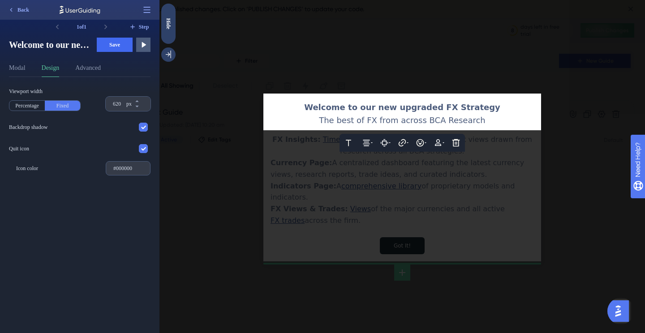
click at [548, 153] on div at bounding box center [401, 166] width 485 height 333
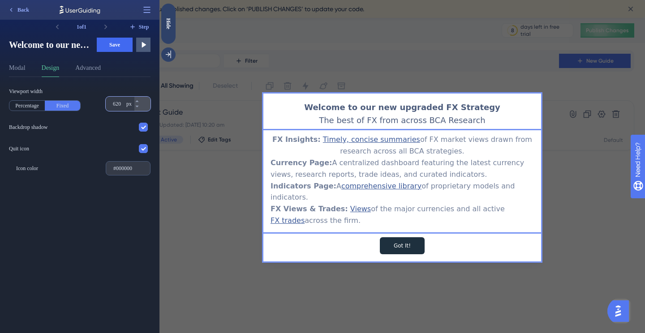
click at [117, 101] on input "620" at bounding box center [119, 103] width 12 height 7
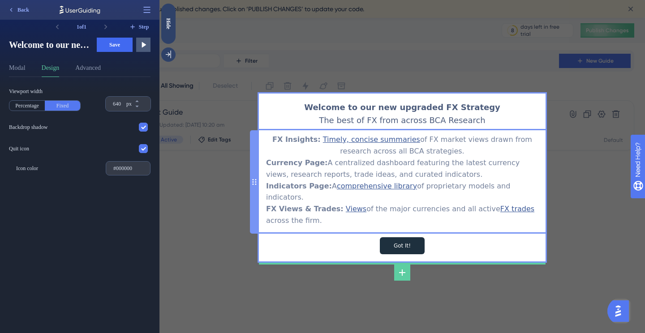
click at [411, 156] on div "FX Insights: Timely, concise summaries of FX market views drawn from research a…" at bounding box center [402, 180] width 272 height 93
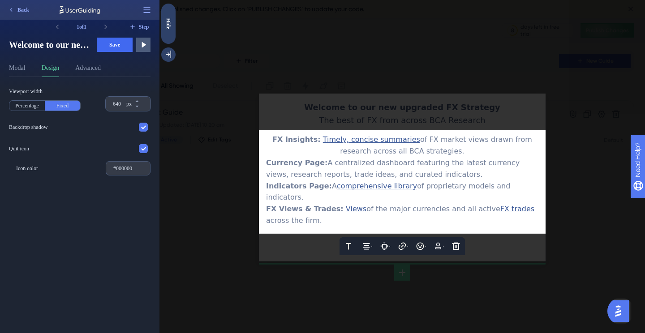
click at [475, 143] on span "of FX market views drawn from research across all BCA strategies." at bounding box center [437, 145] width 194 height 20
click at [570, 178] on div at bounding box center [401, 166] width 485 height 333
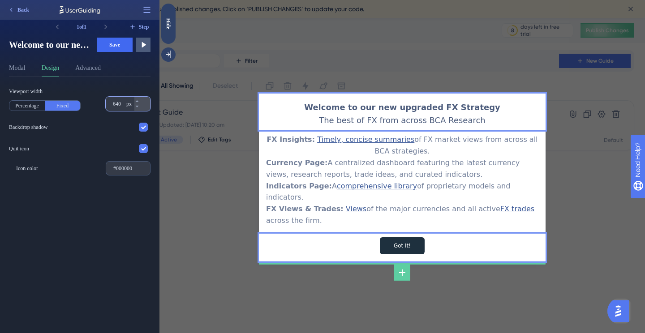
click at [119, 102] on input "640" at bounding box center [119, 103] width 12 height 7
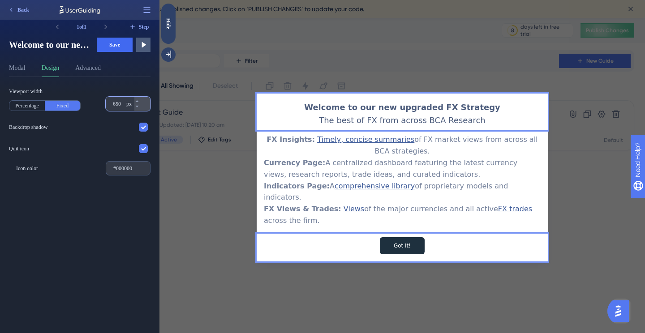
type input "650"
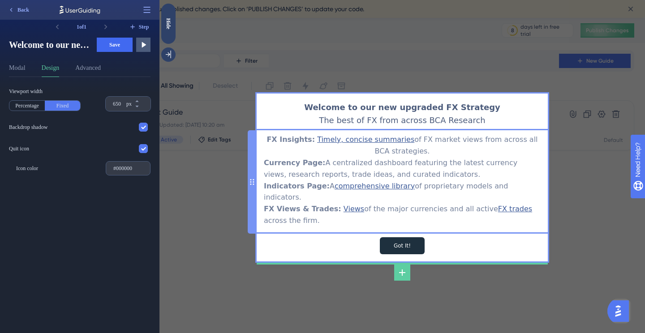
click at [395, 155] on div "FX Insights: Timely, concise summaries of FX market views from across all BCA s…" at bounding box center [402, 180] width 277 height 93
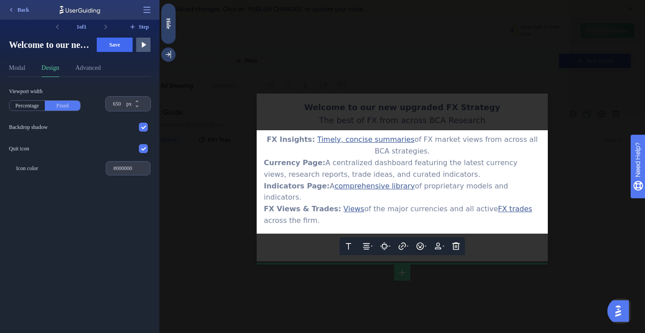
click at [403, 154] on span "of FX market views from across all BCA strategies." at bounding box center [457, 145] width 165 height 20
click at [510, 148] on span "of FX market views from across all BCA." at bounding box center [467, 145] width 146 height 20
click at [276, 144] on span "FX Insights:" at bounding box center [296, 139] width 48 height 9
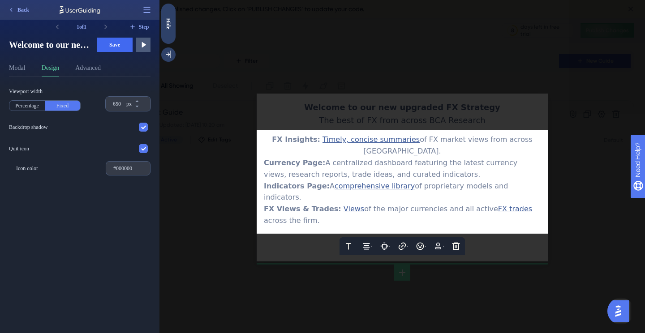
click at [276, 144] on span "FX Insights:" at bounding box center [296, 139] width 48 height 9
click at [283, 161] on span "Currency Page:" at bounding box center [294, 163] width 61 height 9
click at [276, 144] on span "FX Insights:" at bounding box center [296, 139] width 48 height 9
click at [374, 237] on button at bounding box center [366, 246] width 18 height 18
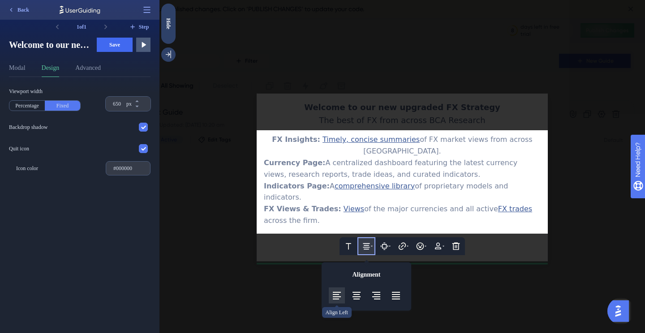
click at [337, 290] on icon at bounding box center [336, 295] width 11 height 11
click at [357, 164] on span "A centralized dashboard featuring the latest currency views, research reports, …" at bounding box center [392, 169] width 256 height 20
click at [301, 260] on div at bounding box center [401, 166] width 485 height 333
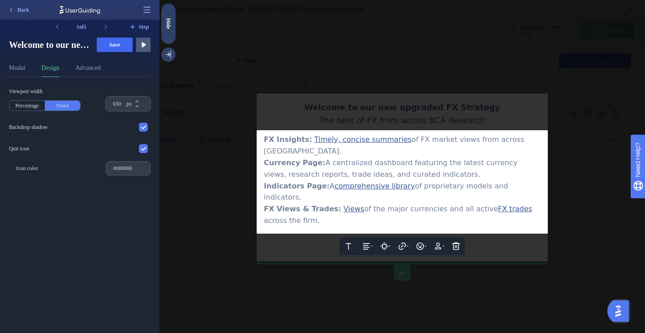
click at [283, 270] on div at bounding box center [401, 166] width 485 height 333
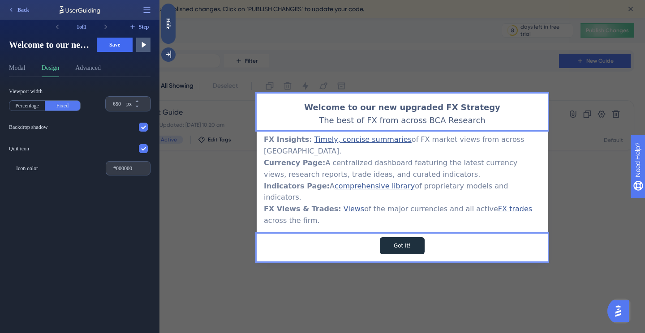
click at [528, 253] on div at bounding box center [402, 287] width 291 height 94
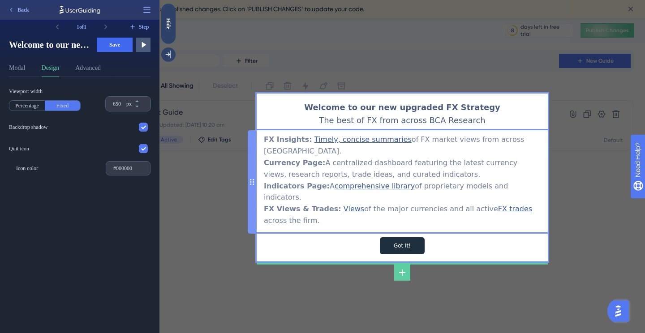
click at [390, 161] on div "FX Insights: Timely, concise summaries of FX market views from across BCA. Curr…" at bounding box center [402, 180] width 277 height 93
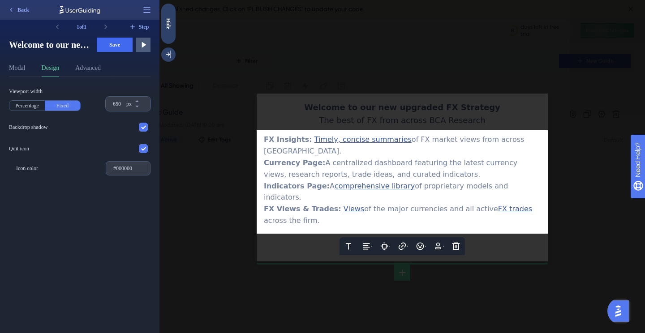
click at [351, 160] on span "A centralized dashboard featuring the latest currency views, research reports, …" at bounding box center [392, 169] width 256 height 20
drag, startPoint x: 398, startPoint y: 158, endPoint x: 326, endPoint y: 156, distance: 72.6
click at [326, 159] on span "A centralized dashboard featuring the latest currency views, research reports, …" at bounding box center [392, 169] width 256 height 20
click at [305, 159] on span "Currency Page:" at bounding box center [294, 163] width 61 height 9
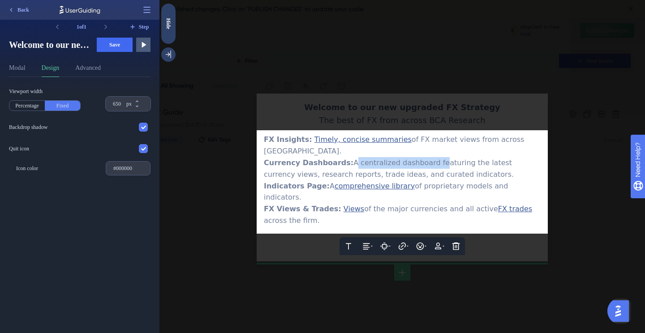
drag, startPoint x: 428, startPoint y: 158, endPoint x: 344, endPoint y: 161, distance: 83.3
click at [344, 161] on span "A centralized dashboard featuring the latest currency views, research reports, …" at bounding box center [389, 169] width 250 height 20
click at [430, 159] on span "Featuring the latest currency views, research reports, trade ideas, and curated…" at bounding box center [391, 169] width 254 height 20
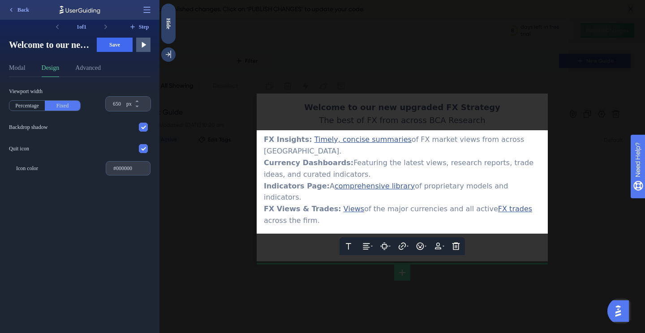
click at [445, 159] on span "Featuring the latest views, research reports, trade ideas, and curated indicato…" at bounding box center [400, 169] width 272 height 20
click at [485, 159] on span "Featuring the latest views, reports, trade ideas, and curated indicators." at bounding box center [403, 169] width 278 height 20
click at [507, 159] on span "Featuring the latest views, reports, trades, and curated indicators." at bounding box center [394, 169] width 260 height 20
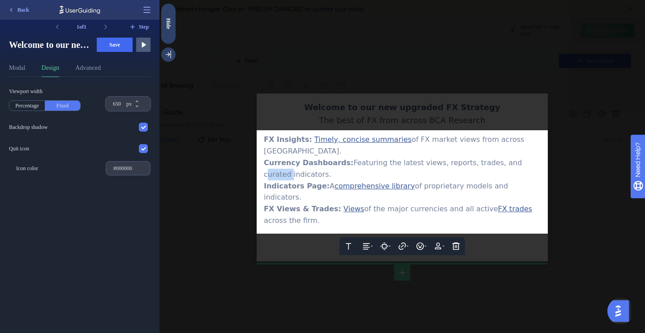
click at [507, 159] on span "Featuring the latest views, reports, trades, and curated indicators." at bounding box center [394, 169] width 260 height 20
click at [569, 176] on div at bounding box center [401, 166] width 485 height 333
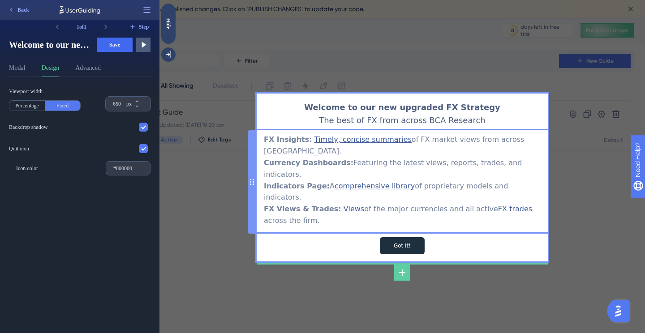
click at [477, 162] on div "FX Insights: Timely, concise summaries of FX market views from across BCA. Curr…" at bounding box center [402, 180] width 277 height 93
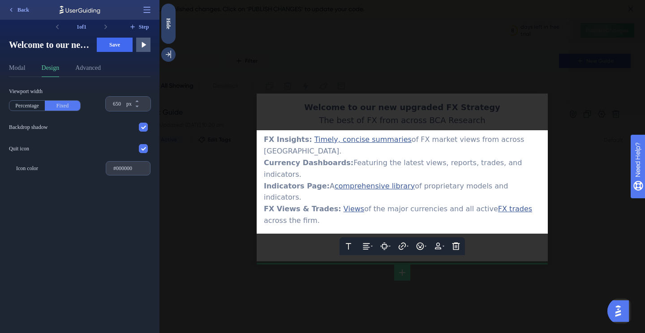
click at [481, 161] on span "Featuring the latest views, reports, trades, and indicators." at bounding box center [394, 169] width 260 height 20
click at [525, 253] on div at bounding box center [401, 166] width 485 height 333
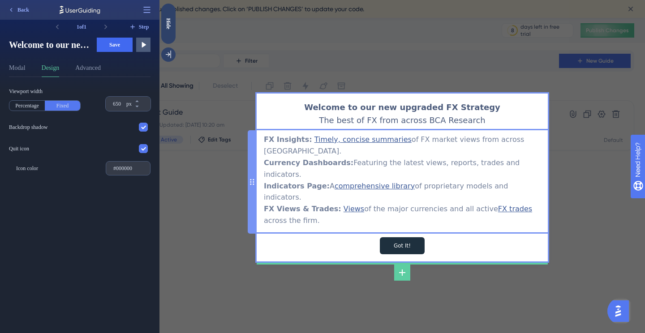
click at [298, 168] on div "FX Insights: Timely, concise summaries of FX market views from across BCA. Curr…" at bounding box center [402, 180] width 277 height 93
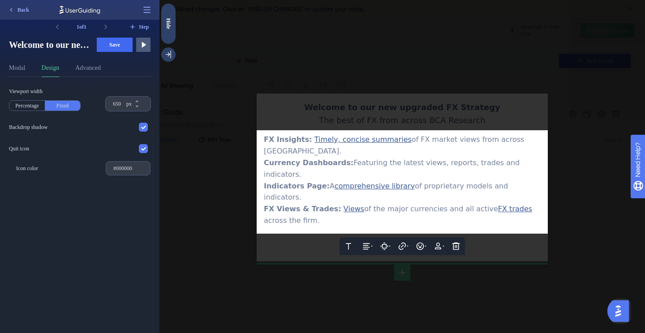
click at [306, 182] on span "Indicators Page:" at bounding box center [297, 186] width 66 height 9
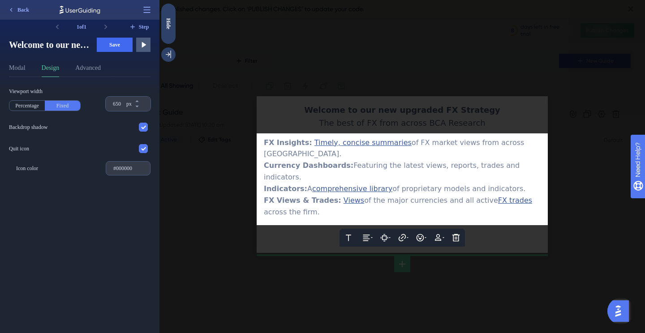
click at [313, 185] on span "comprehensive library" at bounding box center [352, 189] width 80 height 9
drag, startPoint x: 304, startPoint y: 172, endPoint x: 358, endPoint y: 168, distance: 53.8
click at [358, 183] on div "Indicators: C omprehensive library of proprietary models and indicators." at bounding box center [402, 189] width 277 height 12
click at [359, 185] on span "omprehensive library" at bounding box center [350, 189] width 76 height 9
click at [404, 233] on icon at bounding box center [402, 237] width 9 height 9
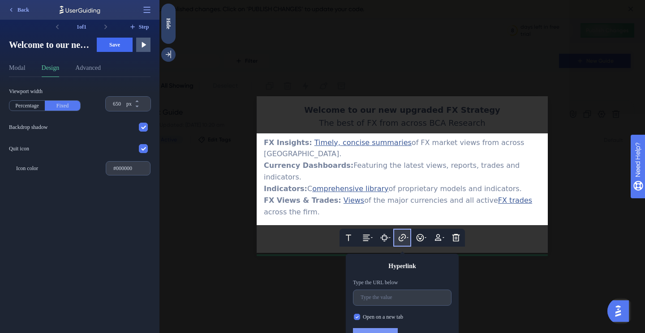
click at [355, 185] on span "omprehensive library" at bounding box center [350, 189] width 76 height 9
drag, startPoint x: 375, startPoint y: 172, endPoint x: 307, endPoint y: 172, distance: 67.6
click at [307, 183] on div "Indicators: C omprehensive library of proprietary models and indicators." at bounding box center [402, 189] width 277 height 12
click at [326, 196] on span "FX Views & Trades:" at bounding box center [302, 200] width 77 height 9
click at [319, 185] on span "omprehensive library" at bounding box center [350, 189] width 76 height 9
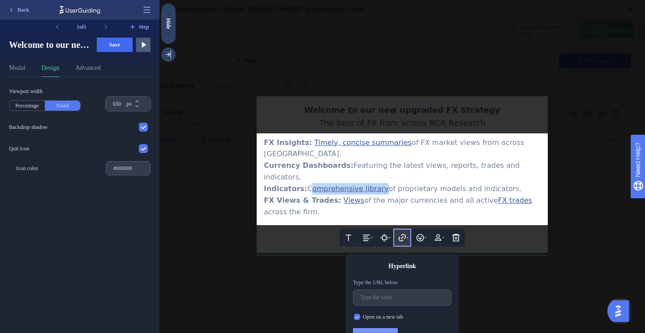
drag, startPoint x: 375, startPoint y: 171, endPoint x: 304, endPoint y: 172, distance: 71.7
click at [304, 183] on div "Indicators: C omprehensive library of proprietary models and indicators." at bounding box center [402, 189] width 277 height 12
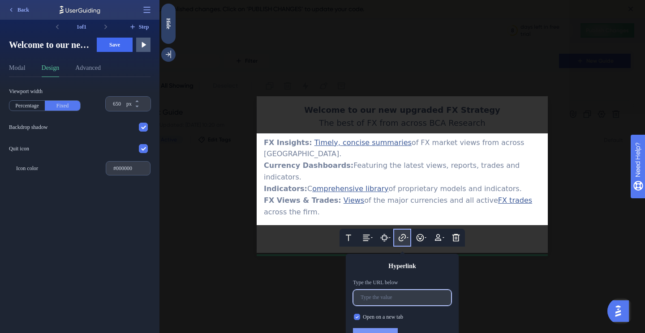
click at [381, 295] on input "text" at bounding box center [402, 298] width 83 height 6
paste input "https://www.bcaresearch.com/site/forx/indicators"
type input "https://www.bcaresearch.com/site/forx/indicators"
click at [382, 332] on span "Confirm" at bounding box center [375, 335] width 20 height 7
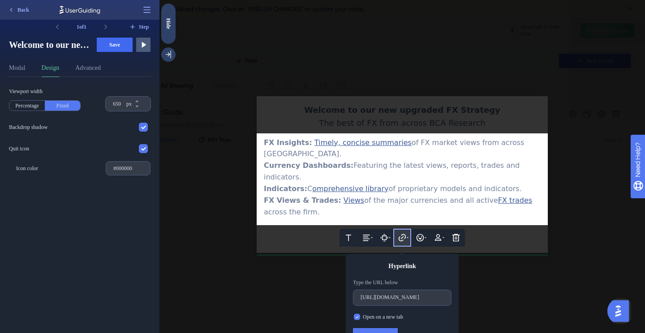
scroll to position [0, 0]
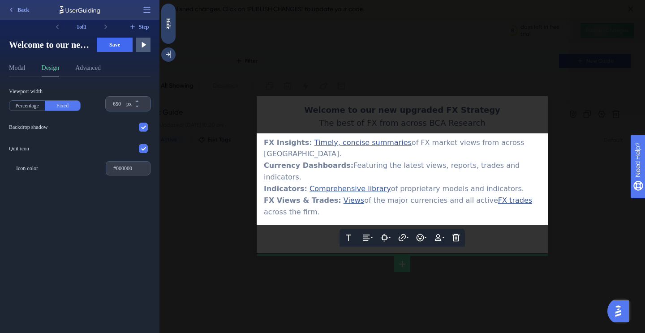
click at [283, 208] on span "across the firm." at bounding box center [292, 212] width 56 height 9
drag, startPoint x: 288, startPoint y: 196, endPoint x: 264, endPoint y: 195, distance: 23.8
click at [264, 208] on span "across the firm." at bounding box center [292, 212] width 56 height 9
click at [583, 183] on div at bounding box center [401, 166] width 485 height 333
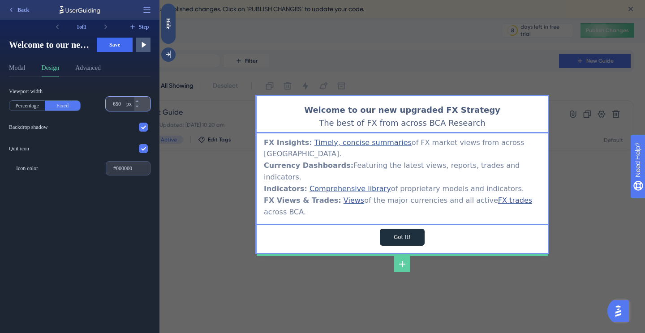
click at [119, 103] on input "650" at bounding box center [119, 103] width 12 height 7
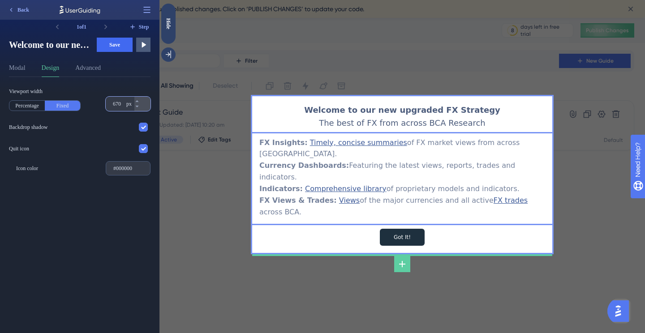
type input "670"
click at [418, 256] on div at bounding box center [402, 285] width 300 height 96
click at [397, 229] on input "Got It!" at bounding box center [402, 237] width 45 height 17
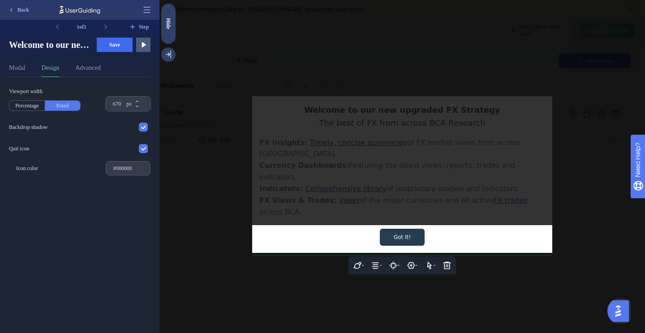
click at [405, 229] on input "Got It!" at bounding box center [402, 237] width 45 height 17
type input "Close"
click at [391, 263] on div at bounding box center [401, 166] width 485 height 333
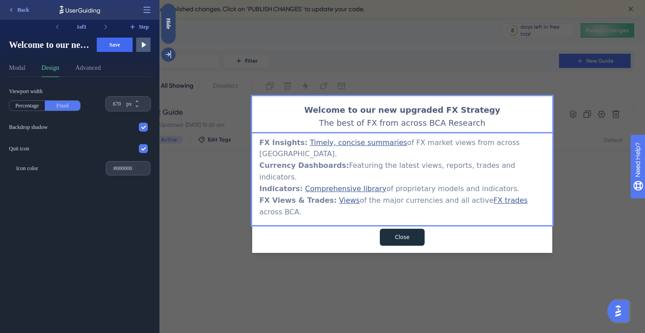
click at [604, 198] on div "Welcome to our new upgraded FX Strategy The best of FX from across BCA Research…" at bounding box center [401, 166] width 485 height 333
click at [112, 47] on span "Save" at bounding box center [114, 44] width 11 height 7
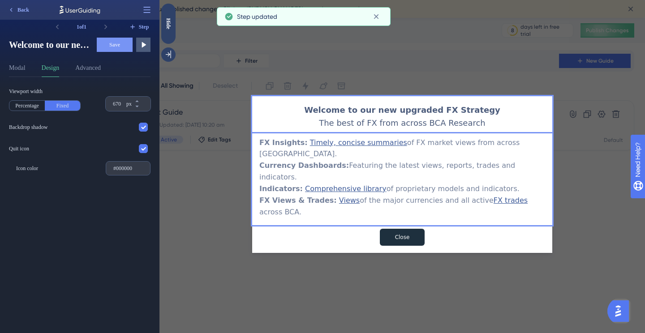
click at [452, 42] on div at bounding box center [402, 48] width 300 height 96
click at [168, 33] on div "Hide" at bounding box center [168, 24] width 14 height 40
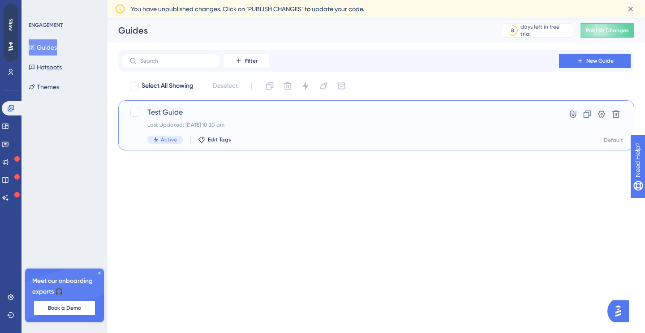
click at [172, 112] on span "Test Guide" at bounding box center [340, 112] width 386 height 11
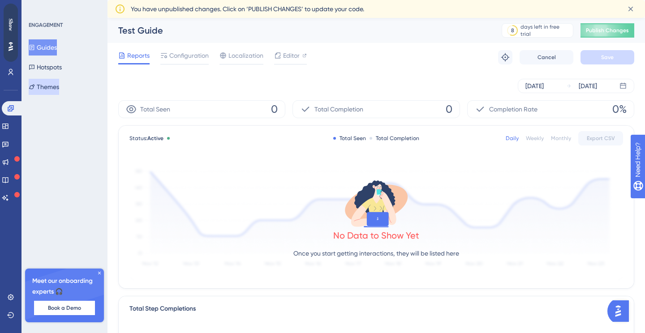
click at [43, 86] on button "Themes" at bounding box center [44, 87] width 30 height 16
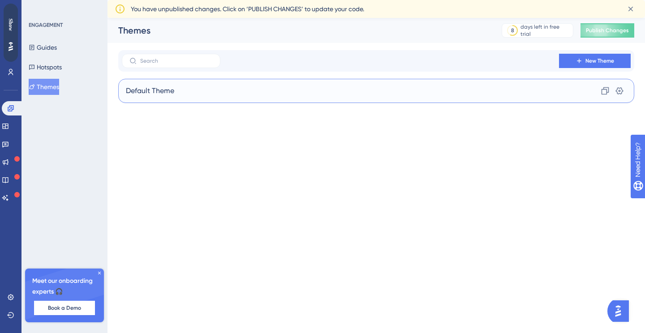
click at [271, 88] on div "Default Theme Clone Settings" at bounding box center [376, 91] width 516 height 24
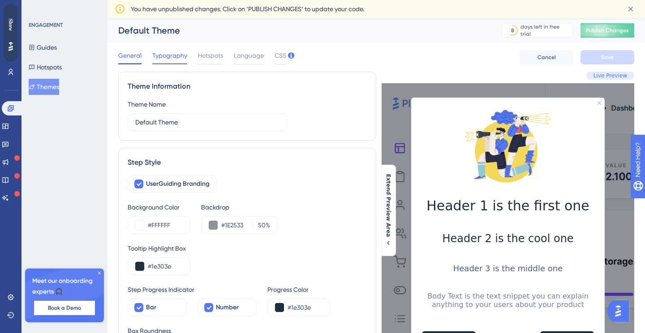
click at [167, 56] on span "Typography" at bounding box center [169, 55] width 35 height 11
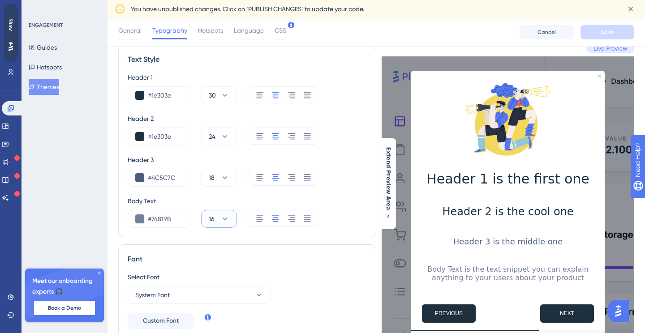
click at [215, 216] on button "16" at bounding box center [219, 219] width 36 height 18
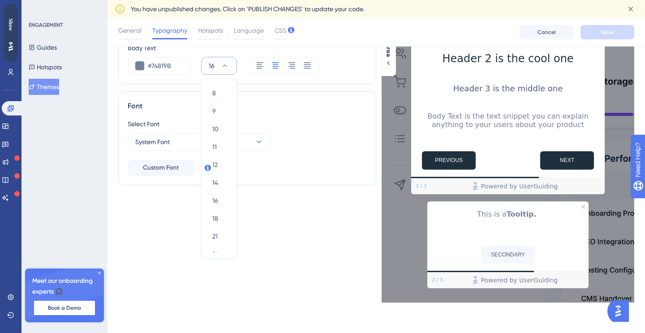
click at [213, 65] on span "16" at bounding box center [212, 65] width 6 height 11
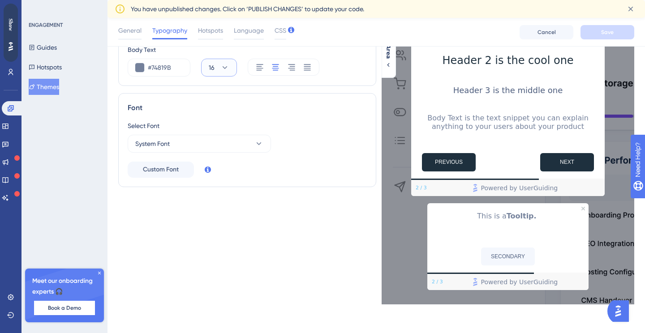
click at [221, 66] on icon at bounding box center [224, 67] width 9 height 9
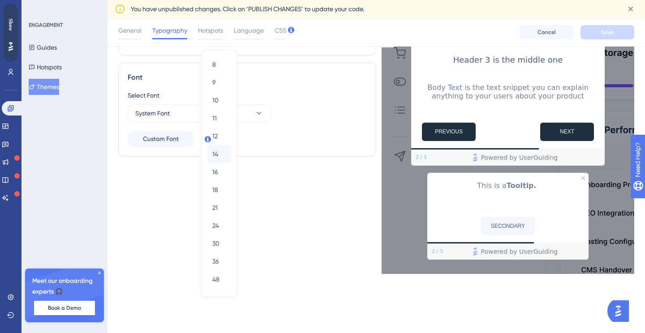
scroll to position [203, 0]
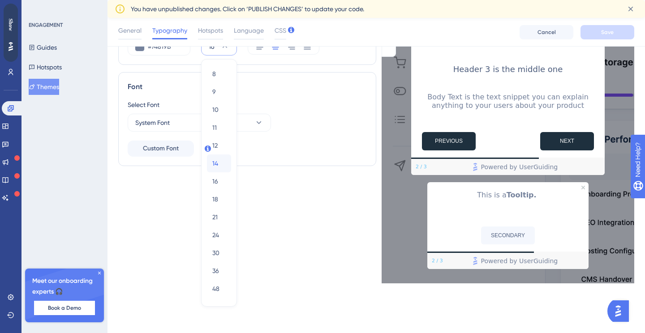
click at [215, 165] on span "14" at bounding box center [215, 163] width 6 height 11
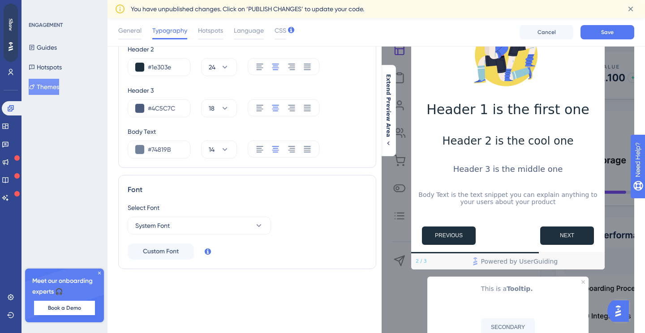
scroll to position [91, 0]
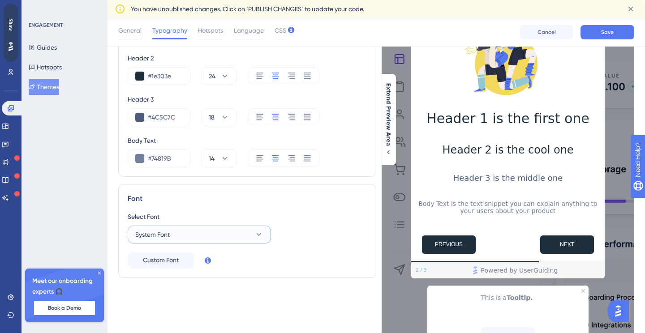
click at [210, 231] on button "System Font" at bounding box center [199, 235] width 143 height 18
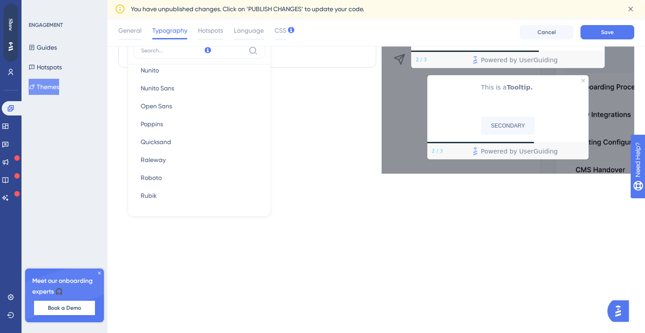
scroll to position [133, 0]
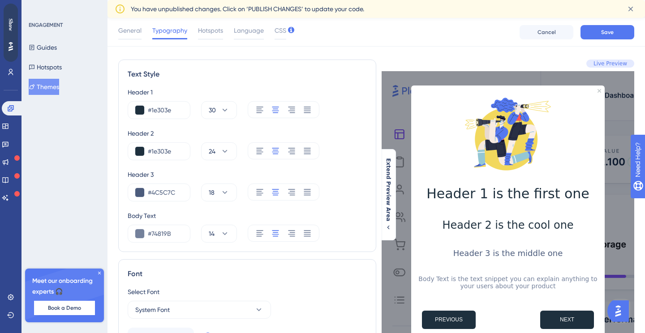
scroll to position [0, 0]
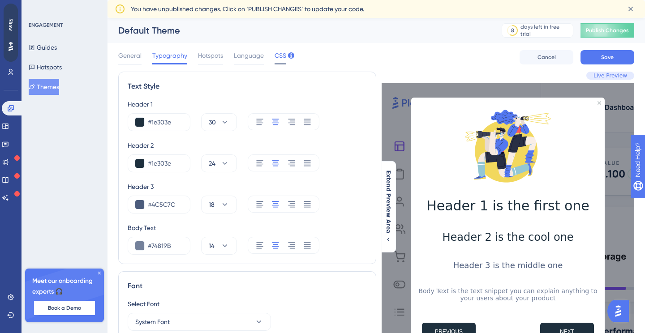
click at [275, 58] on span "CSS" at bounding box center [281, 55] width 12 height 11
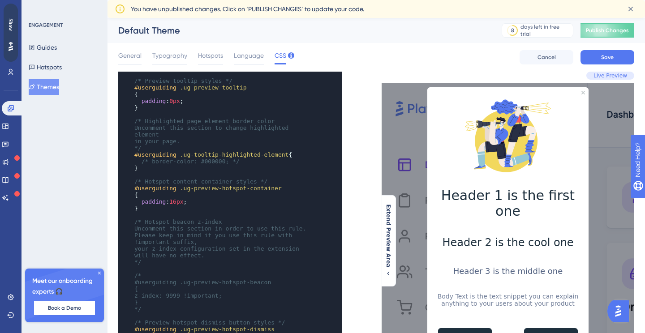
scroll to position [283, 0]
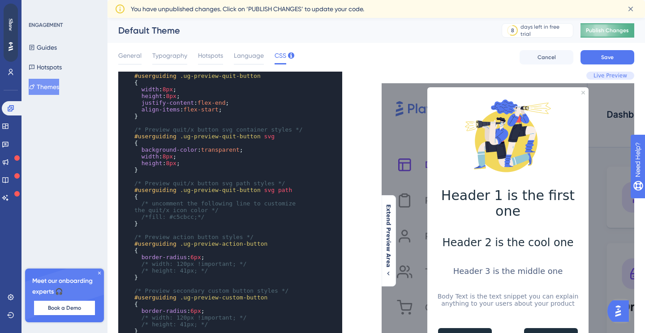
click at [601, 32] on span "Publish Changes" at bounding box center [607, 30] width 43 height 7
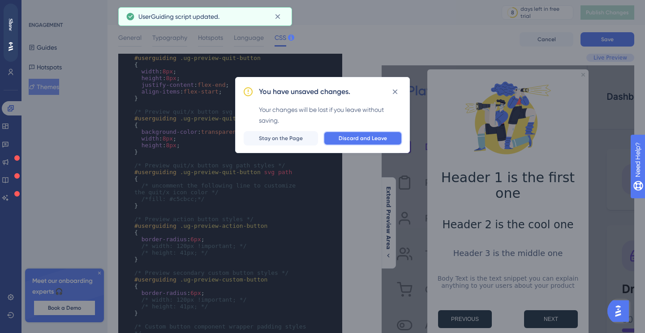
click at [347, 140] on span "Discard and Leave" at bounding box center [363, 138] width 48 height 7
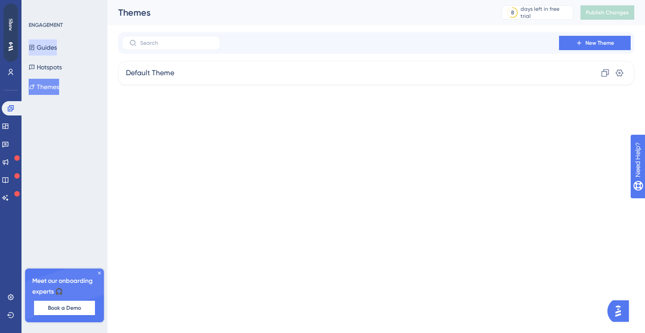
click at [55, 48] on button "Guides" at bounding box center [43, 47] width 28 height 16
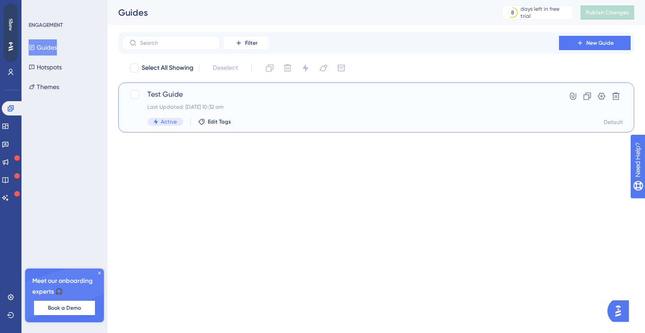
click at [177, 92] on span "Test Guide" at bounding box center [340, 94] width 386 height 11
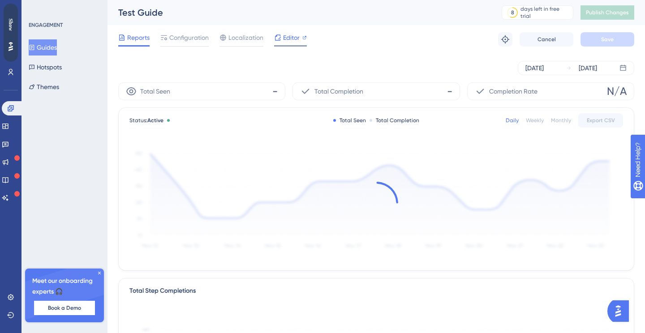
click at [291, 41] on span "Editor" at bounding box center [291, 37] width 17 height 11
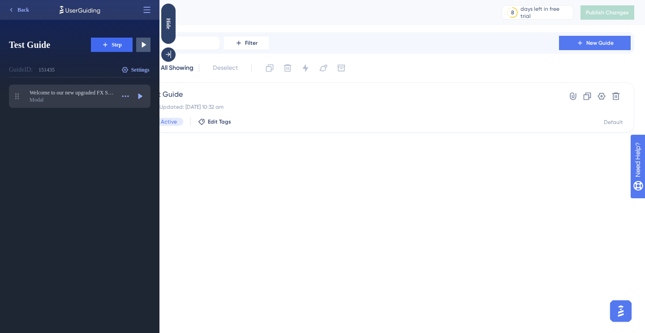
click at [95, 99] on div "Modal" at bounding box center [72, 99] width 85 height 7
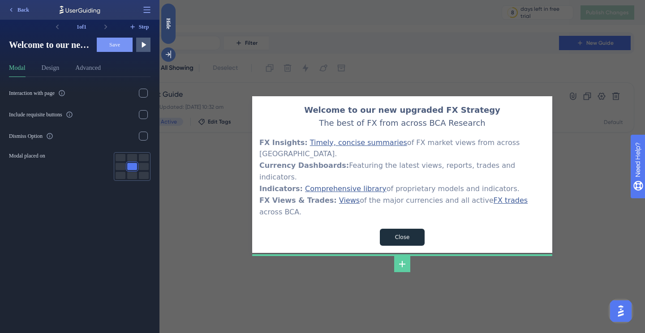
click at [190, 216] on div "Welcome to our new upgraded FX Strategy The best of FX from across BCA Research…" at bounding box center [401, 166] width 485 height 333
click at [174, 27] on div "Hide" at bounding box center [168, 23] width 14 height 11
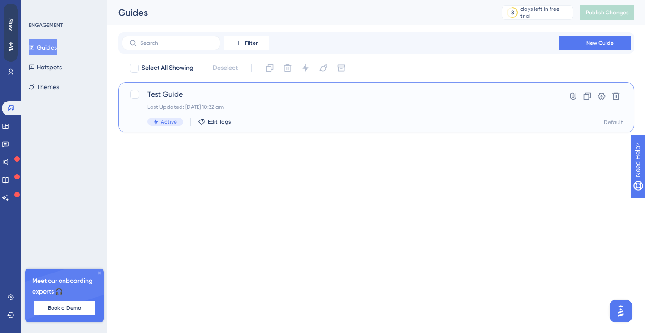
click at [168, 93] on span "Test Guide" at bounding box center [340, 94] width 386 height 11
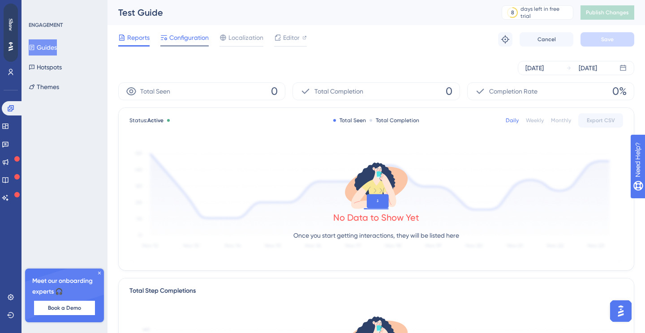
click at [189, 36] on span "Configuration" at bounding box center [188, 37] width 39 height 11
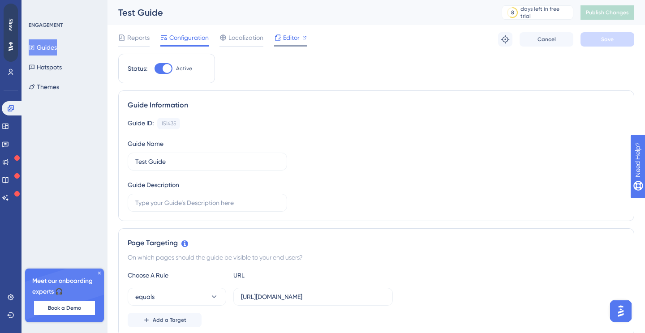
click at [284, 36] on span "Editor" at bounding box center [291, 37] width 17 height 11
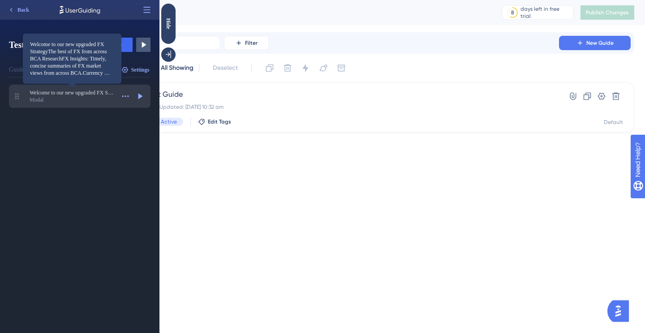
click at [64, 95] on span "Welcome to our new upgraded FX StrategyThe best of FX from across BCA ResearchF…" at bounding box center [72, 92] width 85 height 7
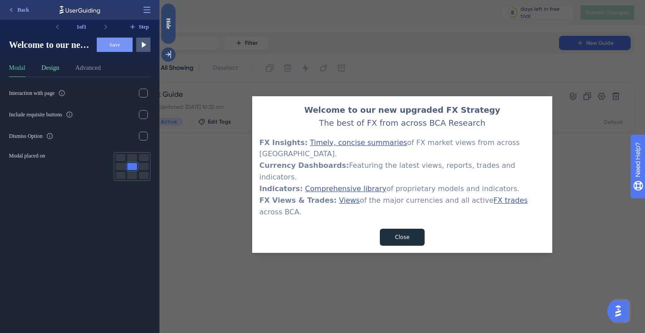
click at [52, 71] on button "Design" at bounding box center [51, 70] width 18 height 14
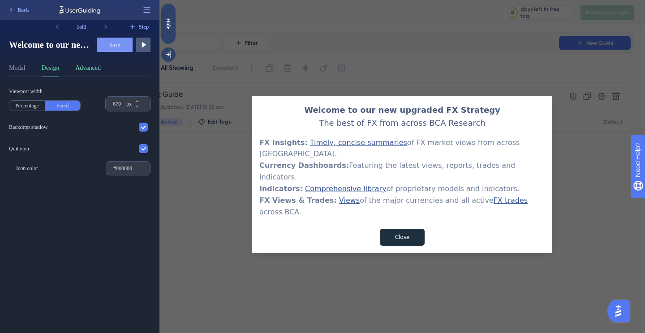
click at [91, 69] on button "Advanced" at bounding box center [88, 70] width 26 height 14
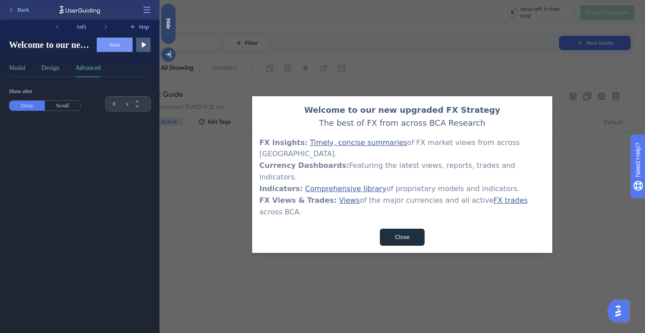
click at [233, 81] on div "Welcome to our new upgraded FX Strategy The best of FX from across BCA Research…" at bounding box center [401, 166] width 485 height 333
click at [163, 25] on div "Hide" at bounding box center [168, 23] width 14 height 11
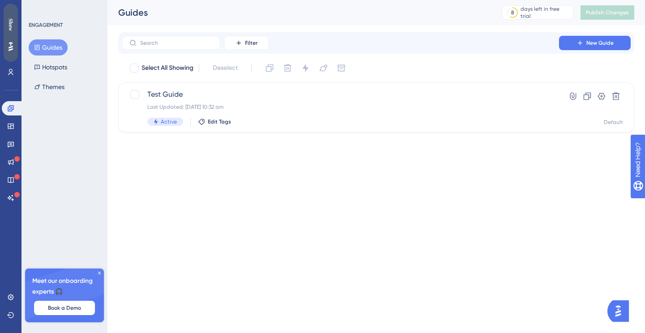
click at [5, 29] on div "Show" at bounding box center [11, 24] width 14 height 13
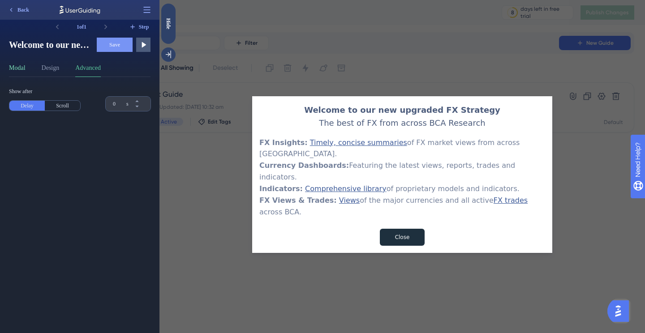
click at [19, 69] on button "Modal" at bounding box center [17, 70] width 17 height 14
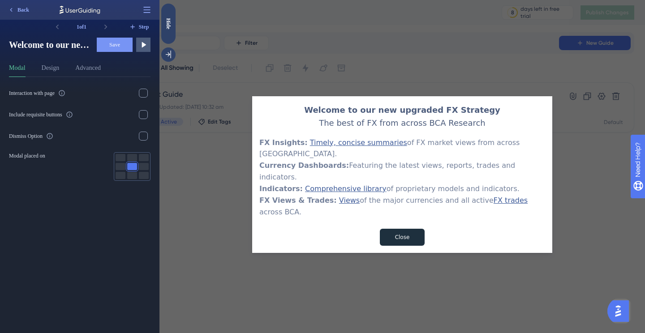
click at [221, 99] on div "Welcome to our new upgraded FX Strategy The best of FX from across BCA Research…" at bounding box center [401, 166] width 485 height 333
click at [175, 26] on div "Hide" at bounding box center [168, 23] width 14 height 11
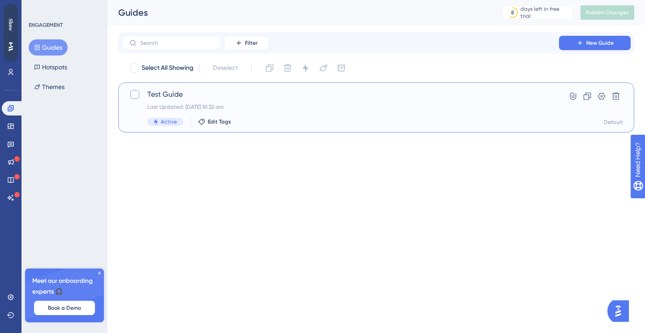
click at [137, 98] on div at bounding box center [134, 94] width 9 height 9
checkbox input "true"
click at [136, 97] on icon at bounding box center [134, 94] width 5 height 7
checkbox input "false"
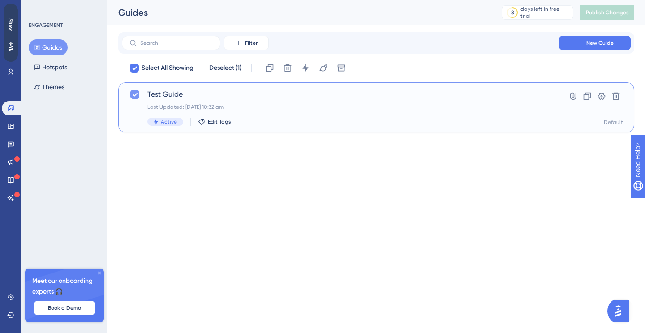
checkbox input "false"
click at [247, 95] on span "Test Guide" at bounding box center [340, 94] width 386 height 11
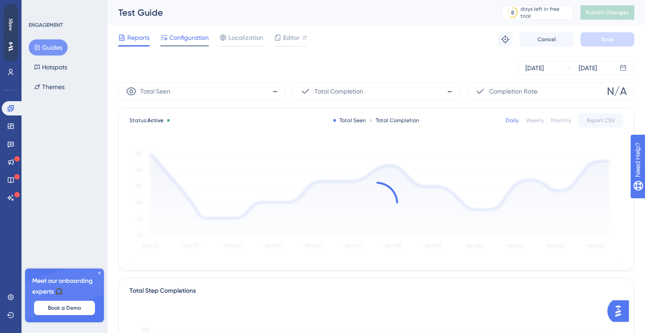
click at [196, 34] on span "Configuration" at bounding box center [188, 37] width 39 height 11
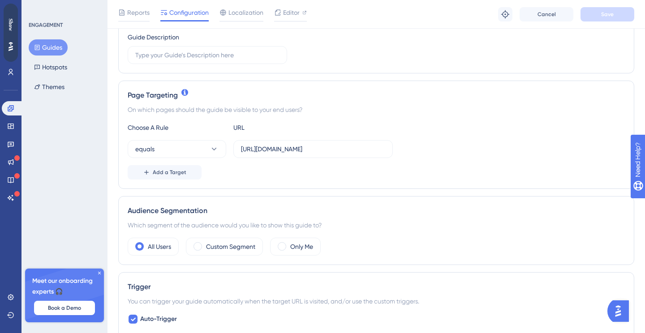
scroll to position [217, 0]
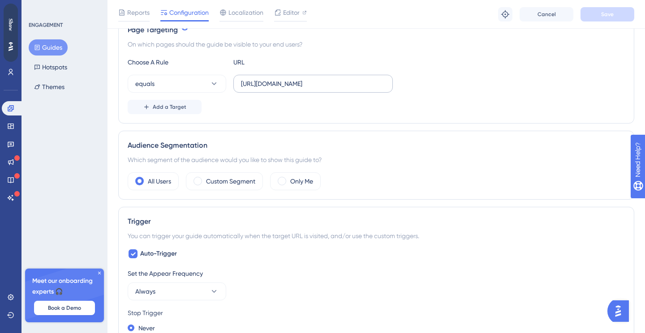
click at [315, 91] on label "[URL][DOMAIN_NAME]" at bounding box center [312, 84] width 159 height 18
click at [315, 89] on input "[URL][DOMAIN_NAME]" at bounding box center [313, 84] width 144 height 10
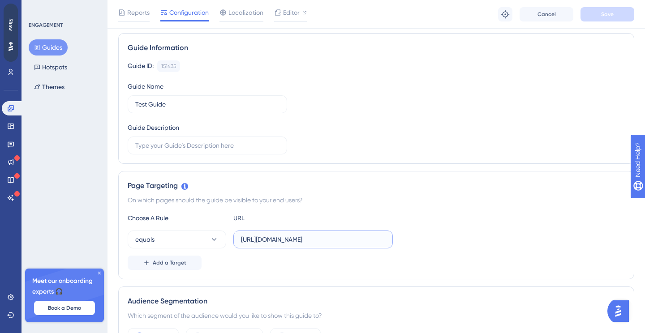
scroll to position [0, 0]
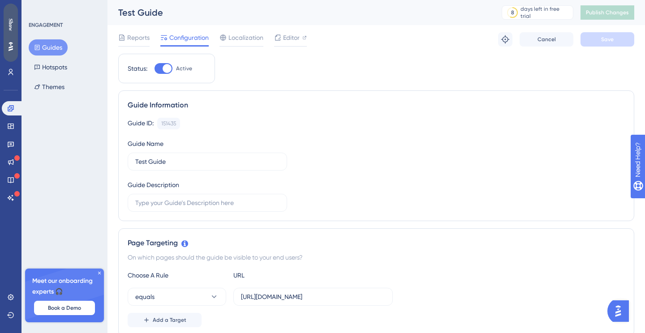
click at [13, 35] on div "Show" at bounding box center [11, 33] width 14 height 58
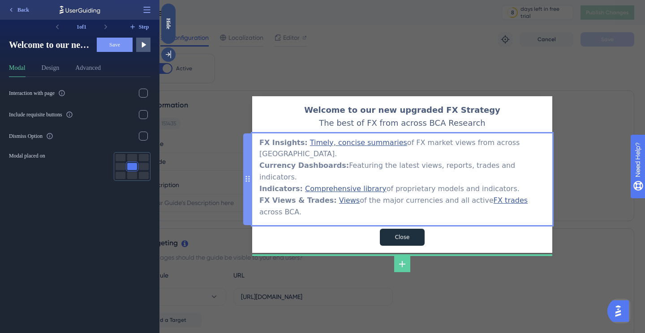
click at [418, 165] on div "FX Insights: Timely, concise summaries of FX market views from across BCA. Curr…" at bounding box center [402, 177] width 286 height 81
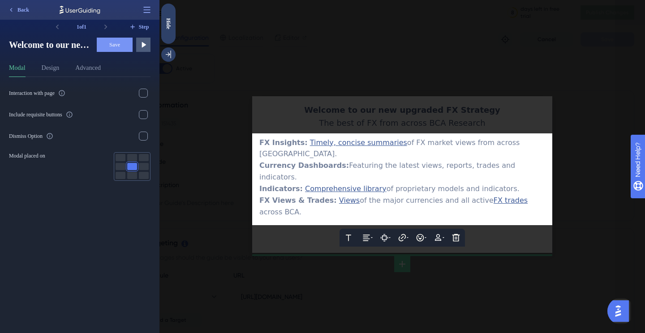
click at [509, 154] on span "of FX market views from across [GEOGRAPHIC_DATA]." at bounding box center [390, 148] width 262 height 20
click at [516, 152] on div "FX Insights: Timely, concise summaries of FX market views from across BCA." at bounding box center [402, 148] width 286 height 23
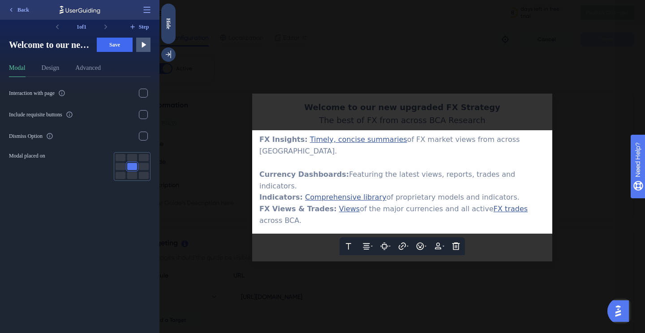
click at [374, 83] on div at bounding box center [401, 166] width 485 height 333
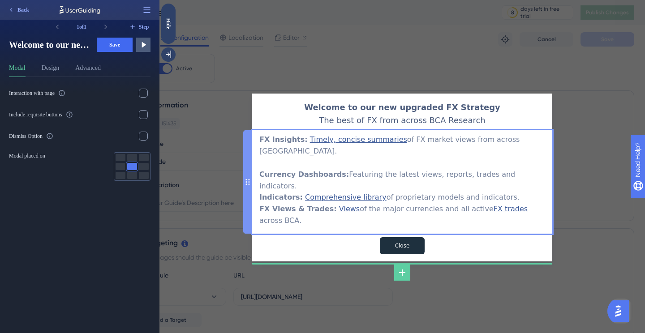
click at [532, 171] on div "FX Insights: Timely, concise summaries of FX market views from across BCA. Curr…" at bounding box center [402, 180] width 286 height 93
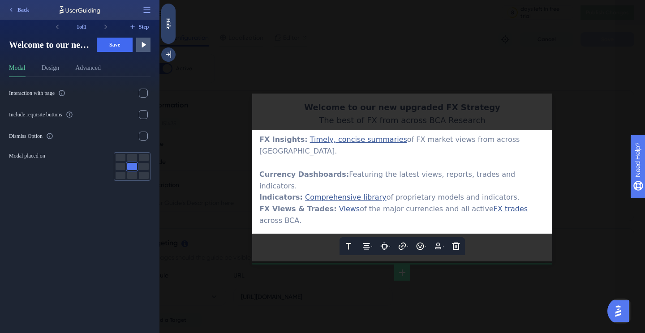
click at [527, 172] on div "Currency Dashboards: Featuring the latest views, reports, trades and indicators." at bounding box center [402, 180] width 286 height 23
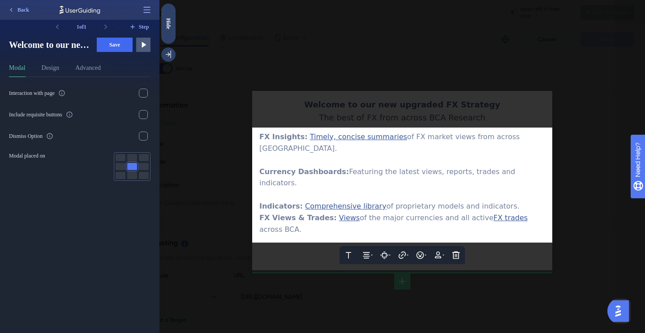
click at [499, 201] on div "Indicators: Comprehensive library of proprietary models and indicators." at bounding box center [402, 207] width 286 height 12
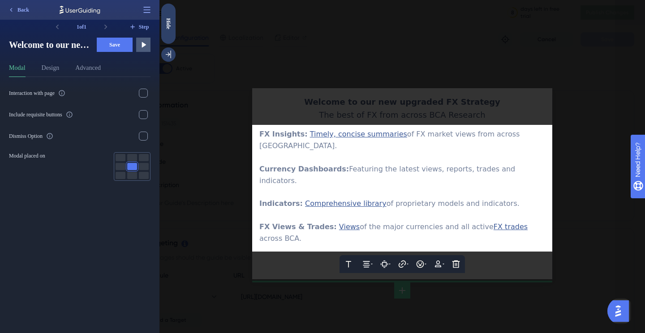
click at [112, 44] on span "Save" at bounding box center [114, 44] width 11 height 7
click at [91, 222] on div "Interaction with page Include requisite buttons Dismiss Option Modal placed on" at bounding box center [83, 205] width 149 height 256
click at [59, 65] on button "Design" at bounding box center [51, 70] width 18 height 14
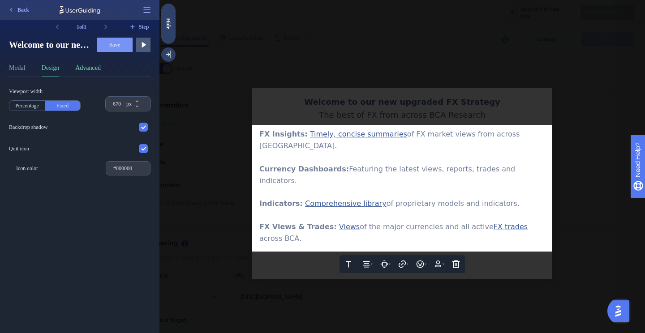
click at [91, 67] on button "Advanced" at bounding box center [88, 70] width 26 height 14
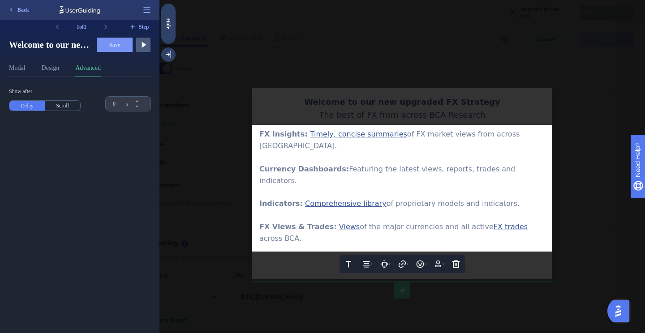
click at [150, 284] on div "Show after Delay Scroll 0 s" at bounding box center [83, 205] width 149 height 256
